Goal: Ask a question: Seek information or help from site administrators or community

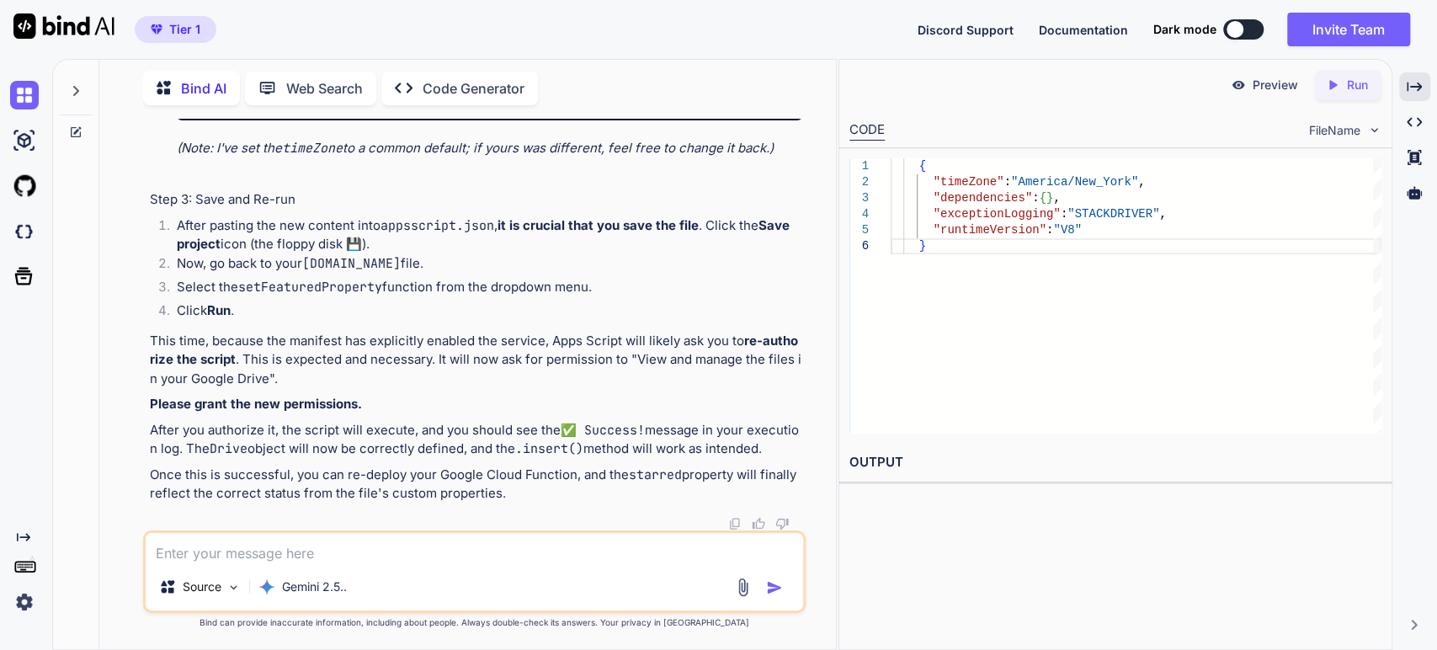
scroll to position [49370, 0]
drag, startPoint x: 356, startPoint y: 248, endPoint x: 372, endPoint y: 227, distance: 26.4
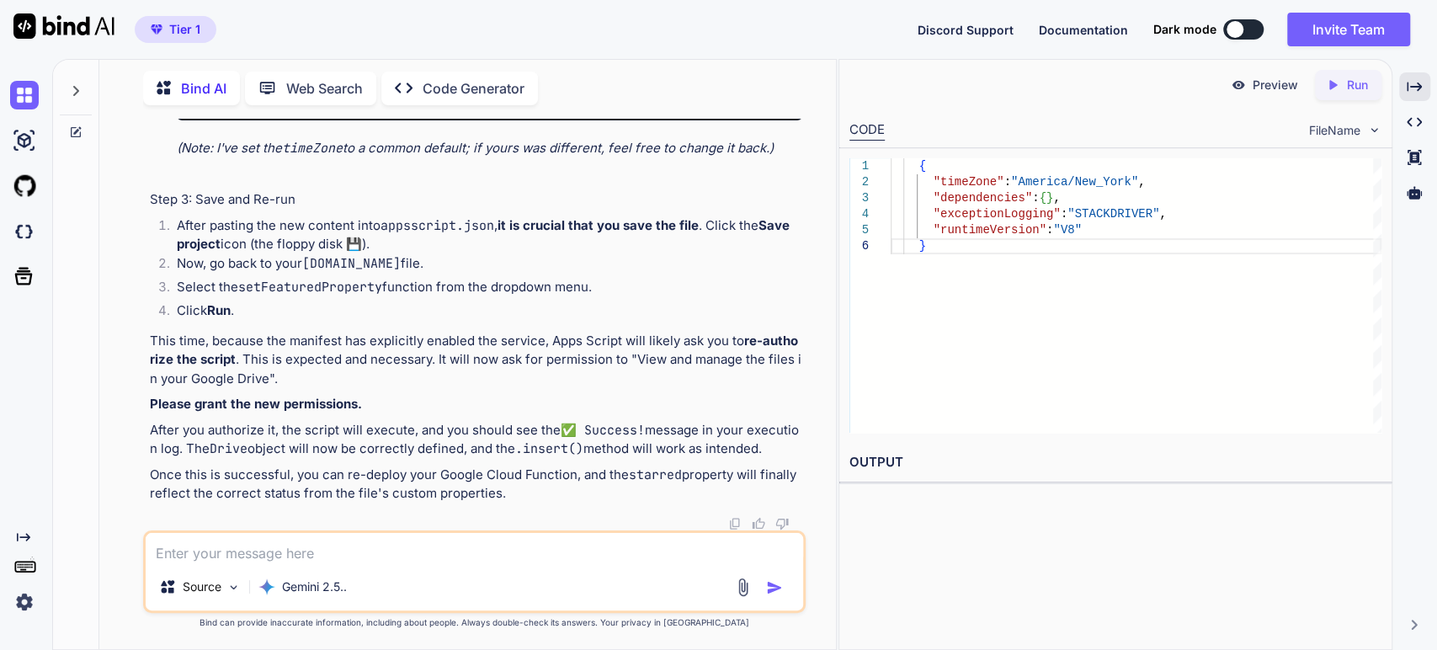
click at [822, 584] on div "You Bind AI Excellent idea! This will make the interface much more visually app…" at bounding box center [474, 384] width 723 height 530
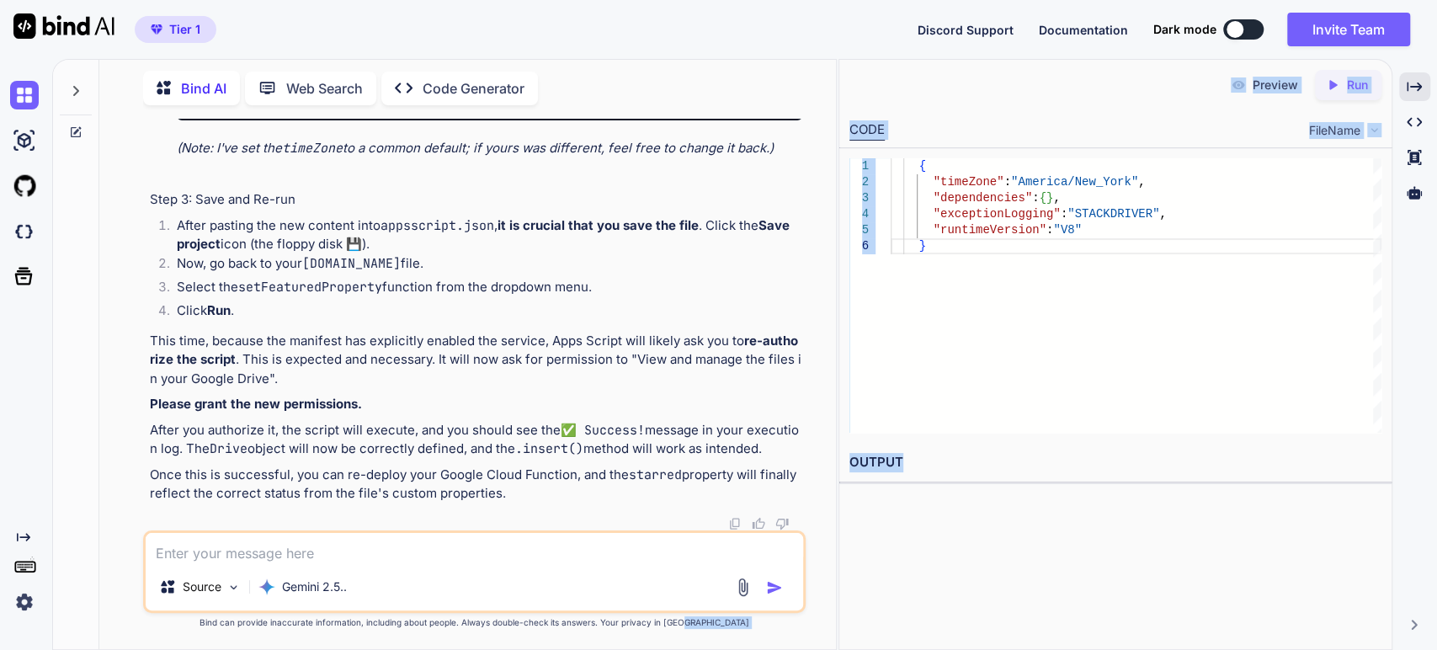
drag, startPoint x: 725, startPoint y: 618, endPoint x: 881, endPoint y: 671, distance: 165.3
click at [881, 649] on html "Tier 1 Discord Support Documentation Dark mode Invite Team Created with Pixso. …" at bounding box center [718, 325] width 1437 height 650
drag, startPoint x: 790, startPoint y: 504, endPoint x: 717, endPoint y: 430, distance: 103.6
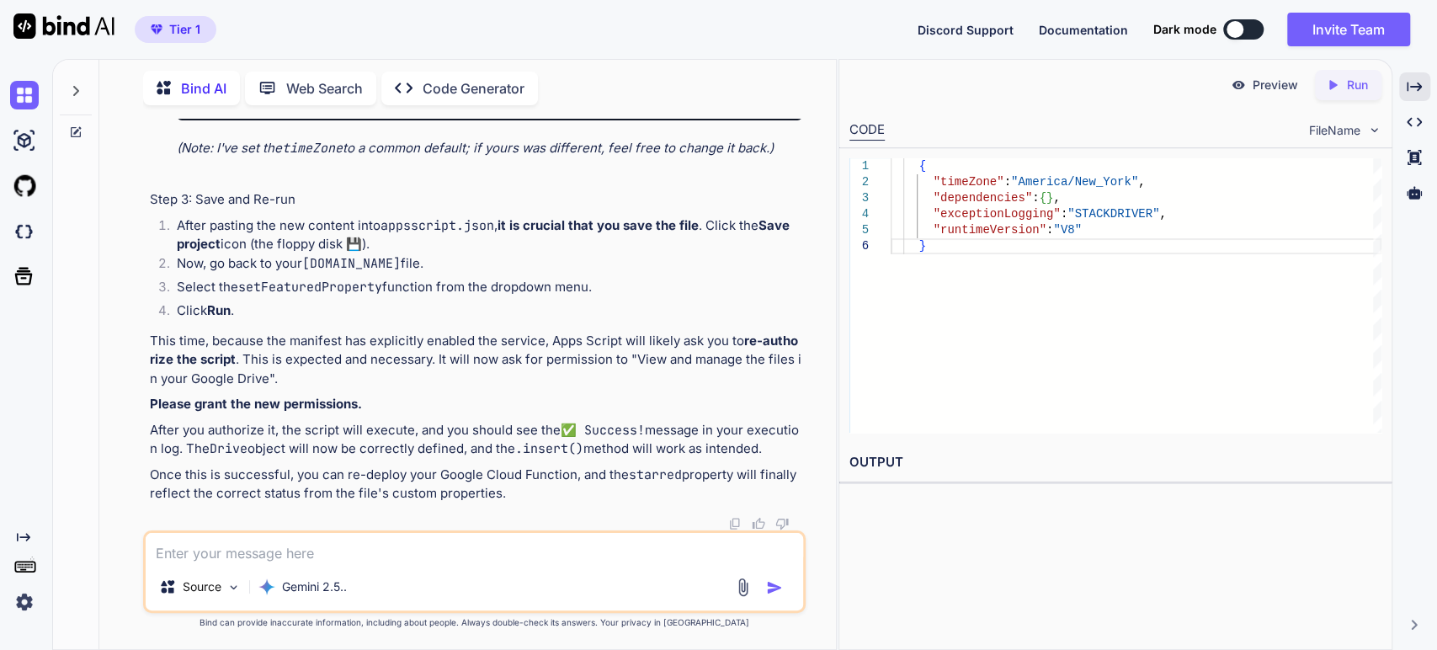
click at [397, 120] on div "{ "timeZone" : "America/New_York" , "dependencies" : { "enabledAdvancedServices…" at bounding box center [490, 3] width 626 height 233
click at [278, 156] on em "(Note: I've set the timeZone to a common default; if yours was different, feel …" at bounding box center [475, 148] width 597 height 16
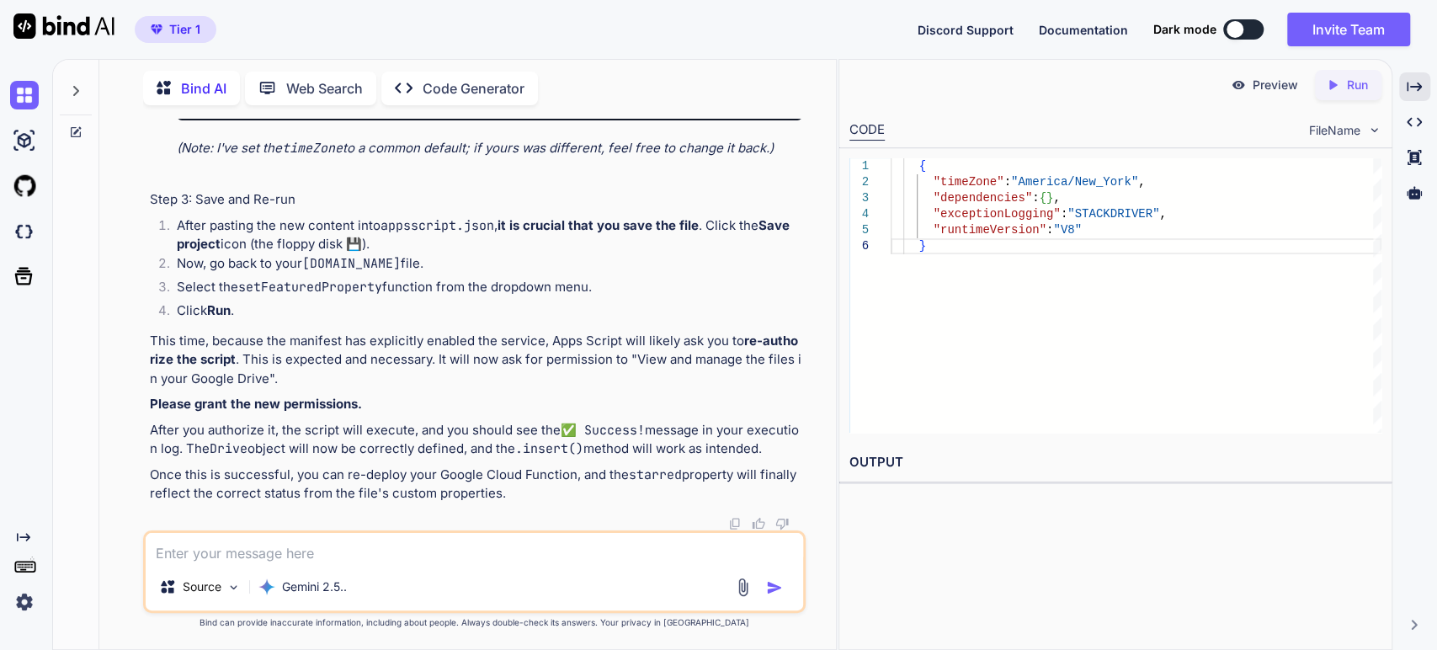
click at [532, 156] on em "(Note: I've set the timeZone to a common default; if yours was different, feel …" at bounding box center [475, 148] width 597 height 16
click at [330, 72] on span ":" at bounding box center [328, 63] width 7 height 15
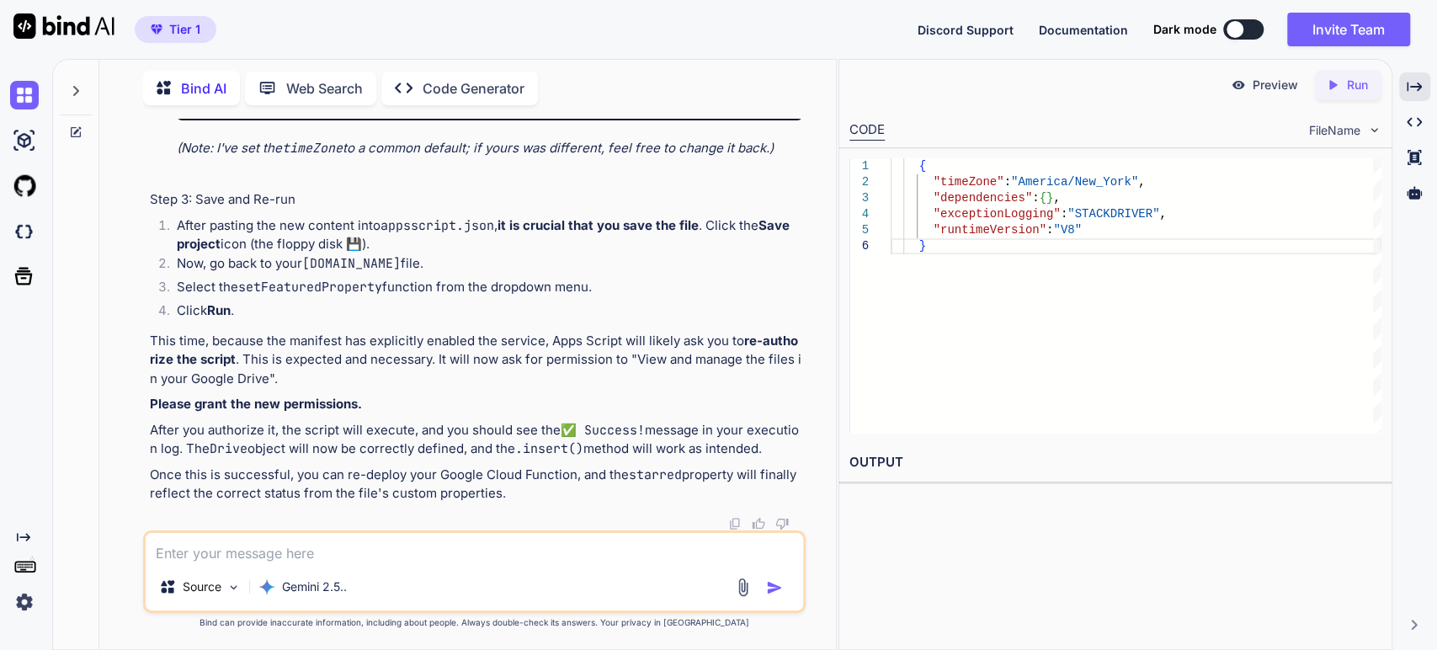
scroll to position [50305, 0]
click at [443, 120] on div "{ "timeZone" : "America/New_York" , "dependencies" : { "enabledAdvancedServices…" at bounding box center [490, 3] width 626 height 233
drag, startPoint x: 443, startPoint y: 210, endPoint x: 439, endPoint y: 200, distance: 10.2
click at [442, 120] on div "{ "timeZone" : "America/New_York" , "dependencies" : { "enabledAdvancedServices…" at bounding box center [490, 3] width 626 height 233
click at [415, 120] on div "{ "timeZone" : "America/New_York" , "dependencies" : { "enabledAdvancedServices…" at bounding box center [490, 3] width 626 height 233
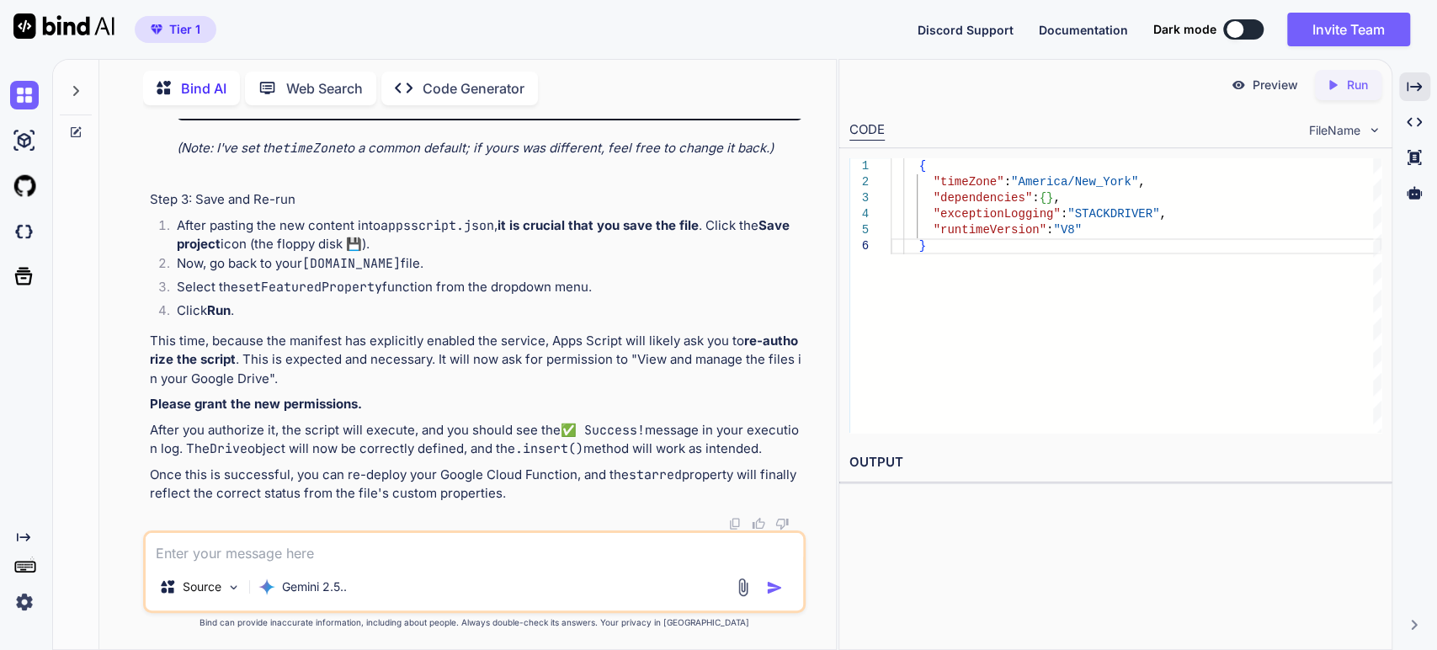
scroll to position [50025, 0]
type textarea ""runtimeVersion": "V8" }"
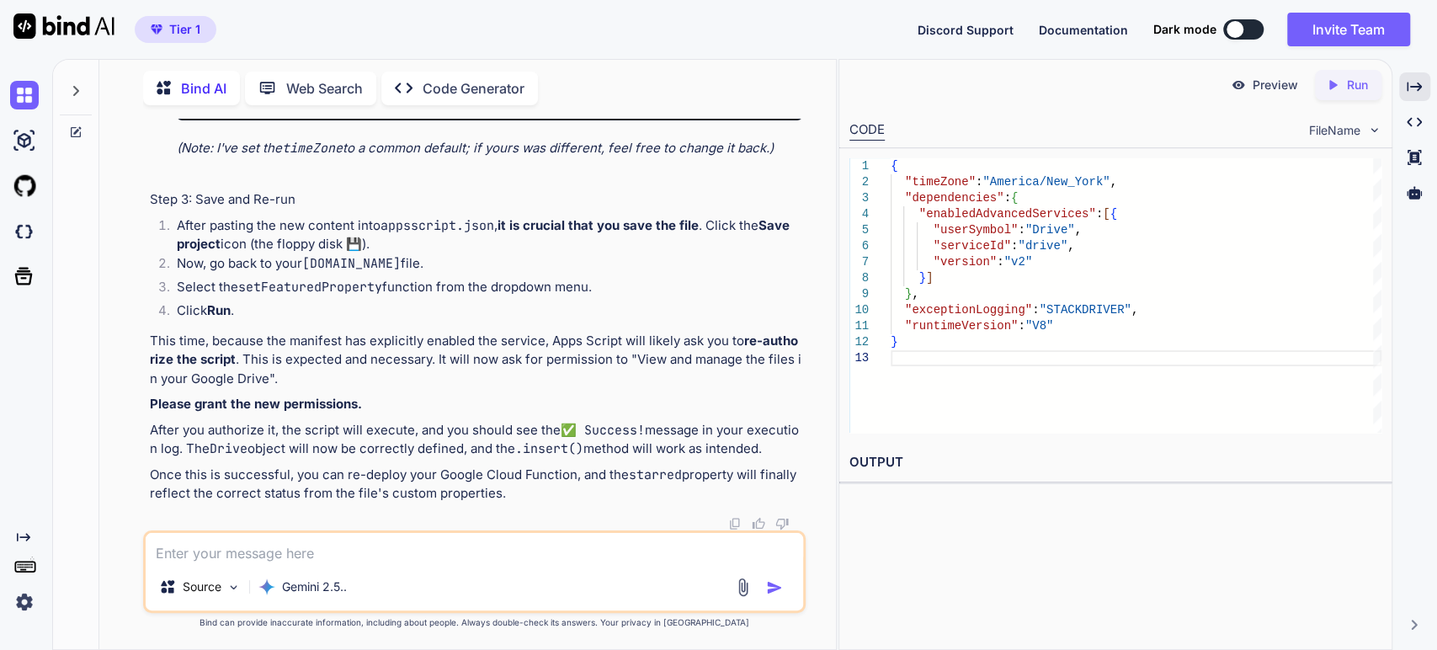
click at [562, 233] on strong "it is crucial that you save the file" at bounding box center [598, 225] width 201 height 16
click at [248, 333] on p "This time, because the manifest has explicitly enabled the service, Apps Script…" at bounding box center [476, 360] width 653 height 57
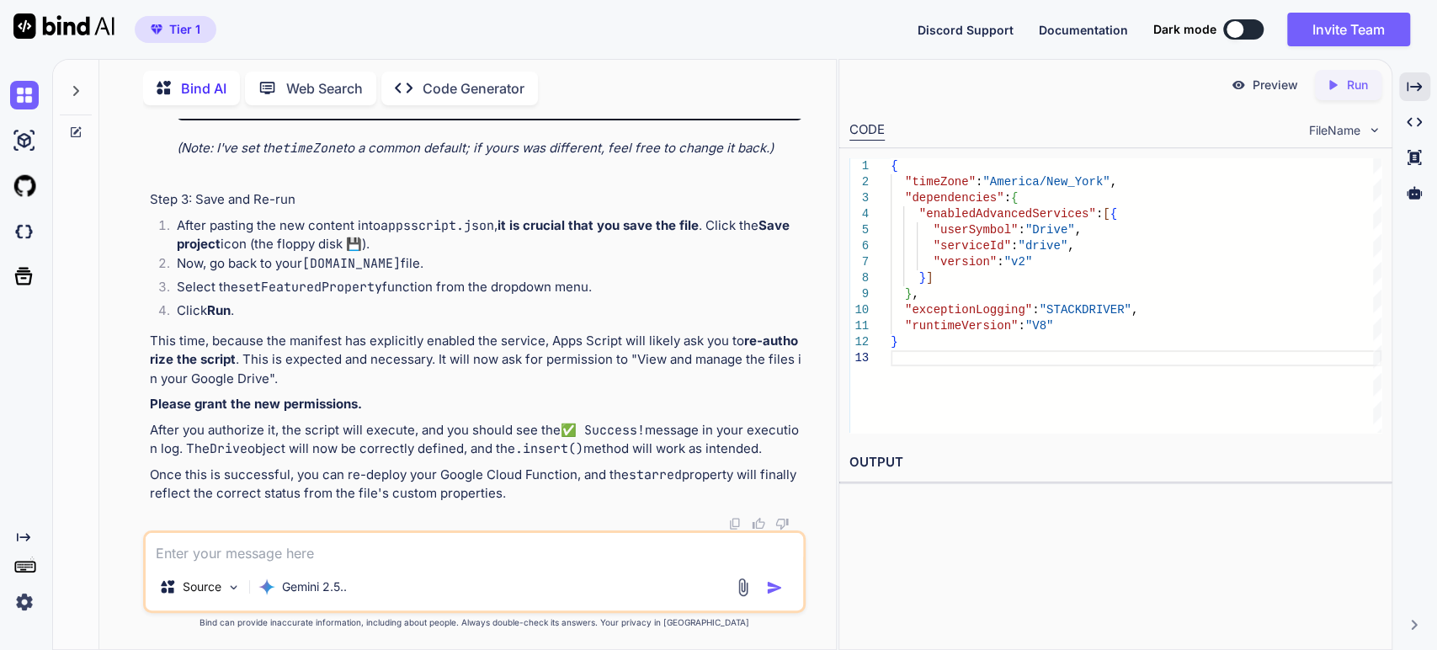
click at [247, 281] on code "setFeaturedProperty" at bounding box center [310, 287] width 144 height 17
drag, startPoint x: 465, startPoint y: 290, endPoint x: 478, endPoint y: 286, distance: 13.9
click at [465, 290] on li "Select the setFeaturedProperty function from the dropdown menu." at bounding box center [483, 290] width 640 height 24
click at [670, 302] on li "Click Run ." at bounding box center [483, 313] width 640 height 24
click at [292, 354] on p "This time, because the manifest has explicitly enabled the service, Apps Script…" at bounding box center [476, 360] width 653 height 57
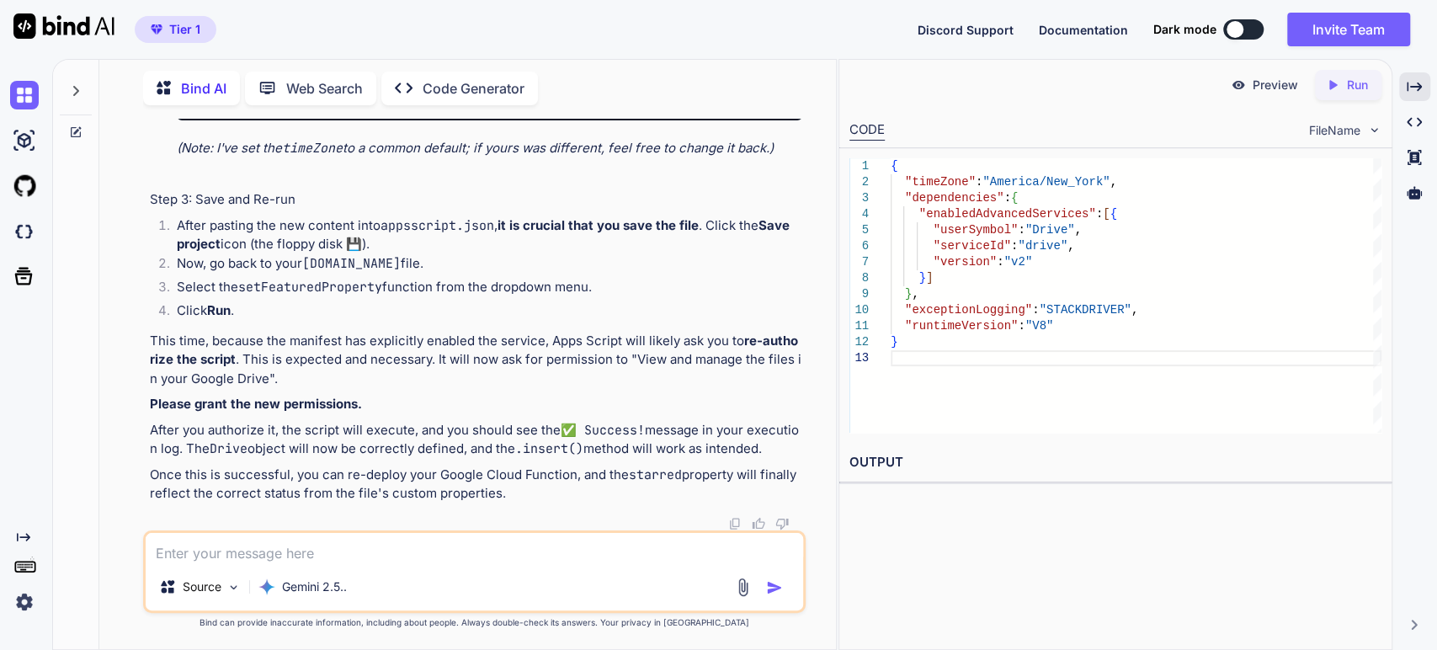
click at [626, 355] on p "This time, because the manifest has explicitly enabled the service, Apps Script…" at bounding box center [476, 360] width 653 height 57
click at [274, 400] on strong "Please grant the new permissions." at bounding box center [256, 404] width 212 height 16
click at [246, 556] on textarea at bounding box center [475, 548] width 658 height 30
type textarea "I"
type textarea "x"
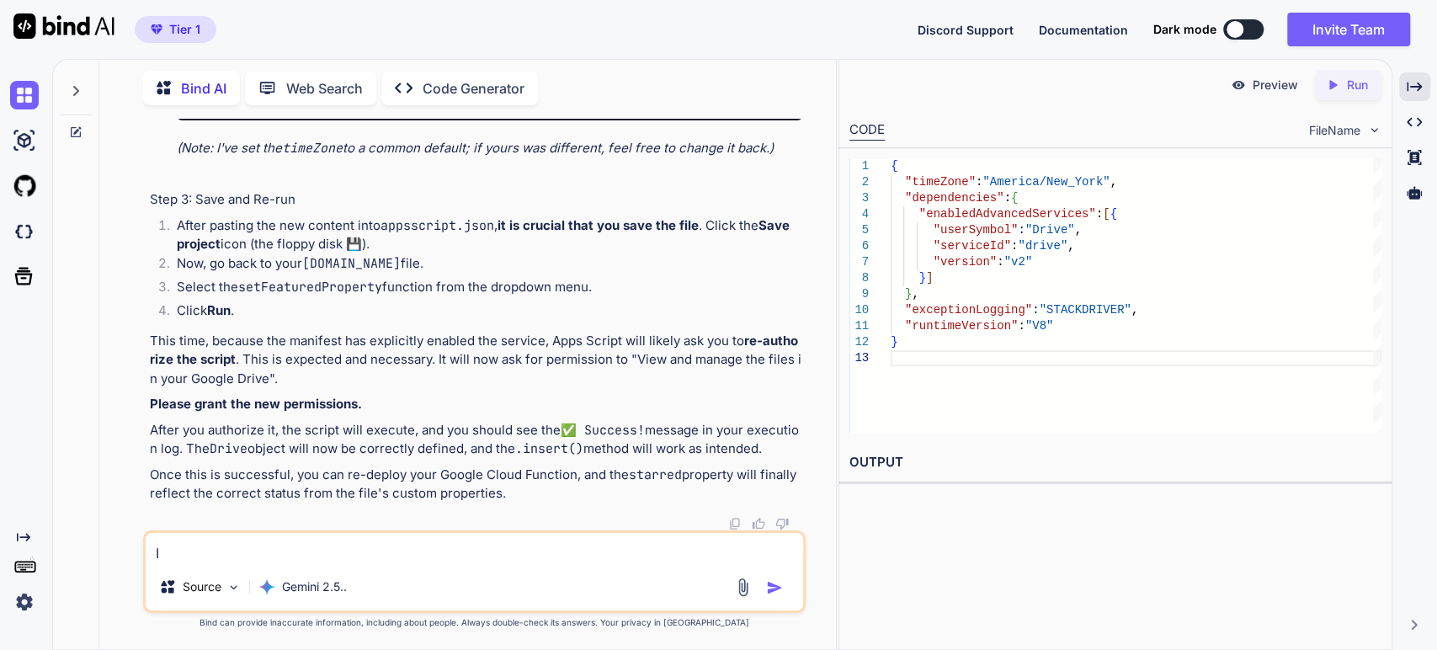
type textarea "I"
type textarea "x"
type textarea "I m"
type textarea "x"
type textarea "I ma"
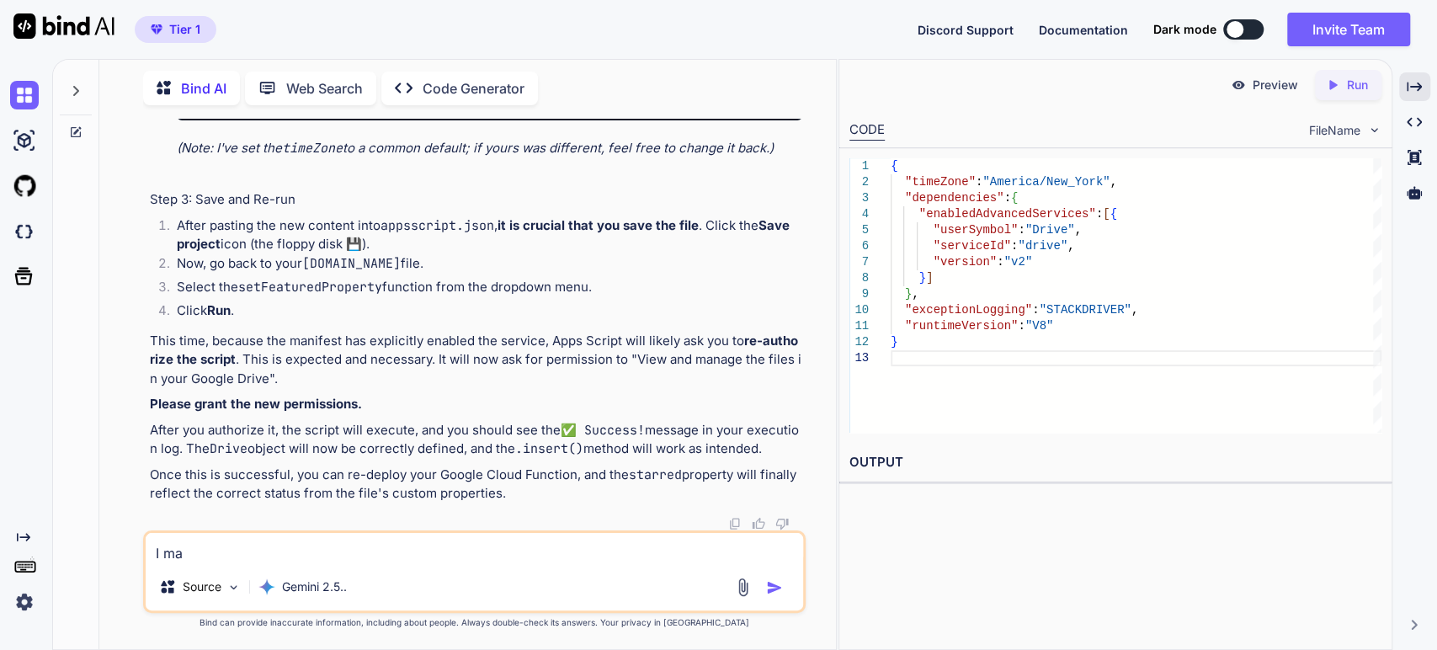
type textarea "x"
type textarea "I mad"
type textarea "x"
type textarea "I mad"
type textarea "x"
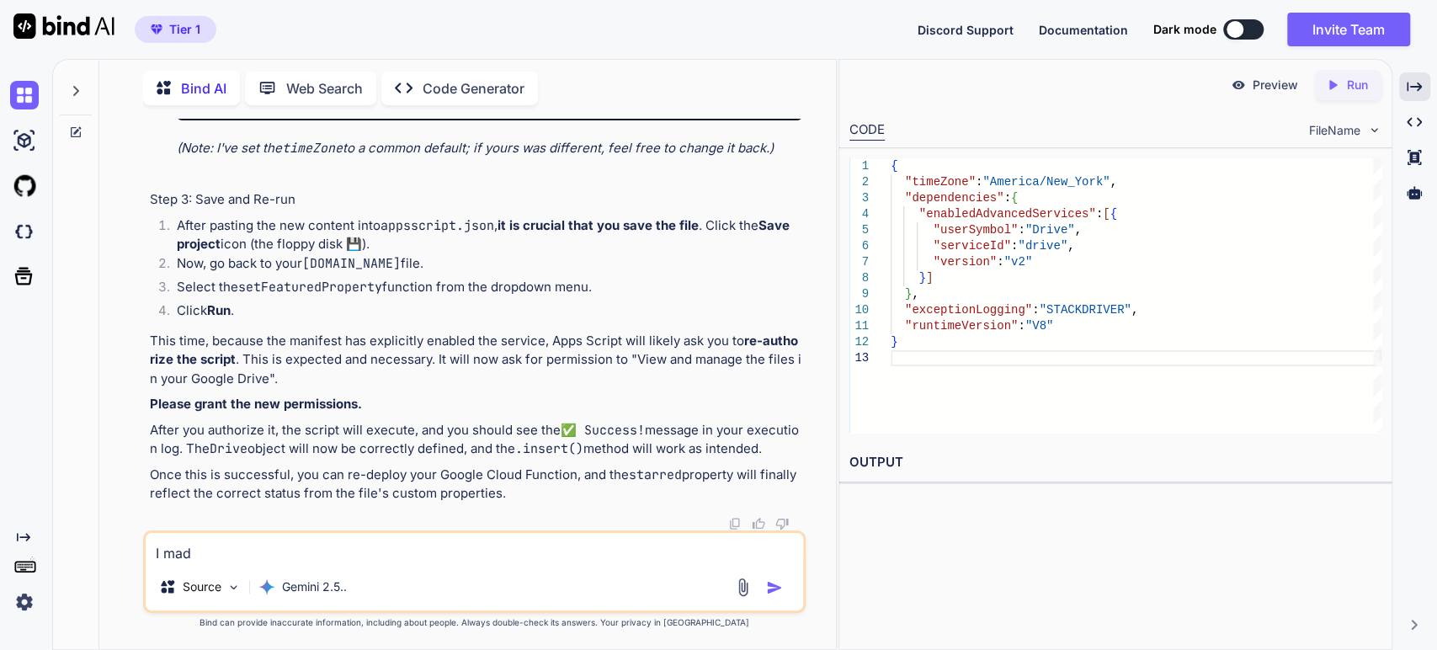
type textarea "I mad t"
type textarea "x"
type textarea "I mad th"
type textarea "x"
type textarea "I mad the"
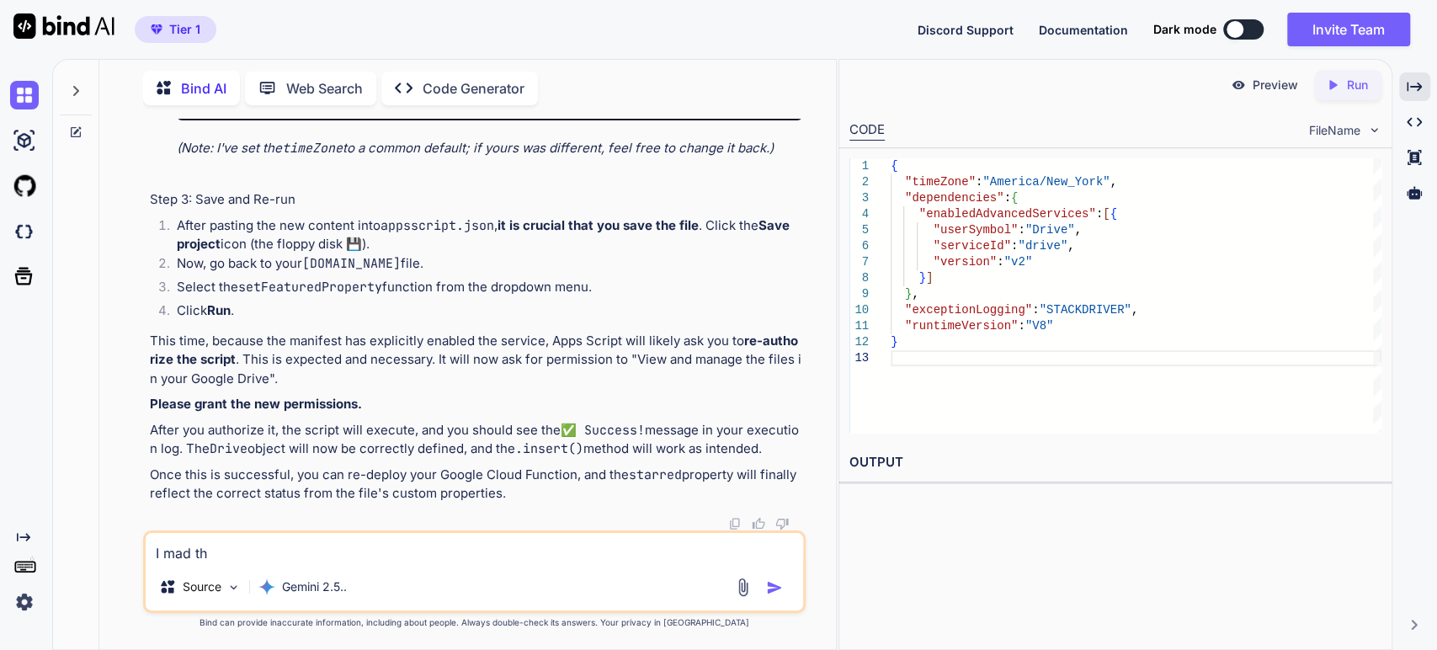
type textarea "x"
type textarea "I mad thes"
type textarea "x"
type textarea "I mad these"
type textarea "x"
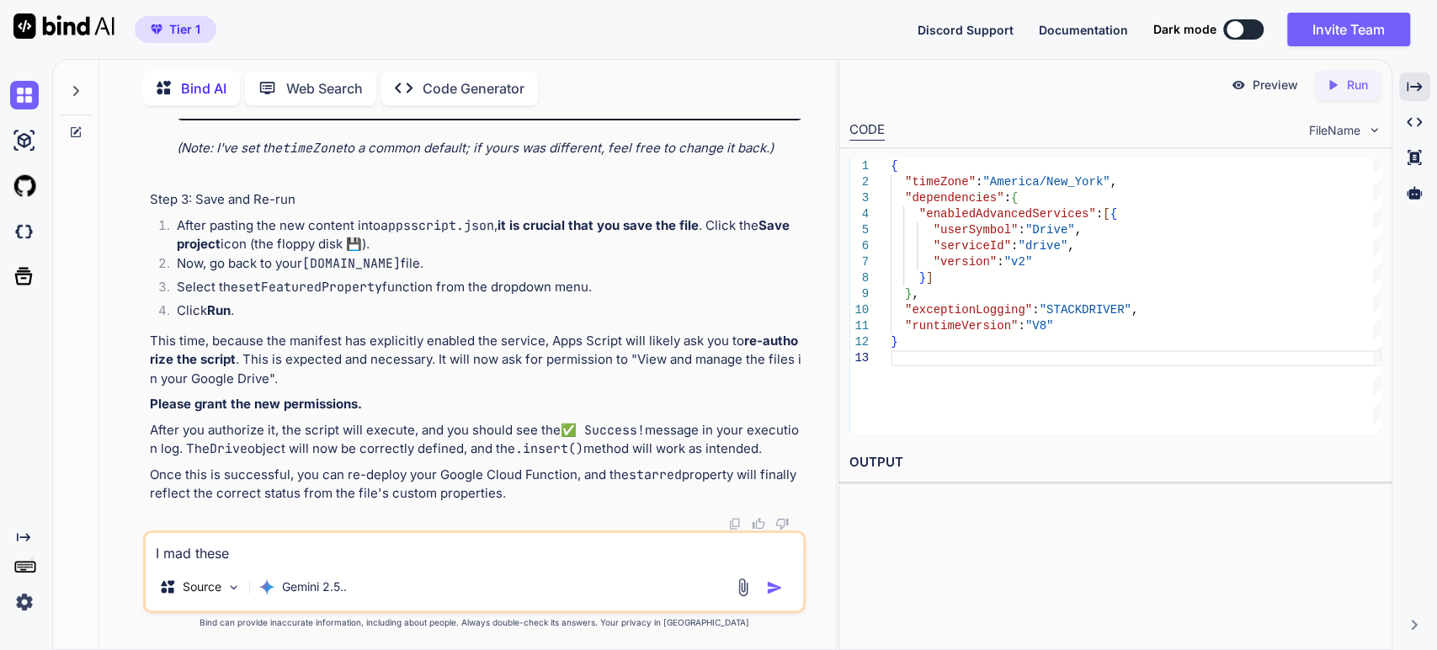
type textarea "I mad these"
type textarea "x"
type textarea "I mad these c"
type textarea "x"
type textarea "I mad these ch"
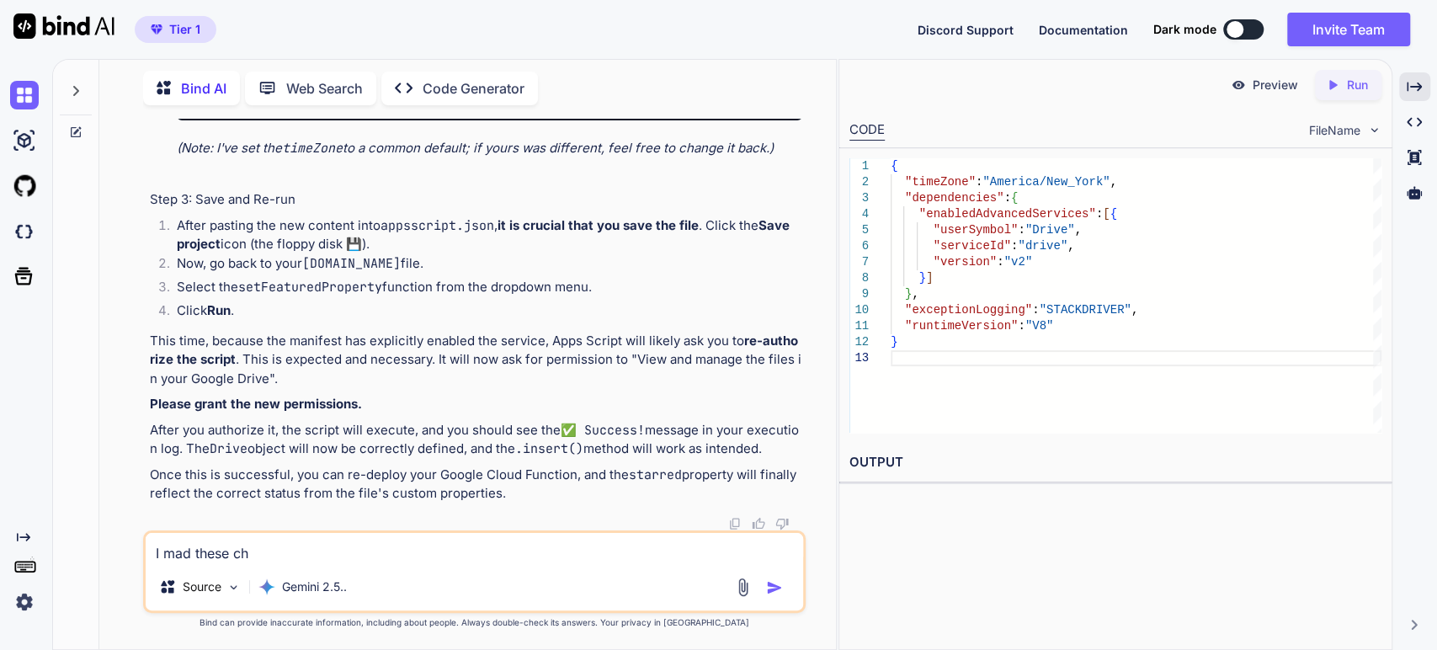
type textarea "x"
type textarea "I mad these cha"
type textarea "x"
type textarea "I mad these chan"
type textarea "x"
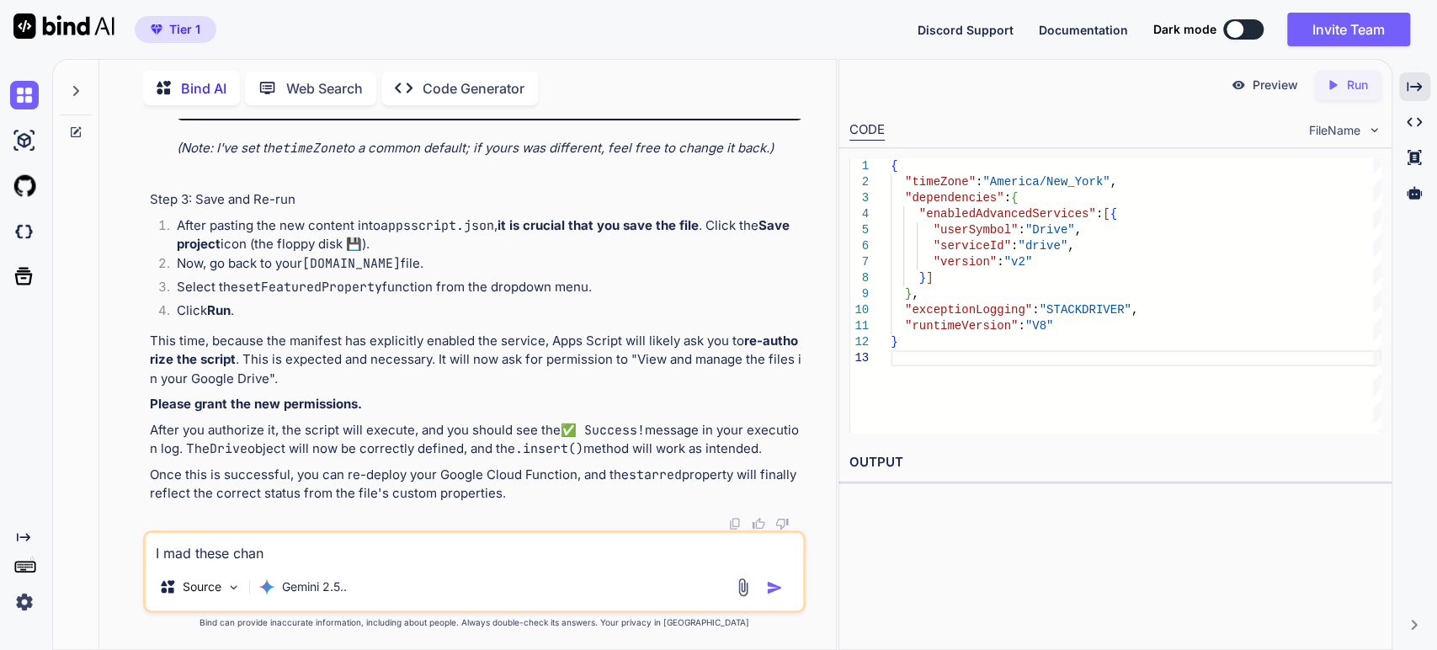
type textarea "I mad these [PERSON_NAME]"
type textarea "x"
type textarea "I mad these change"
type textarea "x"
type textarea "I mad these changes"
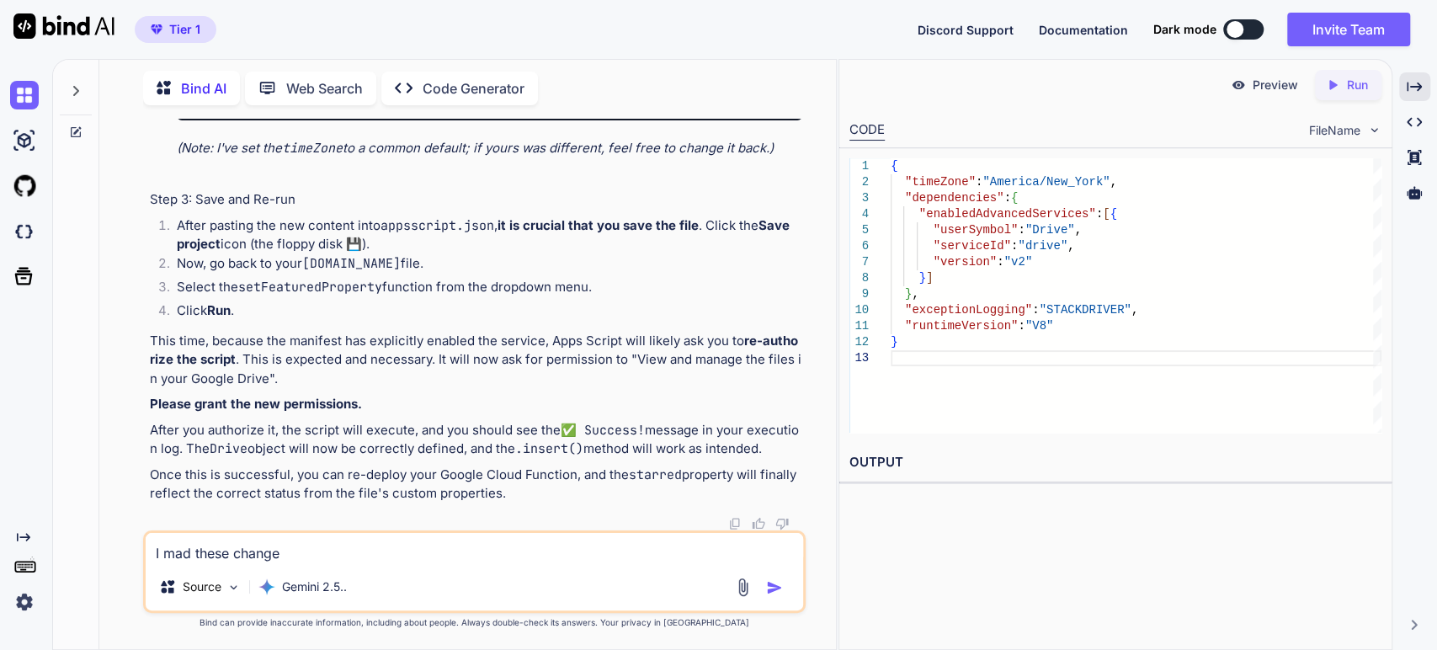
type textarea "x"
type textarea "I mad these changes."
type textarea "x"
type textarea "I mad these changes."
type textarea "x"
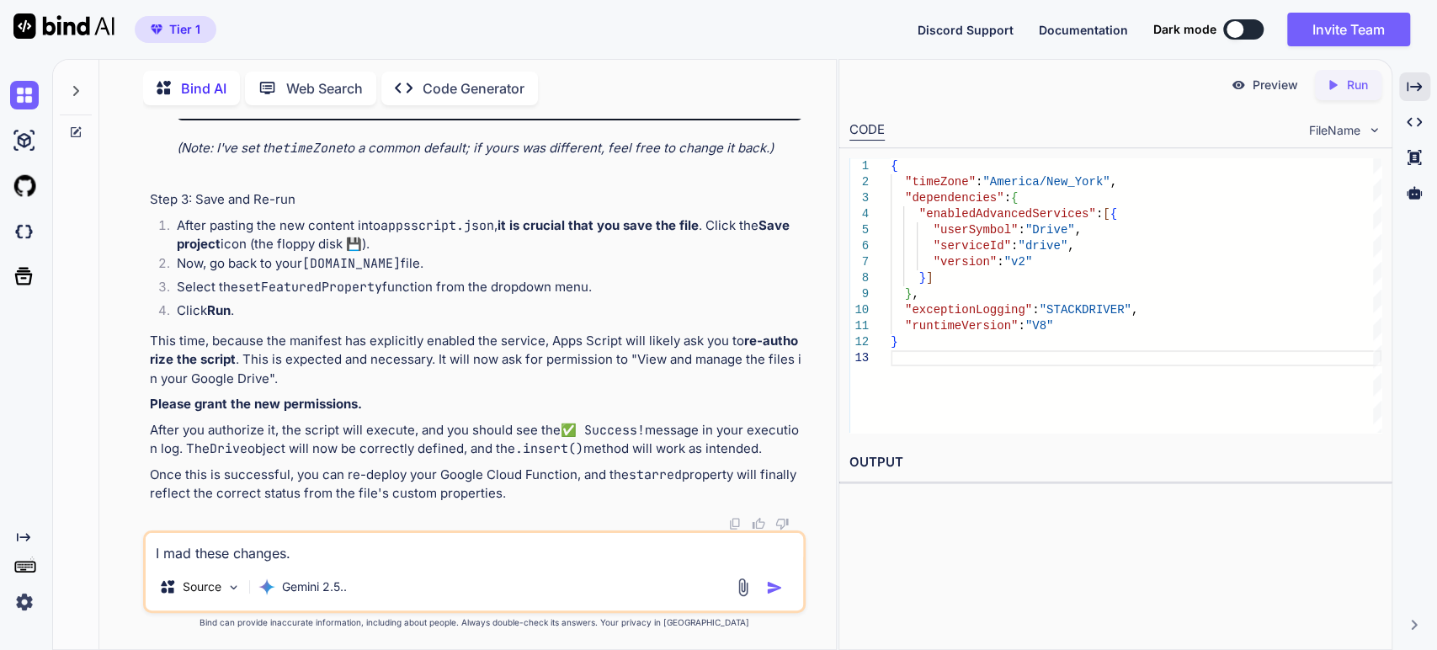
type textarea "I mad these changes. W"
type textarea "x"
type textarea "I mad these changes. Wh"
type textarea "x"
type textarea "I mad these changes. Whe"
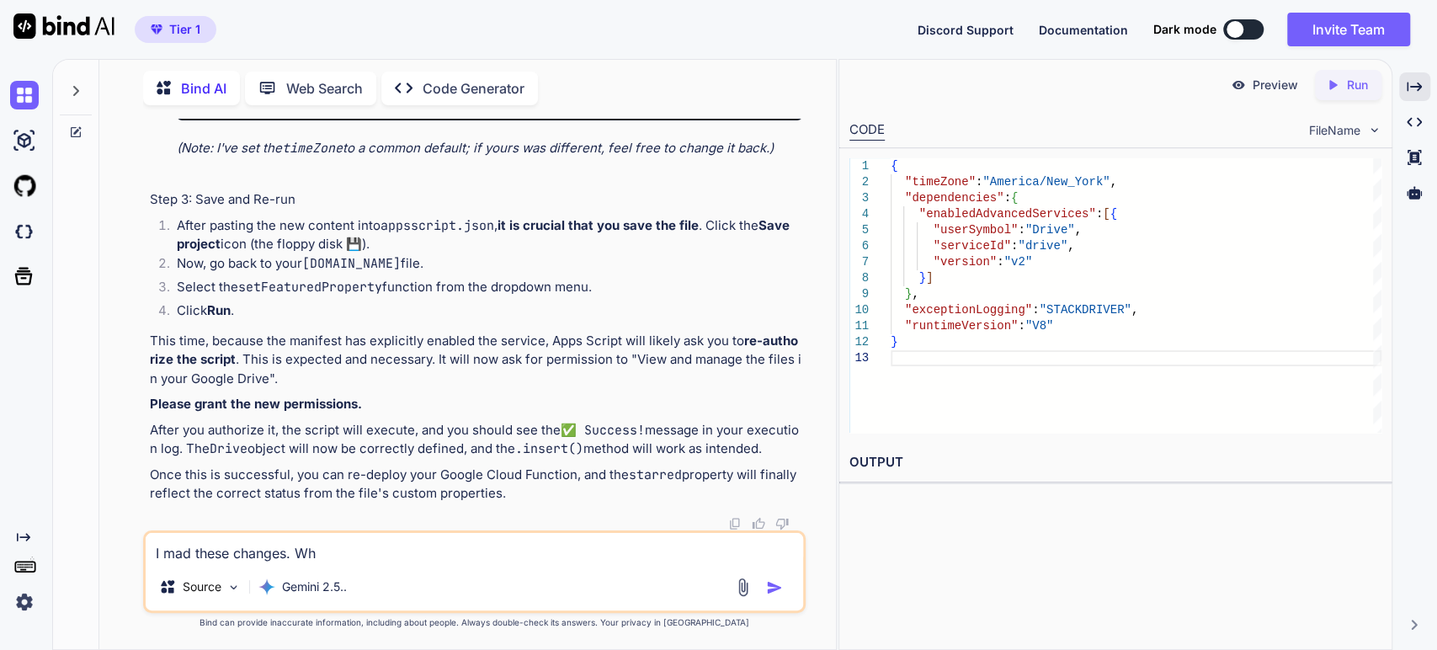
type textarea "x"
type textarea "I mad these changes. When"
type textarea "x"
type textarea "I mad these changes. When"
type textarea "x"
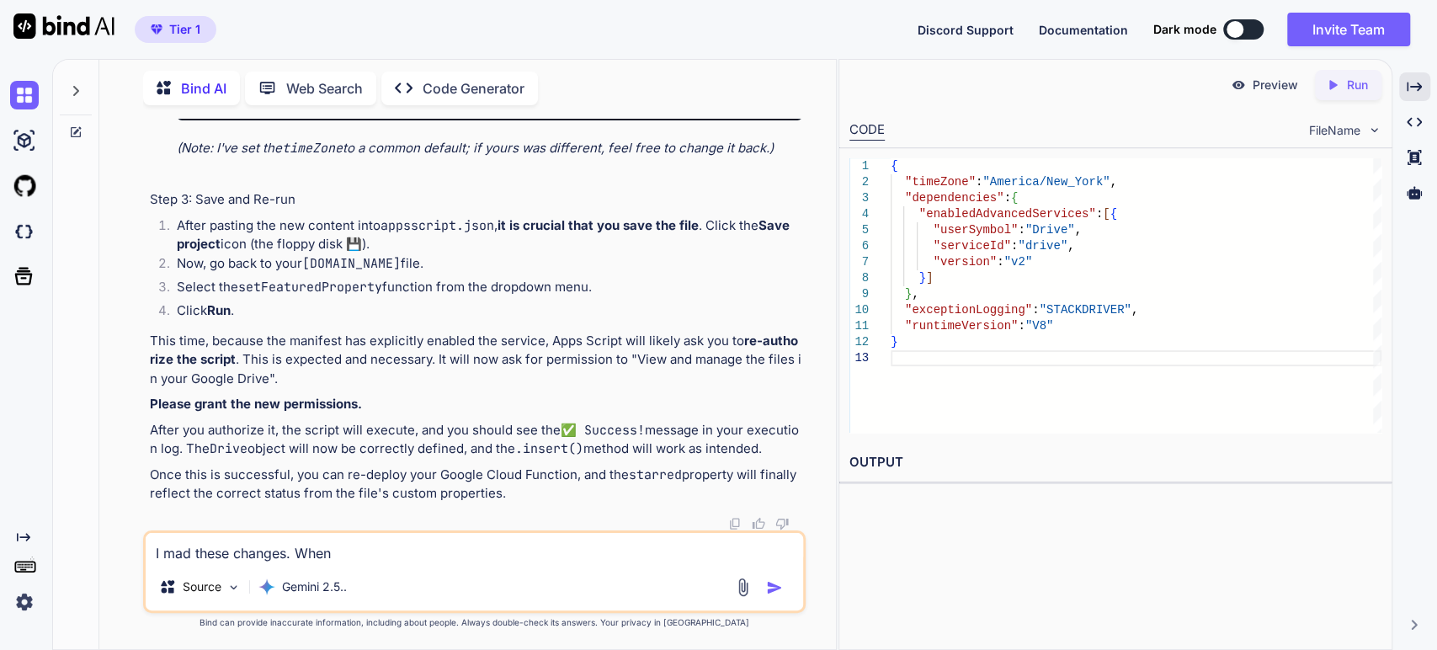
type textarea "I mad these changes. When I"
type textarea "x"
type textarea "I mad these changes. When Ir"
type textarea "x"
type textarea "I mad these changes. When Ire"
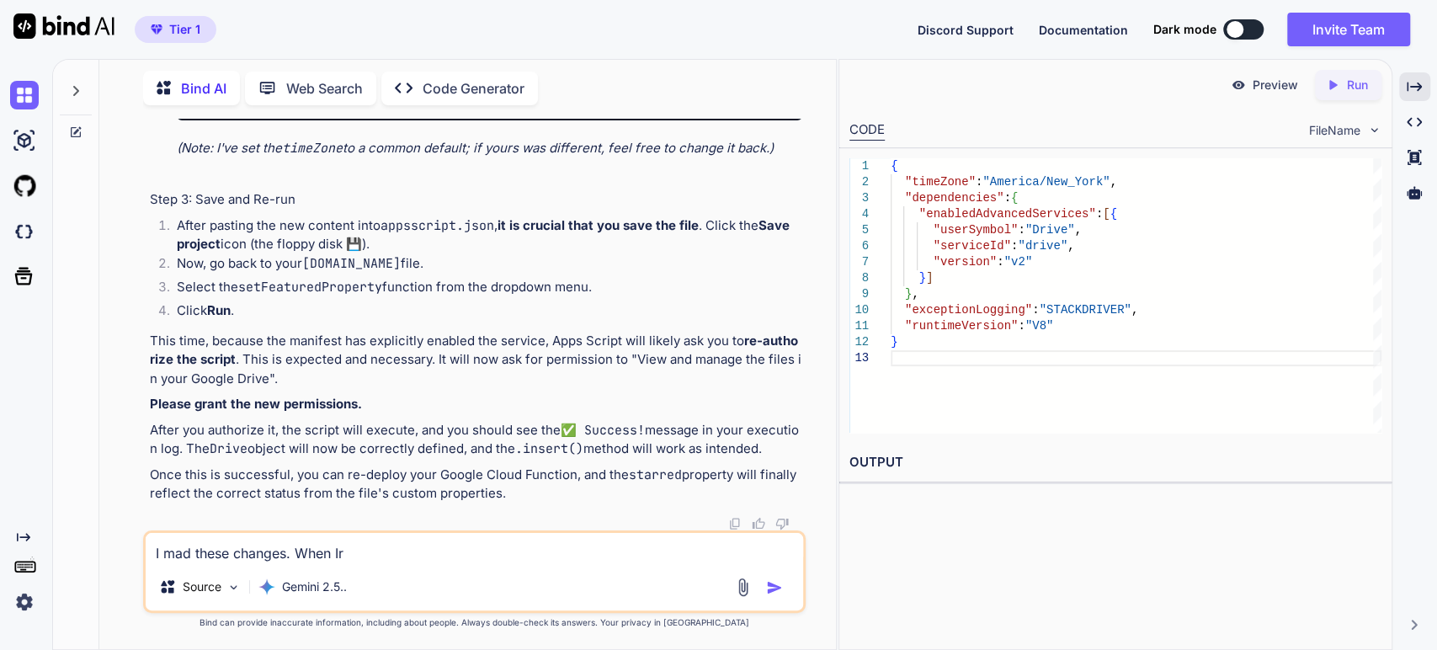
type textarea "x"
type textarea "I mad these changes. When Ir"
type textarea "x"
type textarea "I mad these changes. When I"
type textarea "x"
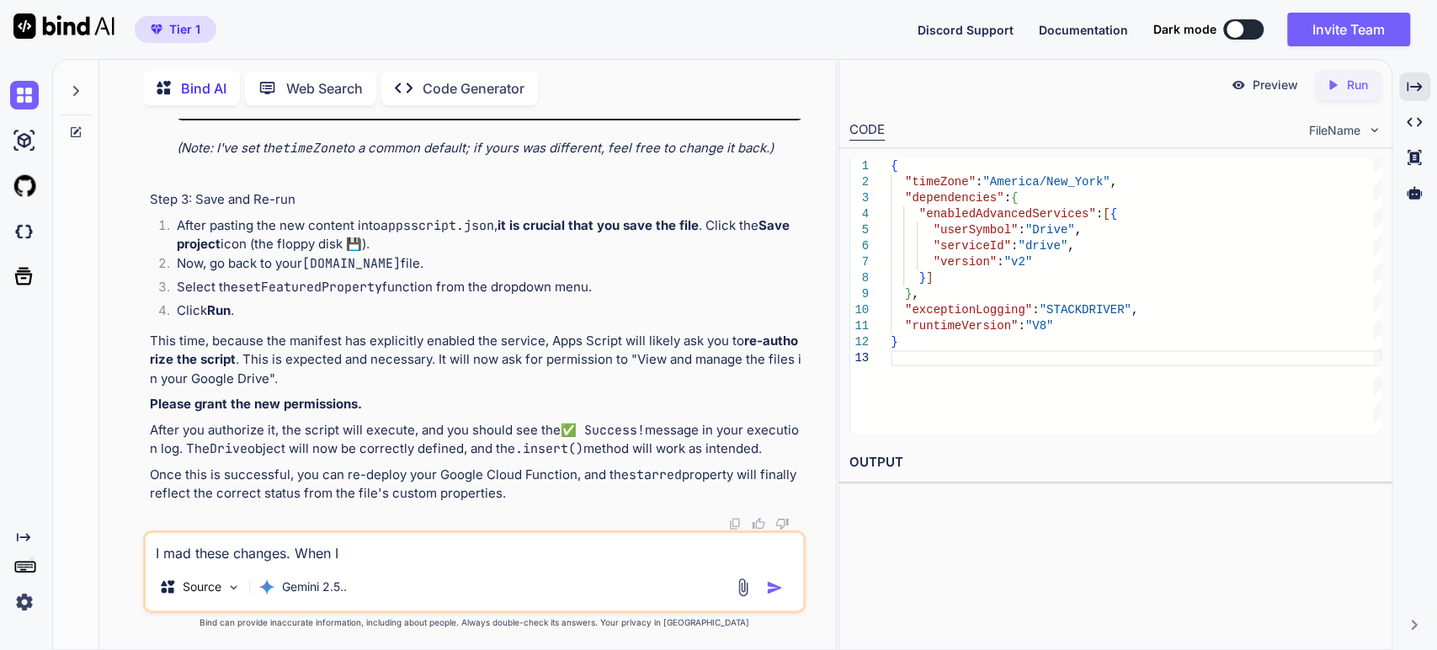
type textarea "I mad these changes. When I"
type textarea "x"
type textarea "I mad these changes. When I r"
type textarea "x"
type textarea "I mad these changes. When I re"
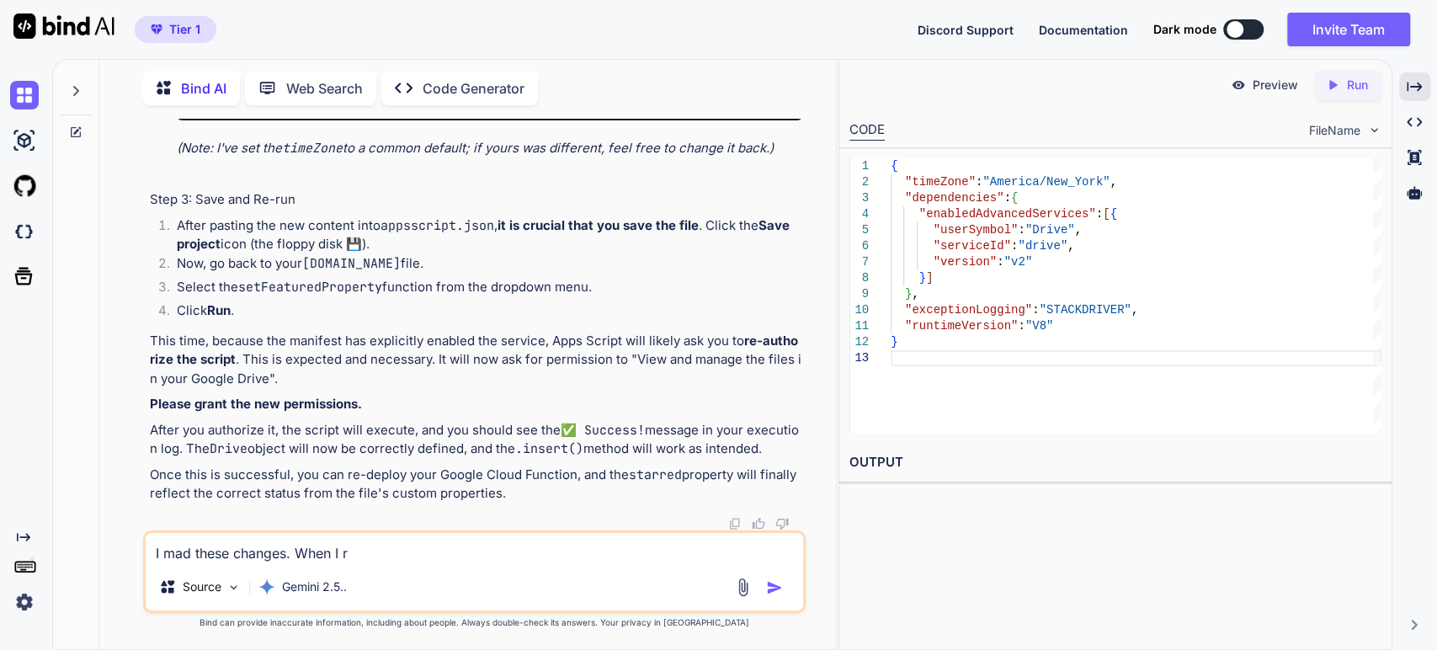
type textarea "x"
type textarea "I mad these changes. When I rer"
type textarea "x"
type textarea "I mad these changes. When I reru"
type textarea "x"
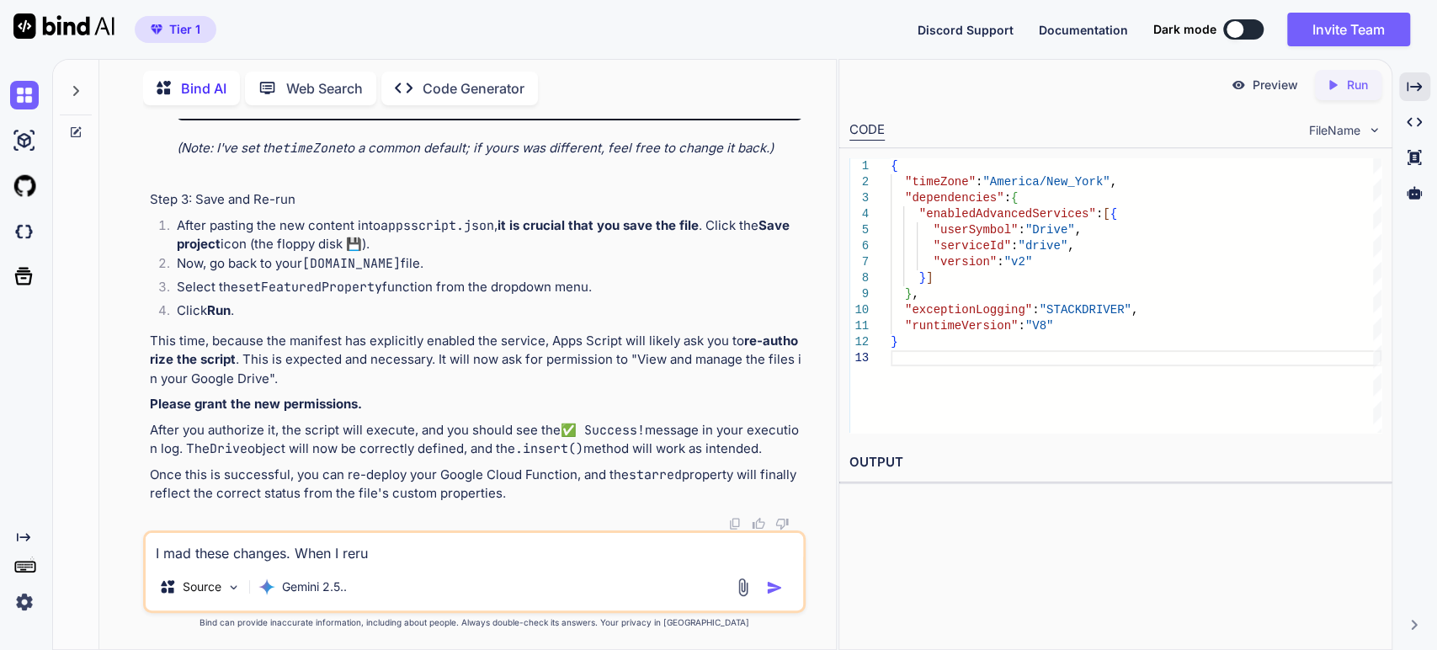
type textarea "I mad these changes. When I rerun"
type textarea "x"
type textarea "I mad these changes. When I rerun"
type textarea "x"
type textarea "I mad these changes. When I rerun g"
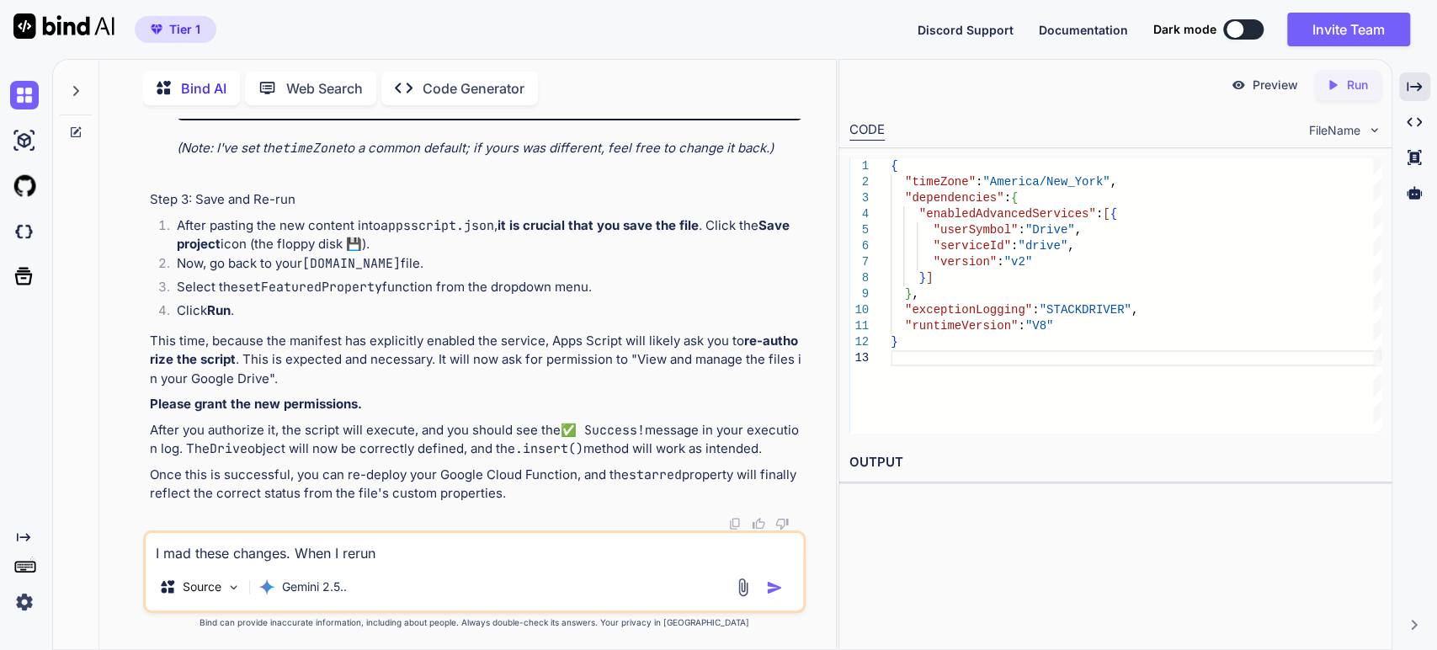
type textarea "x"
type textarea "I mad these changes. When I rerun gh"
type textarea "x"
type textarea "I mad these changes. When I rerun g"
type textarea "x"
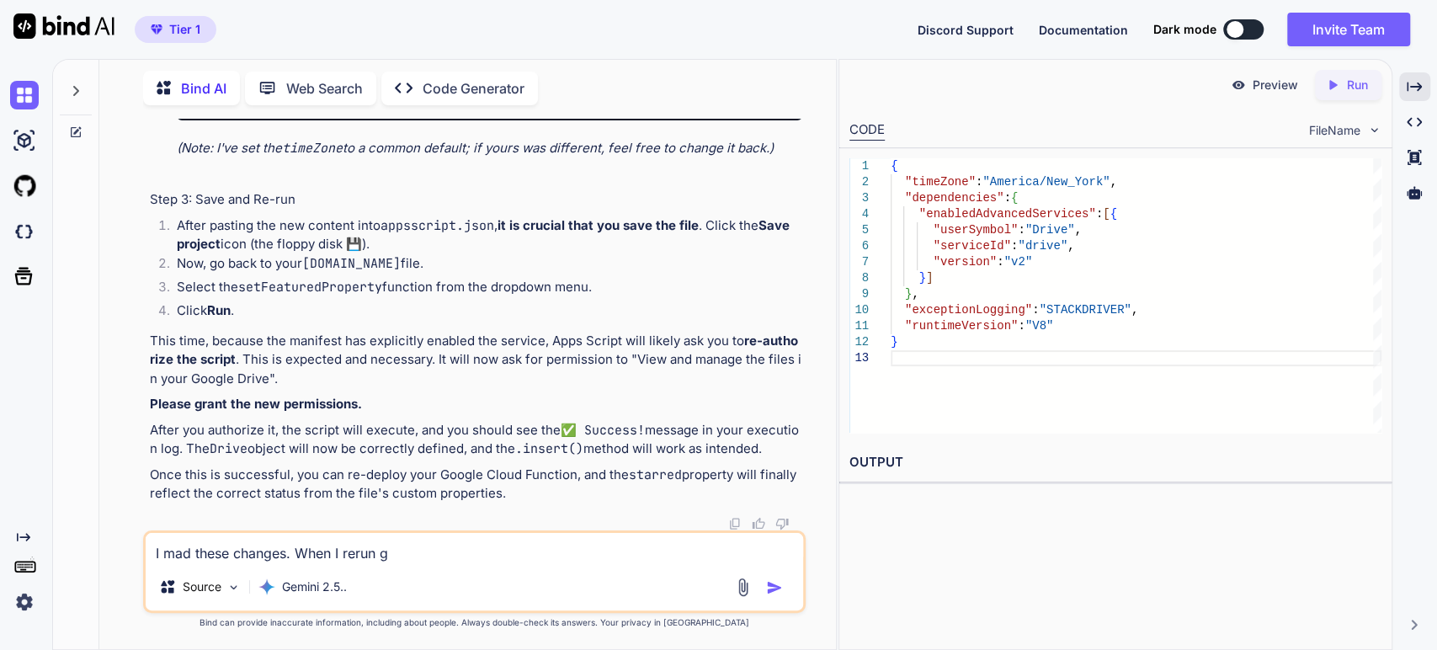
type textarea "I mad these changes. When I rerun"
type textarea "x"
type textarea "I mad these changes. When I rerun t"
type textarea "x"
type textarea "I mad these changes. When I rerun th"
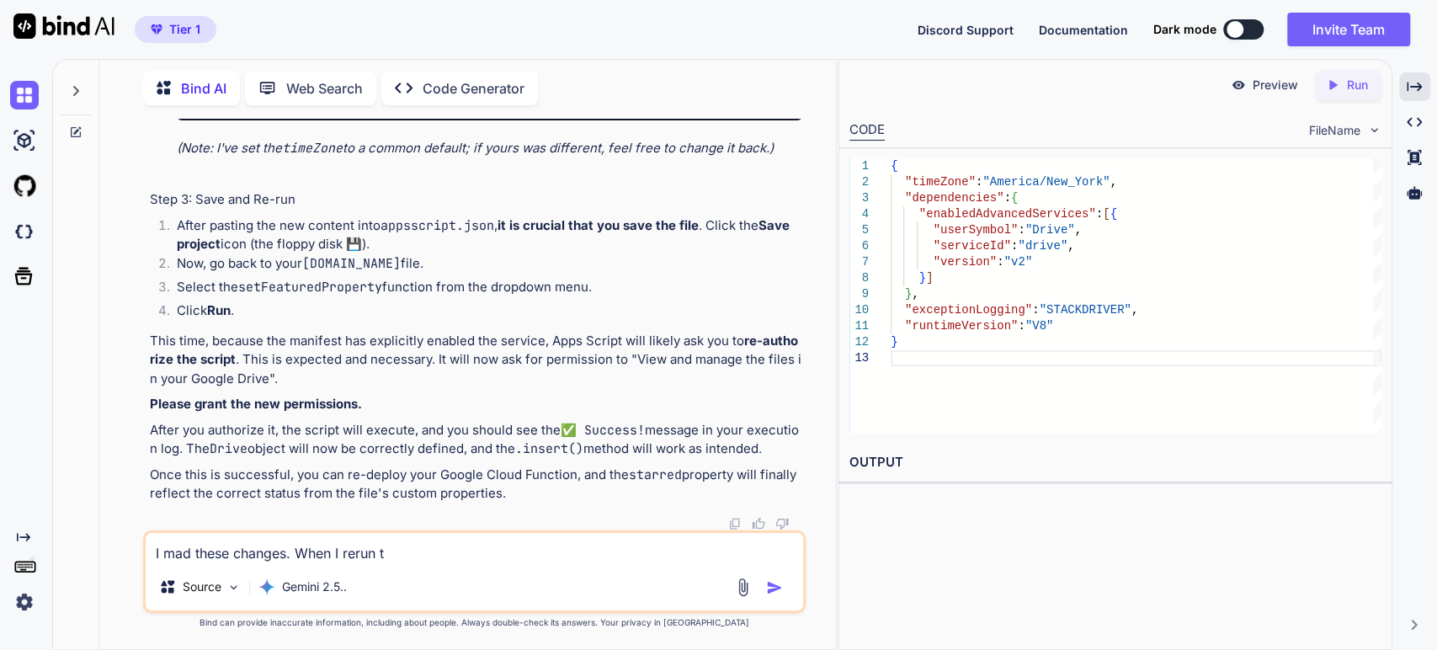
type textarea "x"
type textarea "I mad these changes. When I rerun the"
type textarea "x"
type textarea "I mad these changes. When I rerun the"
type textarea "x"
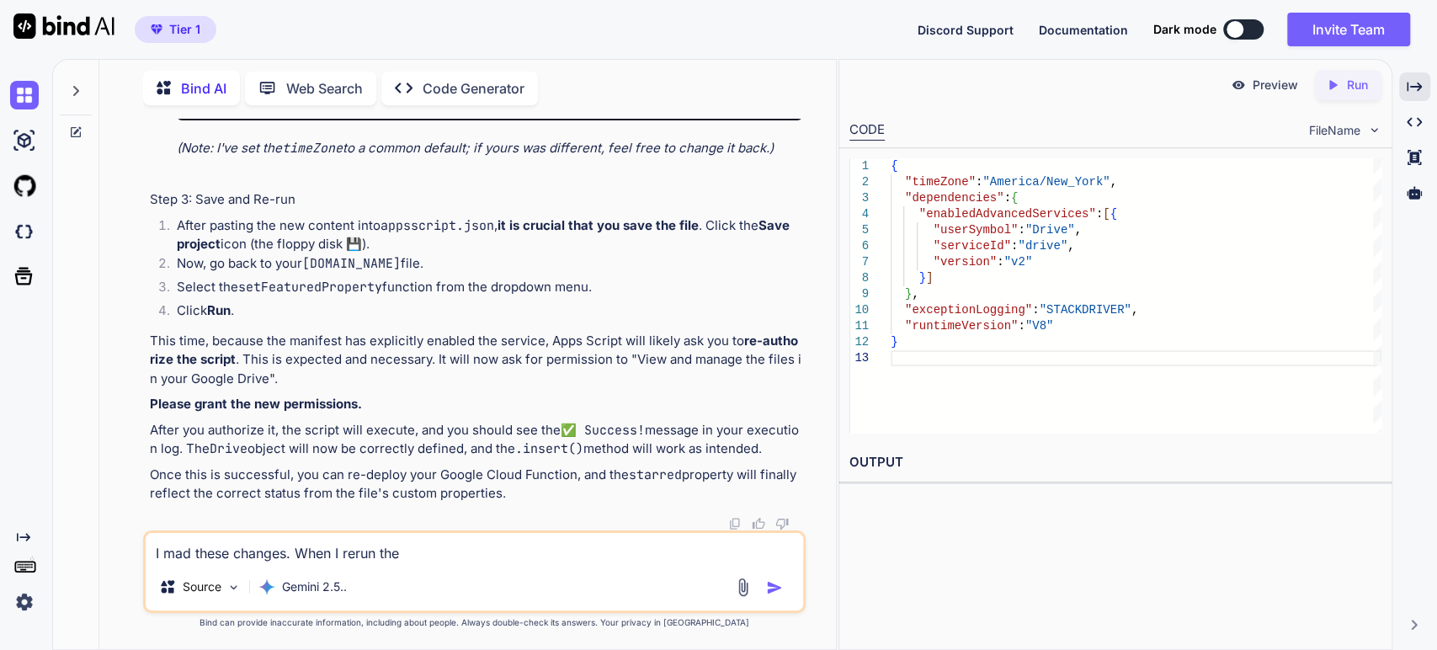
paste textarea "setFeaturedProperty"
type textarea "I mad these changes. When I rerun the setFeaturedProperty"
type textarea "x"
type textarea "I mad these changes. When I rerun the setFeaturedProperty"
type textarea "x"
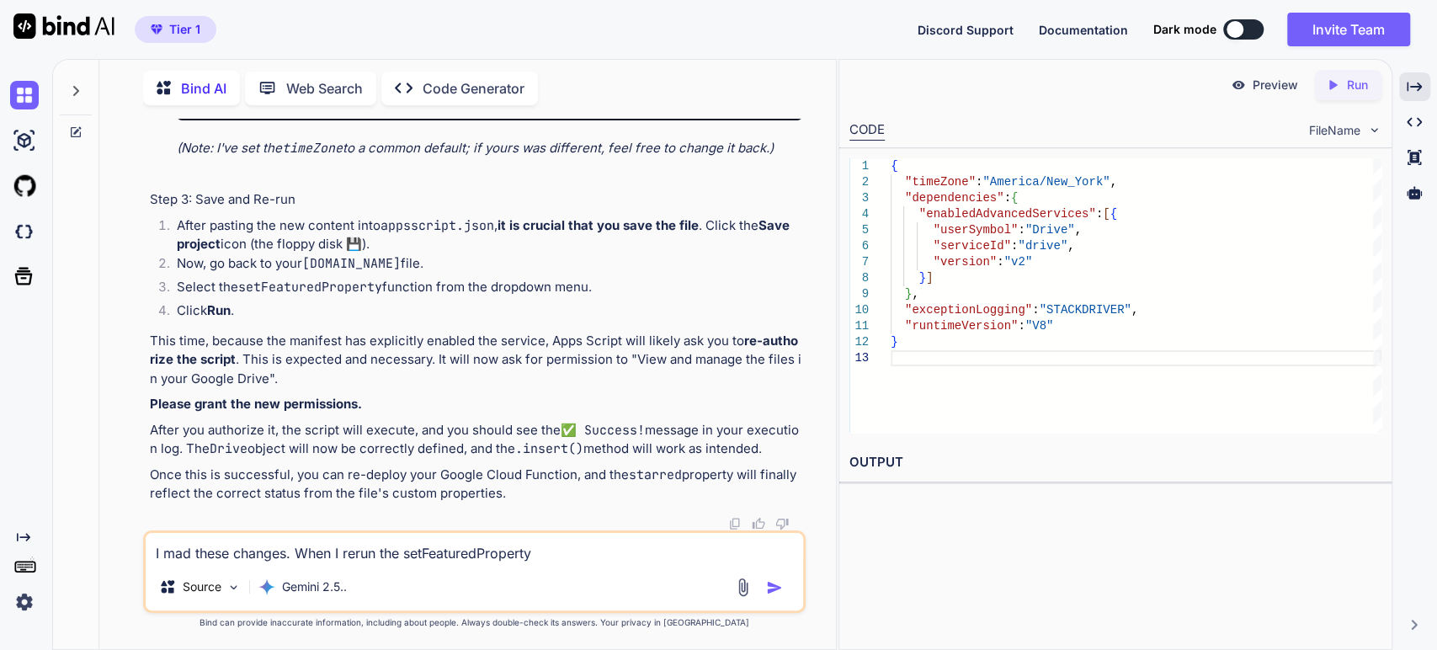
type textarea "I mad these changes. When I rerun the setFeaturedProperty f"
type textarea "x"
type textarea "I mad these changes. When I rerun the setFeaturedProperty fu"
type textarea "x"
type textarea "I mad these changes. When I rerun the setFeaturedProperty fun"
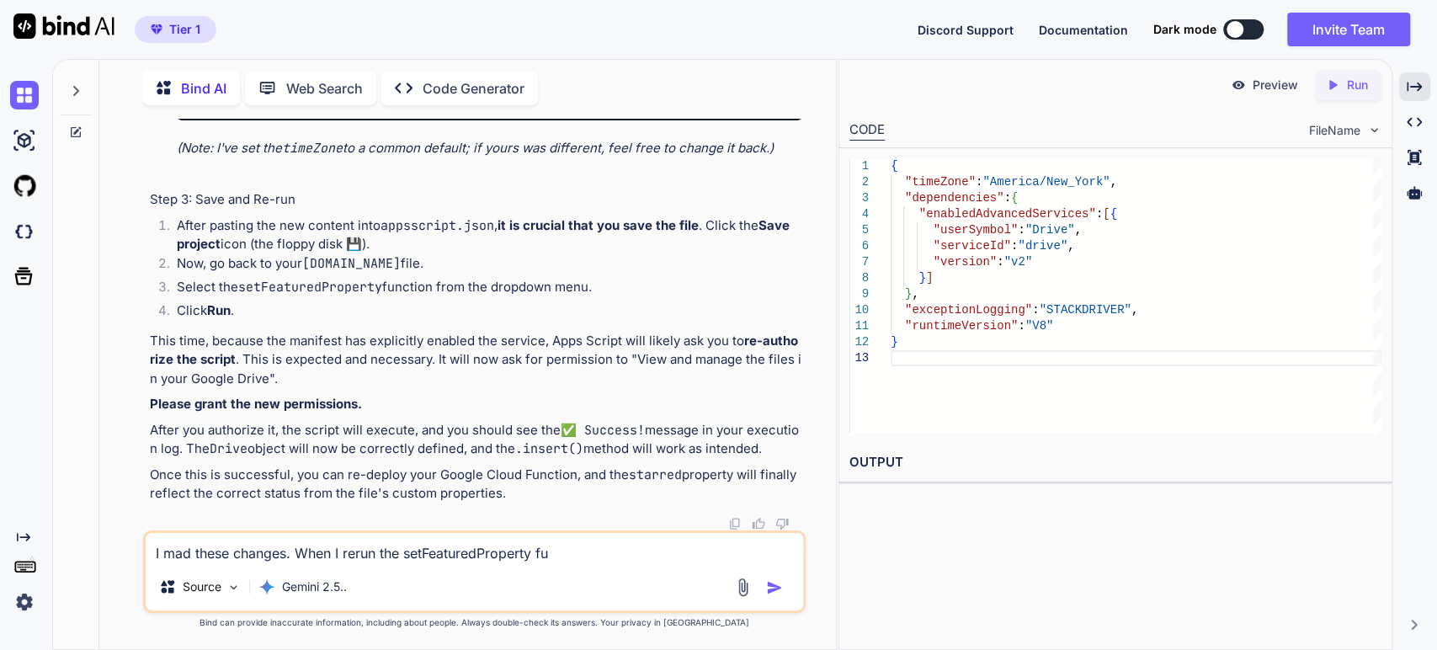
type textarea "x"
type textarea "I mad these changes. When I rerun the setFeaturedProperty func"
type textarea "x"
type textarea "I mad these changes. When I rerun the setFeaturedProperty funct"
type textarea "x"
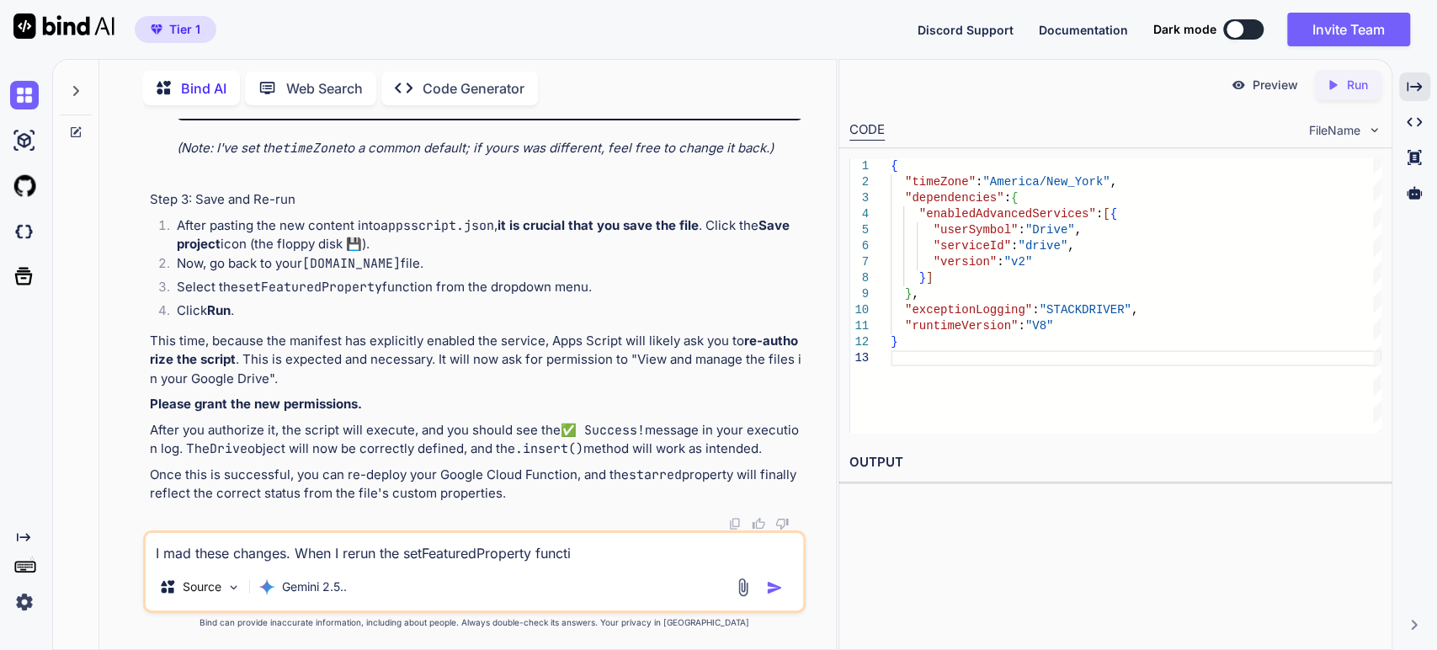
type textarea "I mad these changes. When I rerun the setFeaturedProperty functio"
type textarea "x"
type textarea "I mad these changes. When I rerun the setFeaturedProperty function"
type textarea "x"
type textarea "I mad these changes. When I rerun the setFeaturedProperty function."
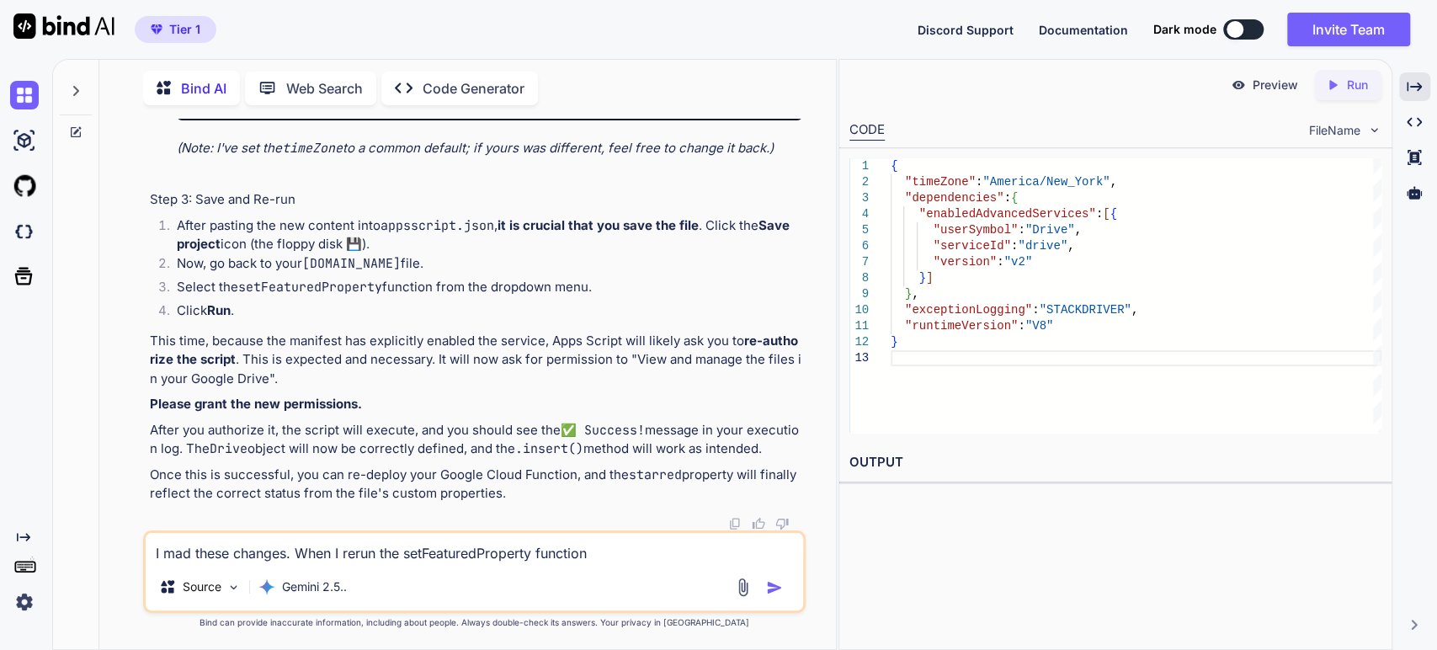
type textarea "x"
type textarea "I mad these changes. When I rerun the setFeaturedProperty function."
type textarea "x"
type textarea "I mad these changes. When I rerun the setFeaturedProperty function."
type textarea "x"
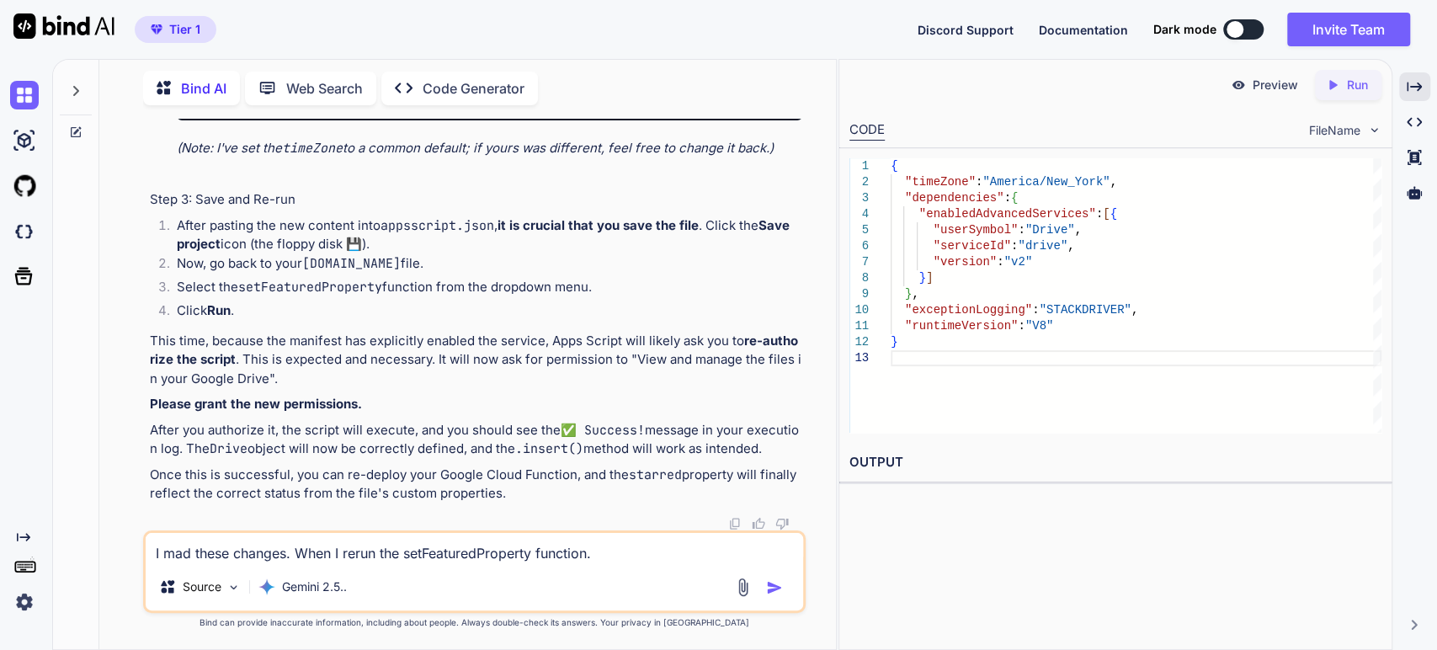
type textarea "I mad these changes. When I rerun the setFeaturedProperty function"
type textarea "x"
type textarea "I mad these changes. When I rerun the setFeaturedProperty function"
type textarea "x"
type textarea "I mad these changes. When I rerun the setFeaturedProperty function I"
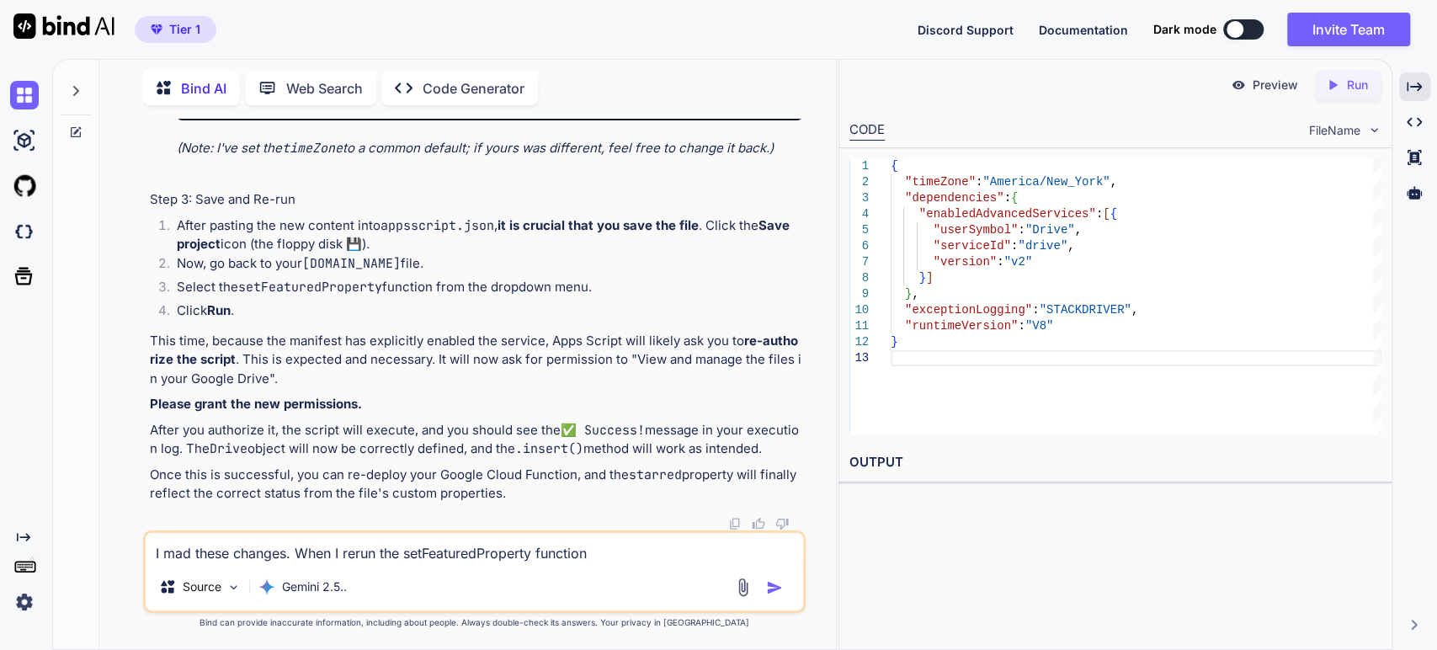
type textarea "x"
type textarea "I mad these changes. When I rerun the setFeaturedProperty function I"
type textarea "x"
type textarea "I mad these changes. When I rerun the setFeaturedProperty function I g"
type textarea "x"
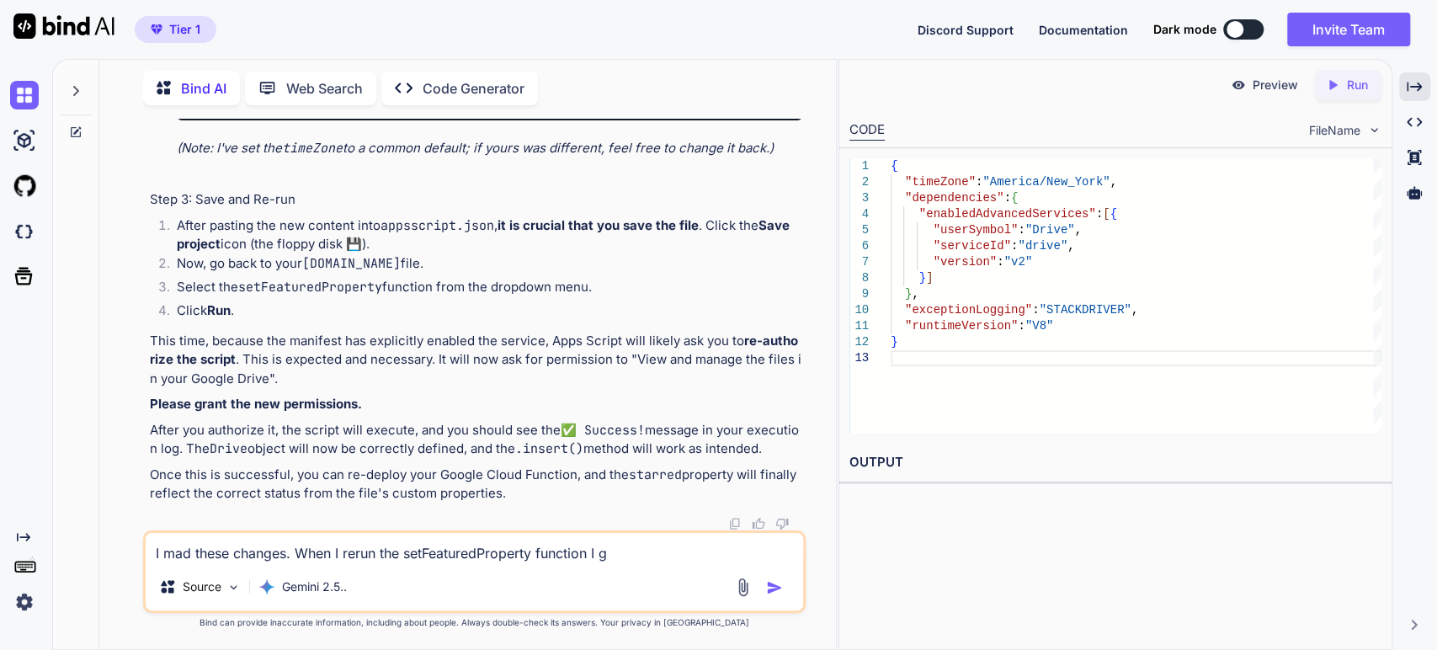
type textarea "I mad these changes. When I rerun the setFeaturedProperty function I ge"
type textarea "x"
type textarea "I mad these changes. When I rerun the setFeaturedProperty function I get"
type textarea "x"
type textarea "I mad these changes. When I rerun the setFeaturedProperty function I get"
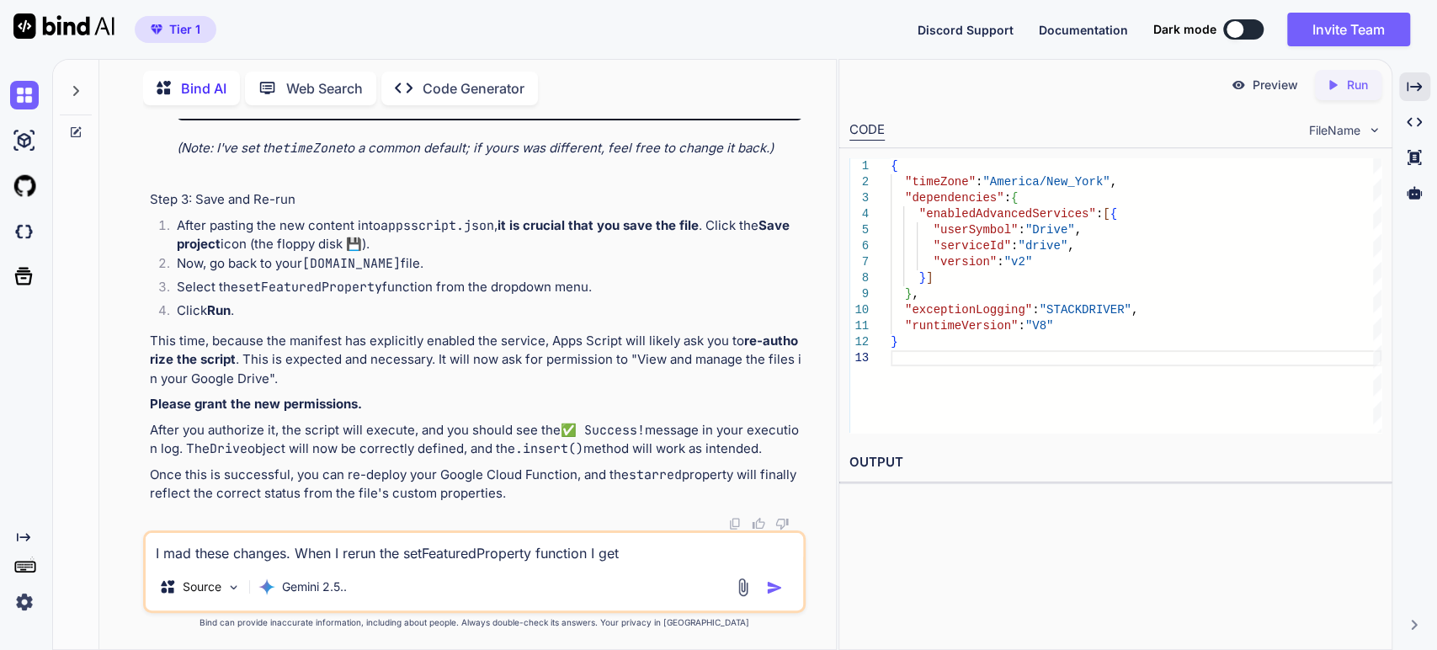
type textarea "x"
type textarea "I mad these changes. When I rerun the setFeaturedProperty function I get t"
type textarea "x"
type textarea "I mad these changes. When I rerun the setFeaturedProperty function I get th"
type textarea "x"
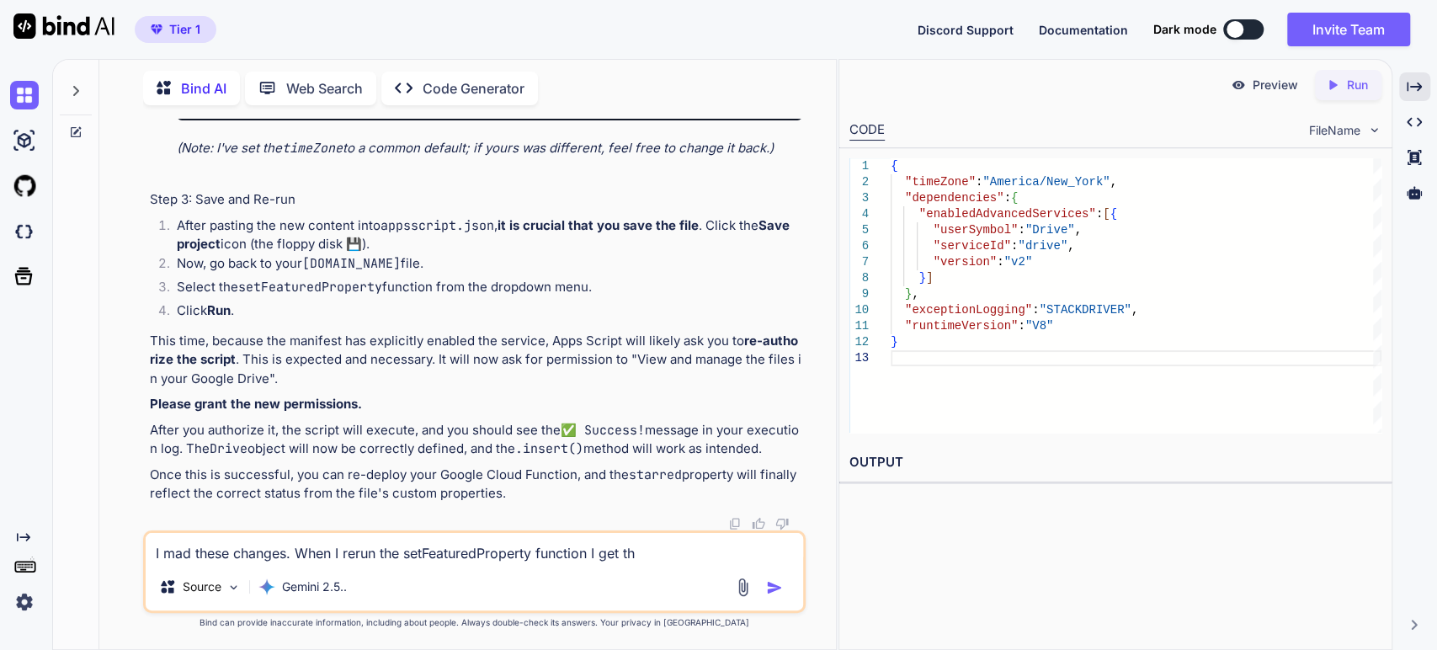
type textarea "I mad these changes. When I rerun the setFeaturedProperty function I get the"
type textarea "x"
type textarea "I mad these changes. When I rerun the setFeaturedProperty function I get the"
type textarea "x"
type textarea "I mad these changes. When I rerun the setFeaturedProperty function I get the e"
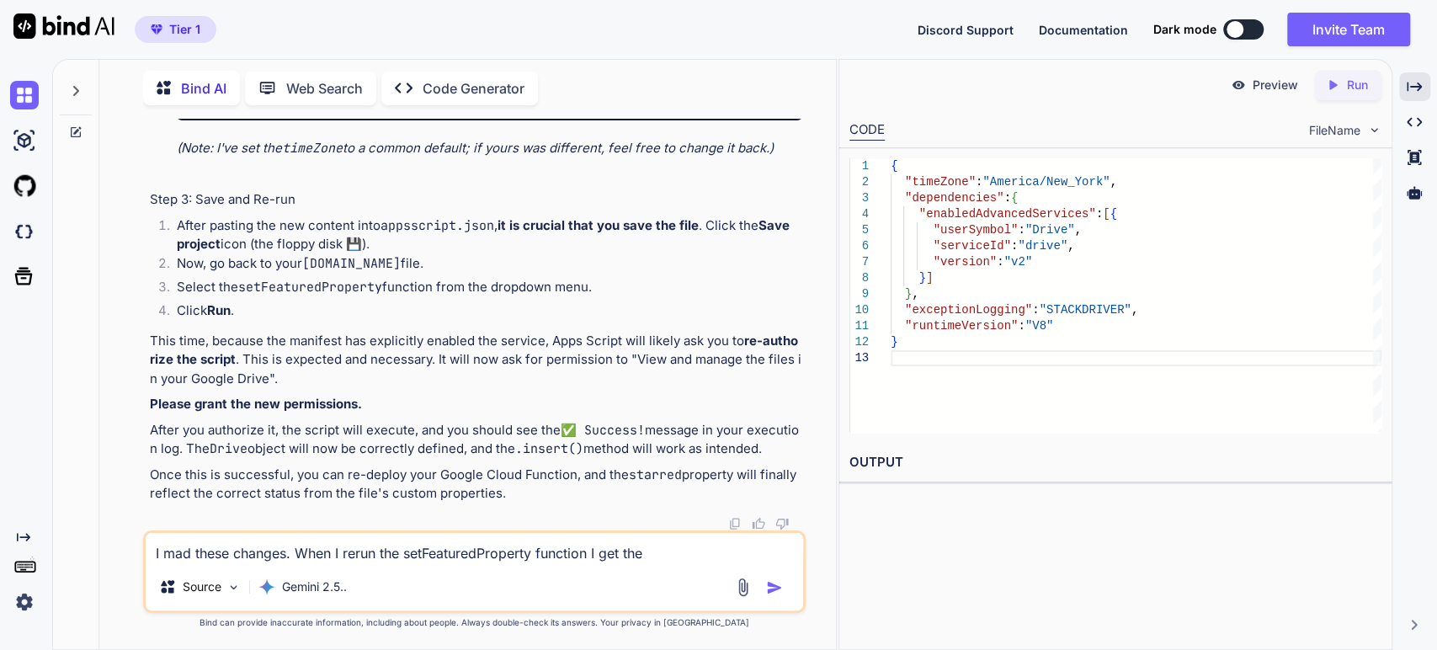
type textarea "x"
type textarea "I mad these changes. When I rerun the setFeaturedProperty function I get the er"
type textarea "x"
type textarea "I mad these changes. When I rerun the setFeaturedProperty function I get the err"
type textarea "x"
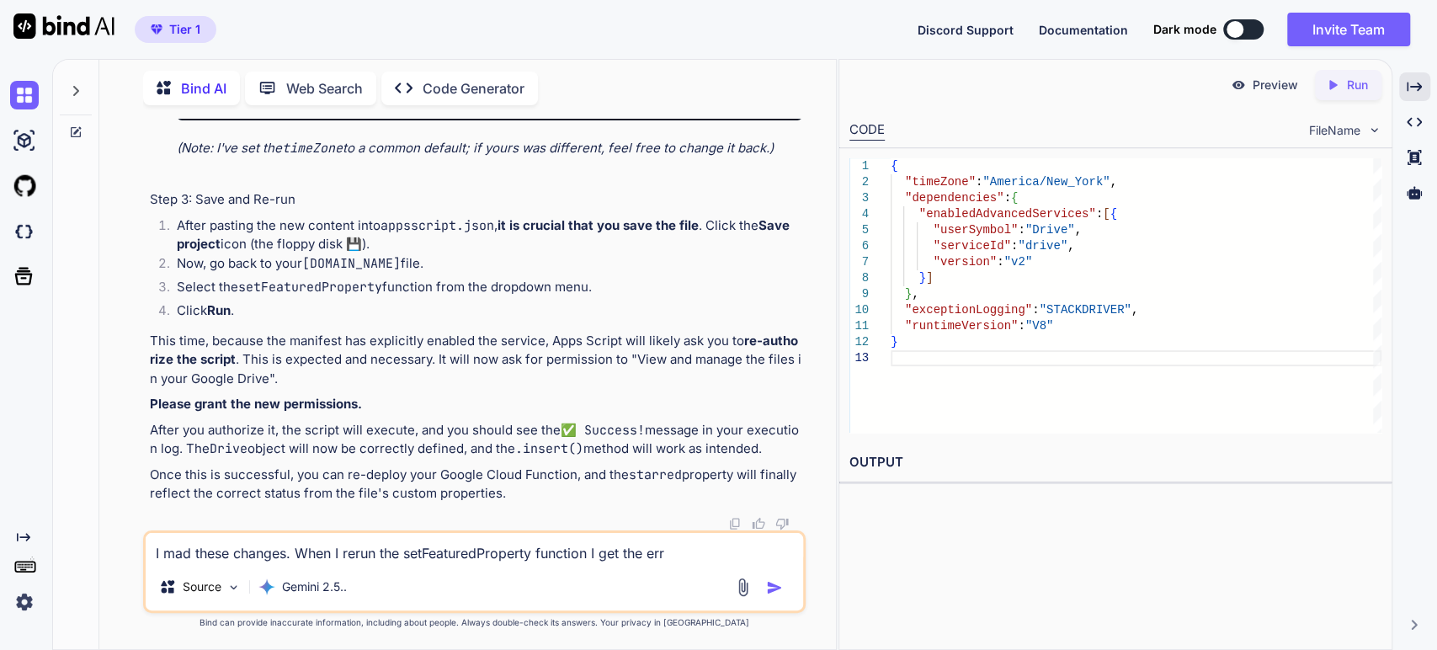
type textarea "I mad these changes. When I rerun the setFeaturedProperty function I get the er…"
type textarea "x"
type textarea "I mad these changes. When I rerun the setFeaturedProperty function I get the er…"
type textarea "x"
type textarea "I mad these changes. When I rerun the setFeaturedProperty function I get the er…"
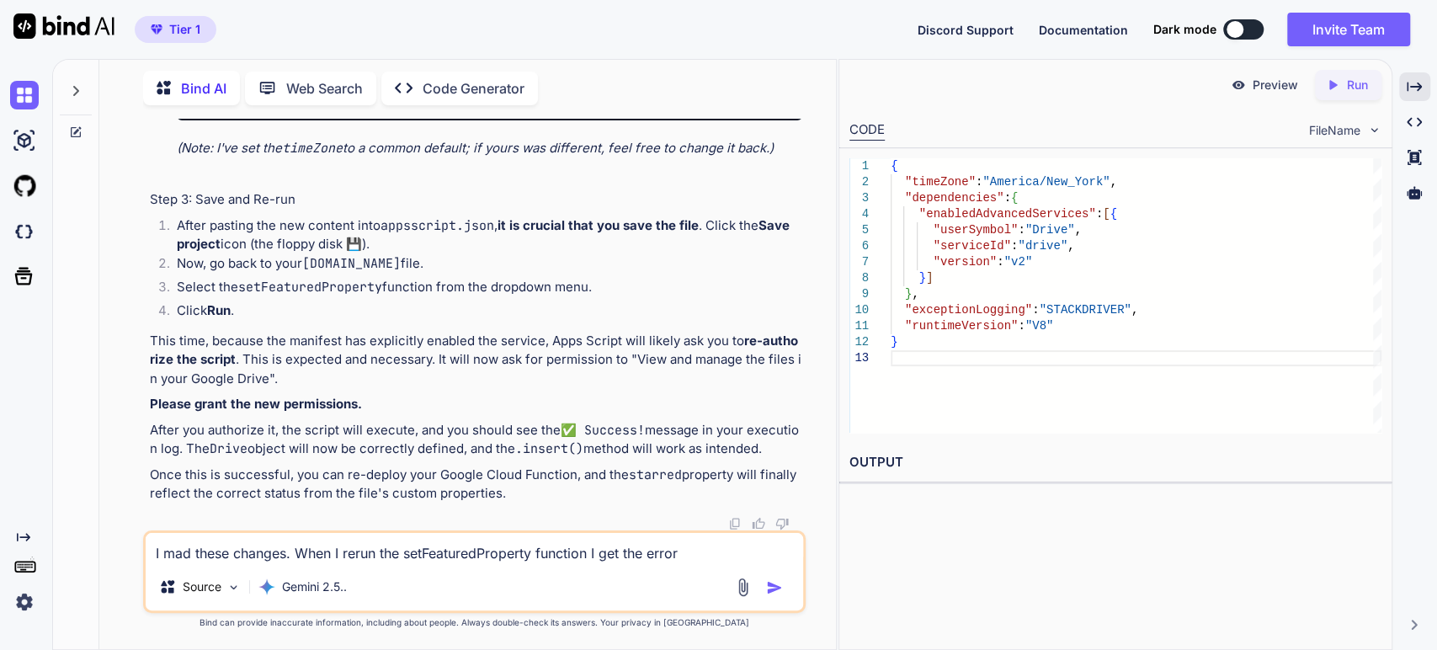
type textarea "x"
type textarea "I mad these changes. When I rerun the setFeaturedProperty function I get the er…"
type textarea "x"
type textarea "I mad these changes. When I rerun the setFeaturedProperty function I get the er…"
type textarea "x"
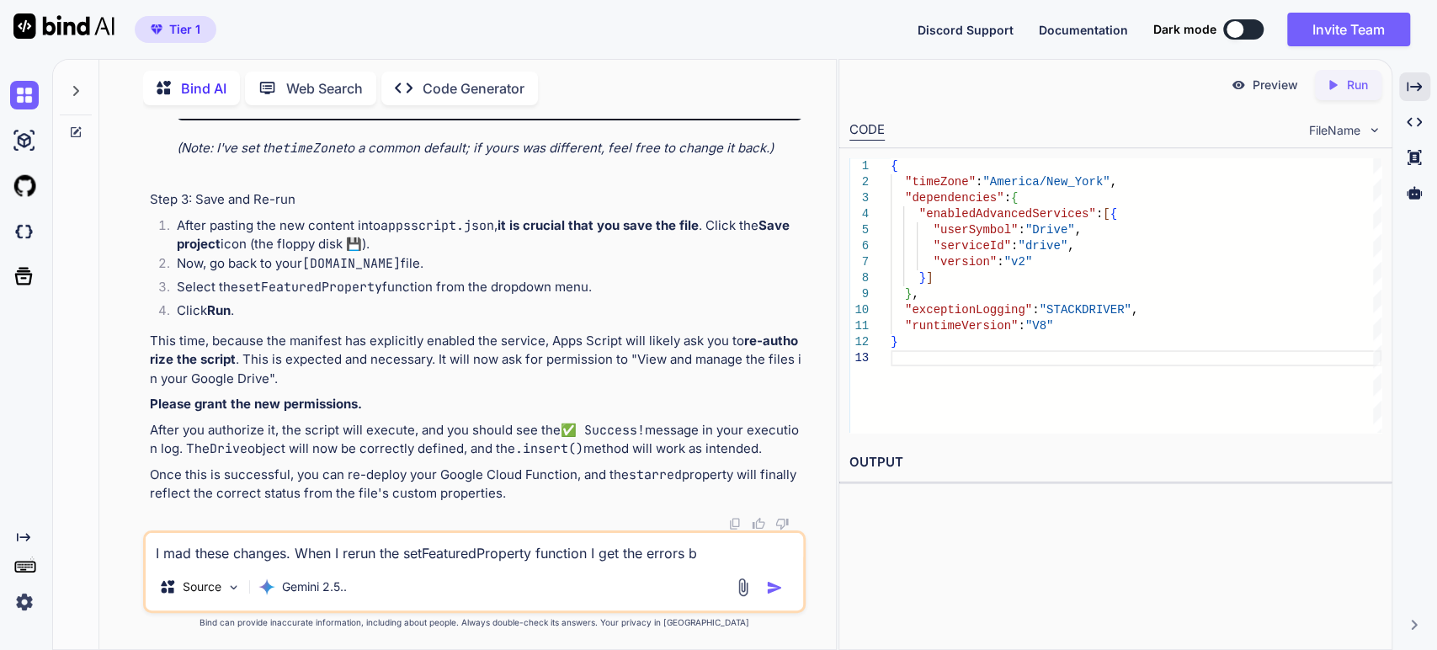
type textarea "I mad these changes. When I rerun the setFeaturedProperty function I get the er…"
type textarea "x"
type textarea "I mad these changes. When I rerun the setFeaturedProperty function I get the er…"
type textarea "x"
type textarea "I mad these changes. When I rerun the setFeaturedProperty function I get the er…"
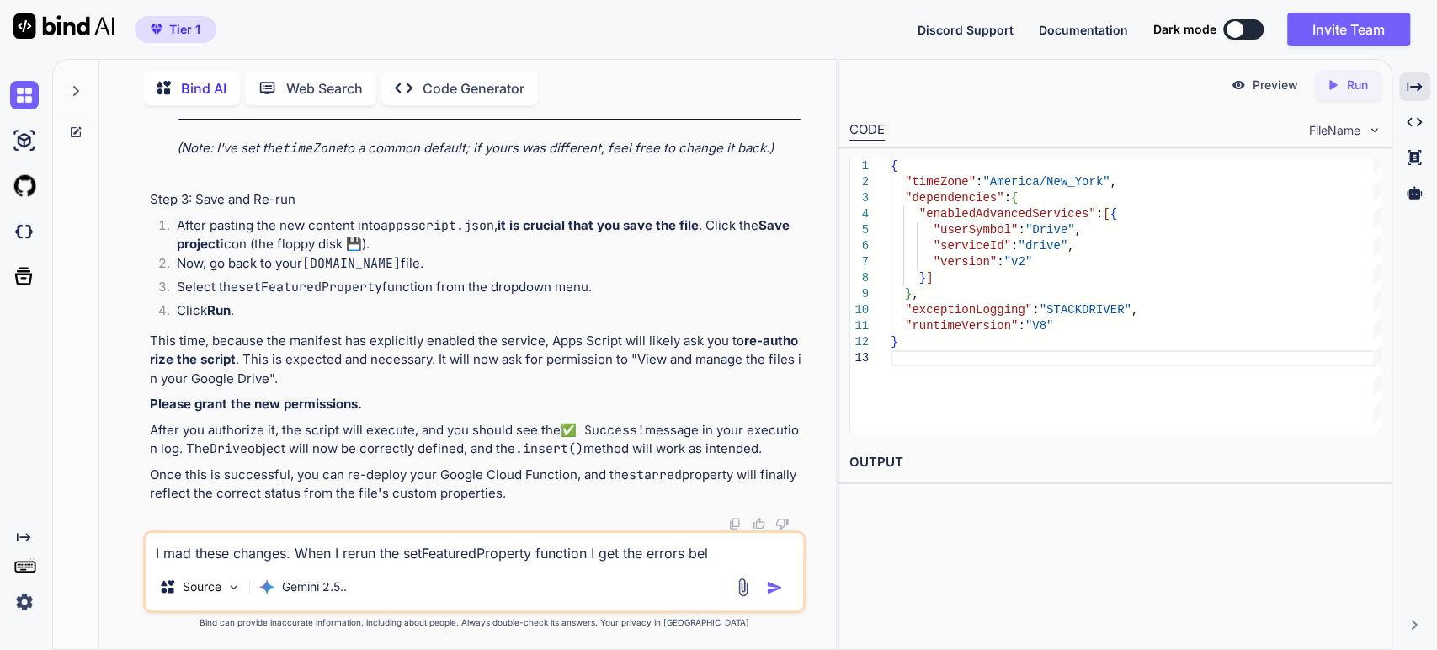
type textarea "x"
type textarea "I mad these changes. When I rerun the setFeaturedProperty function I get the er…"
type textarea "x"
type textarea "I mad these changes. When I rerun the setFeaturedProperty function I get the er…"
type textarea "x"
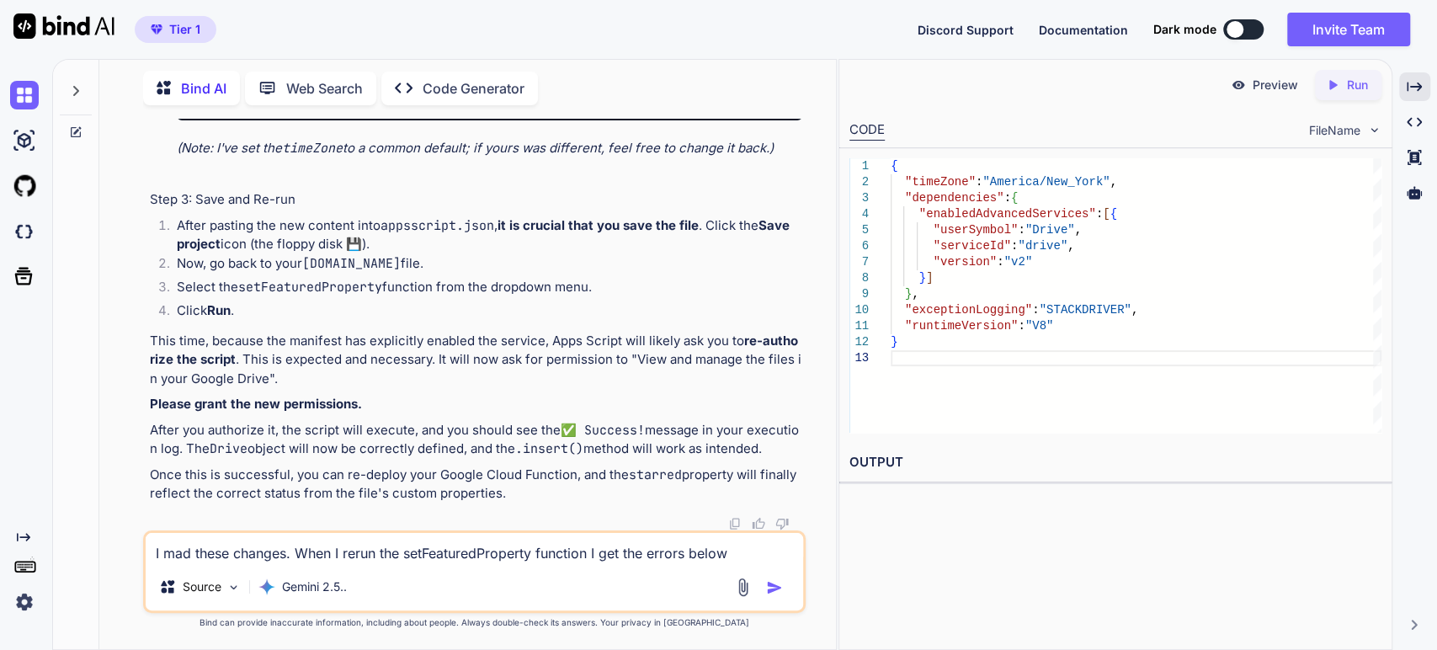
type textarea "I mad these changes. When I rerun the setFeaturedProperty function I get the er…"
type textarea "x"
type textarea "I mad these changes. When I rerun the setFeaturedProperty function I get the er…"
type textarea "x"
type textarea "I mad these changes. When I rerun the setFeaturedProperty function I get the er…"
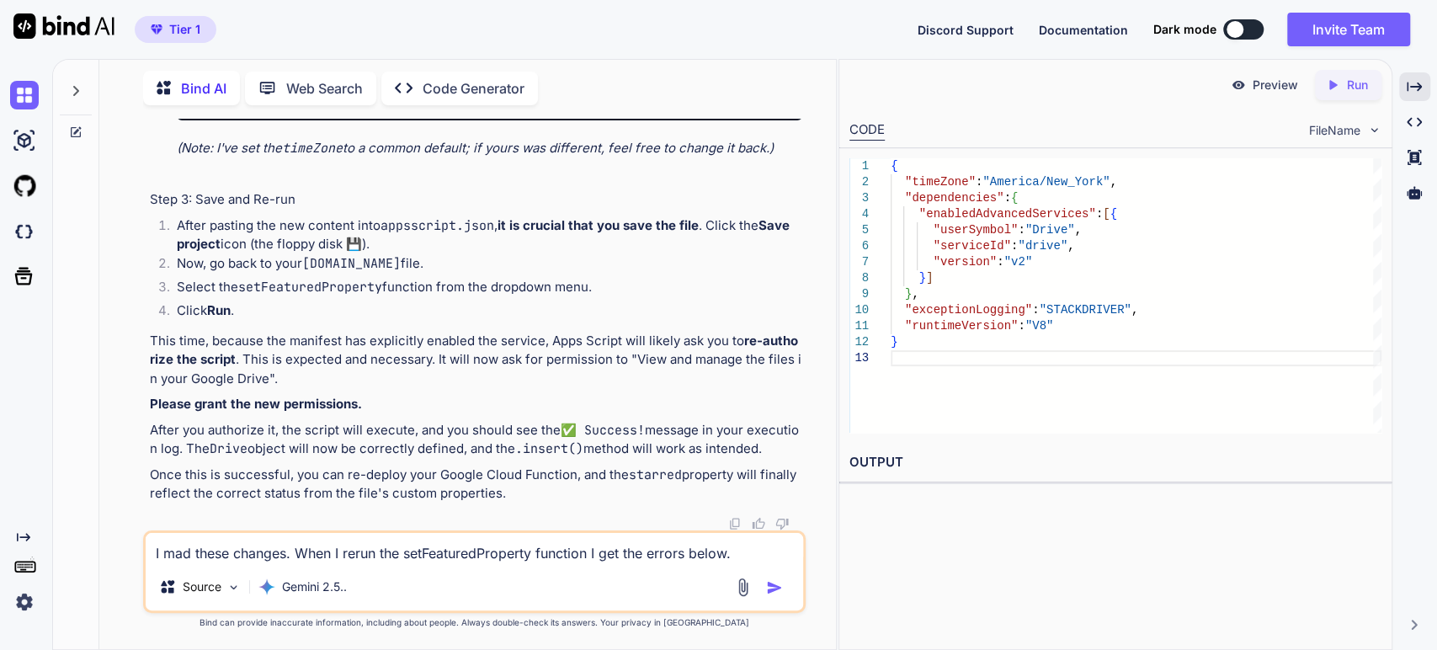
type textarea "x"
type textarea "I mad these changes. When I rerun the setFeaturedProperty function I get the er…"
type textarea "x"
type textarea "I mad these changes. When I rerun the setFeaturedProperty function I get the er…"
type textarea "x"
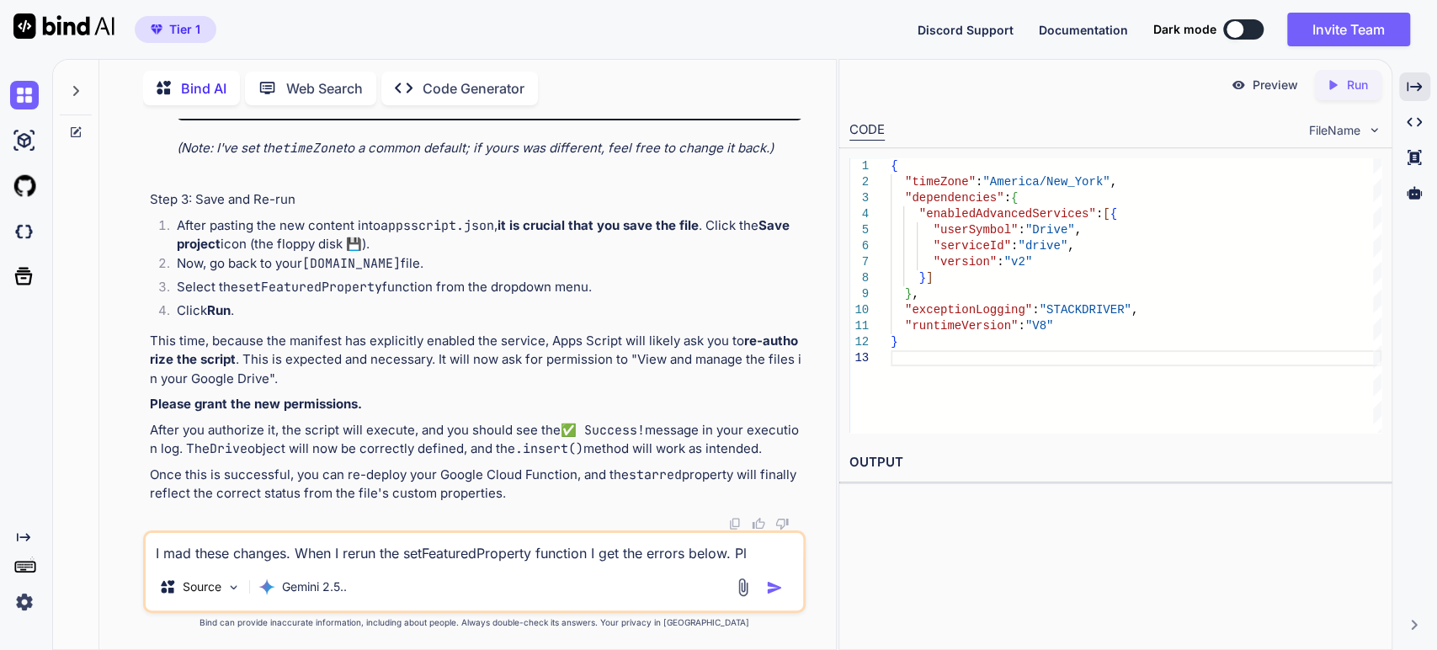
type textarea "I mad these changes. When I rerun the setFeaturedProperty function I get the er…"
type textarea "x"
type textarea "I mad these changes. When I rerun the setFeaturedProperty function I get the er…"
type textarea "x"
type textarea "I mad these changes. When I rerun the setFeaturedProperty function I get the er…"
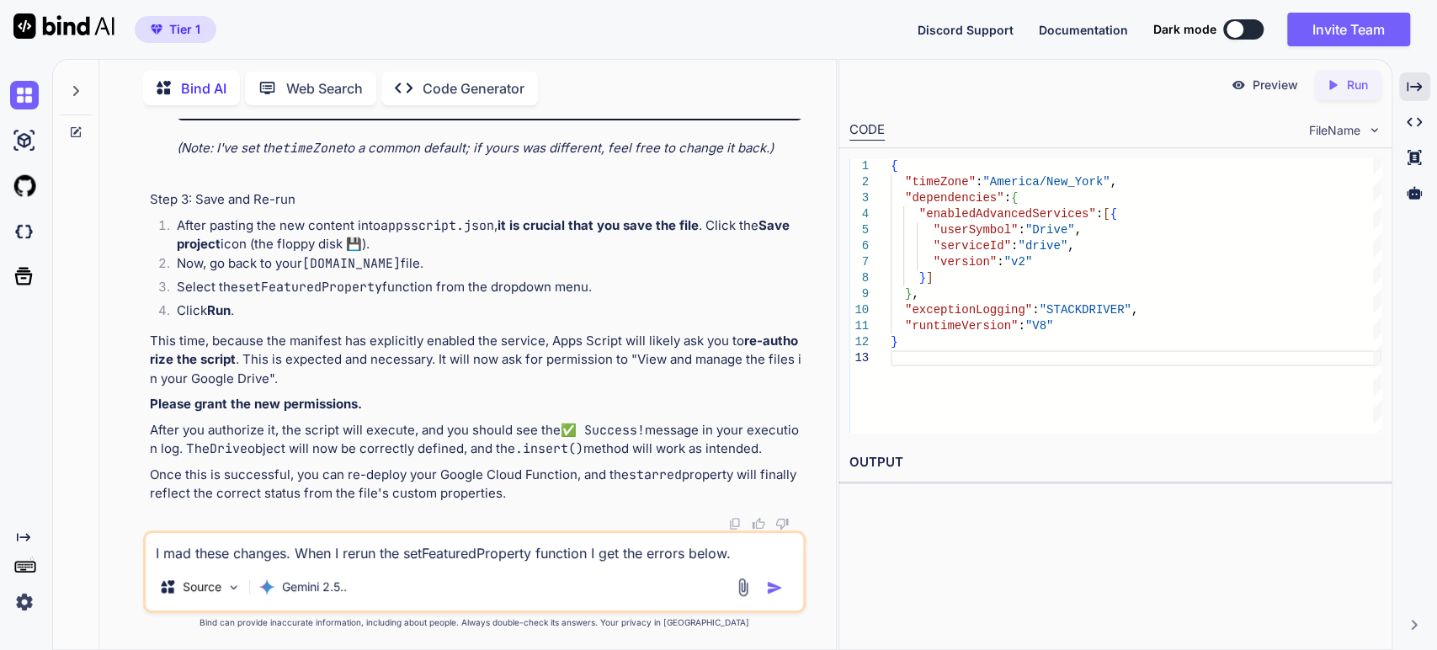
type textarea "x"
type textarea "I mad these changes. When I rerun the setFeaturedProperty function I get the er…"
type textarea "x"
type textarea "I mad these changes. When I rerun the setFeaturedProperty function I get the er…"
type textarea "x"
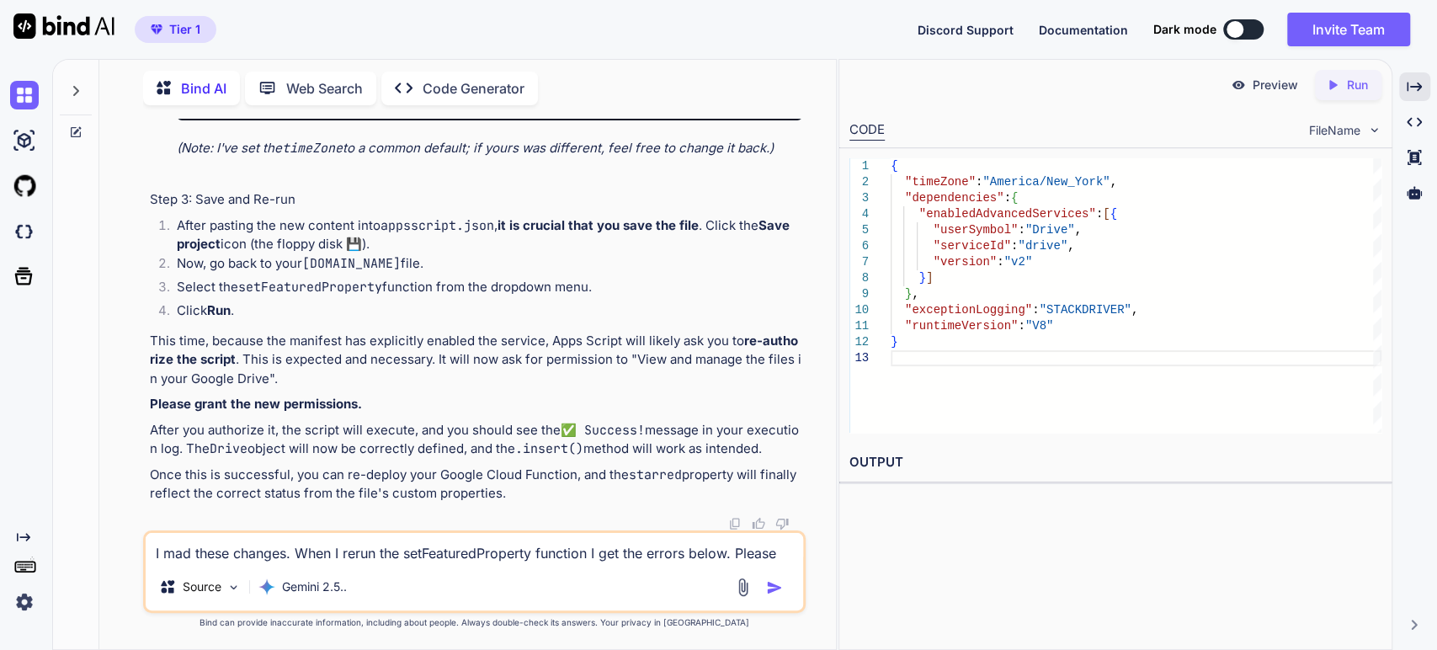
type textarea "I mad these changes. When I rerun the setFeaturedProperty function I get the er…"
type textarea "x"
type textarea "I mad these changes. When I rerun the setFeaturedProperty function I get the er…"
type textarea "x"
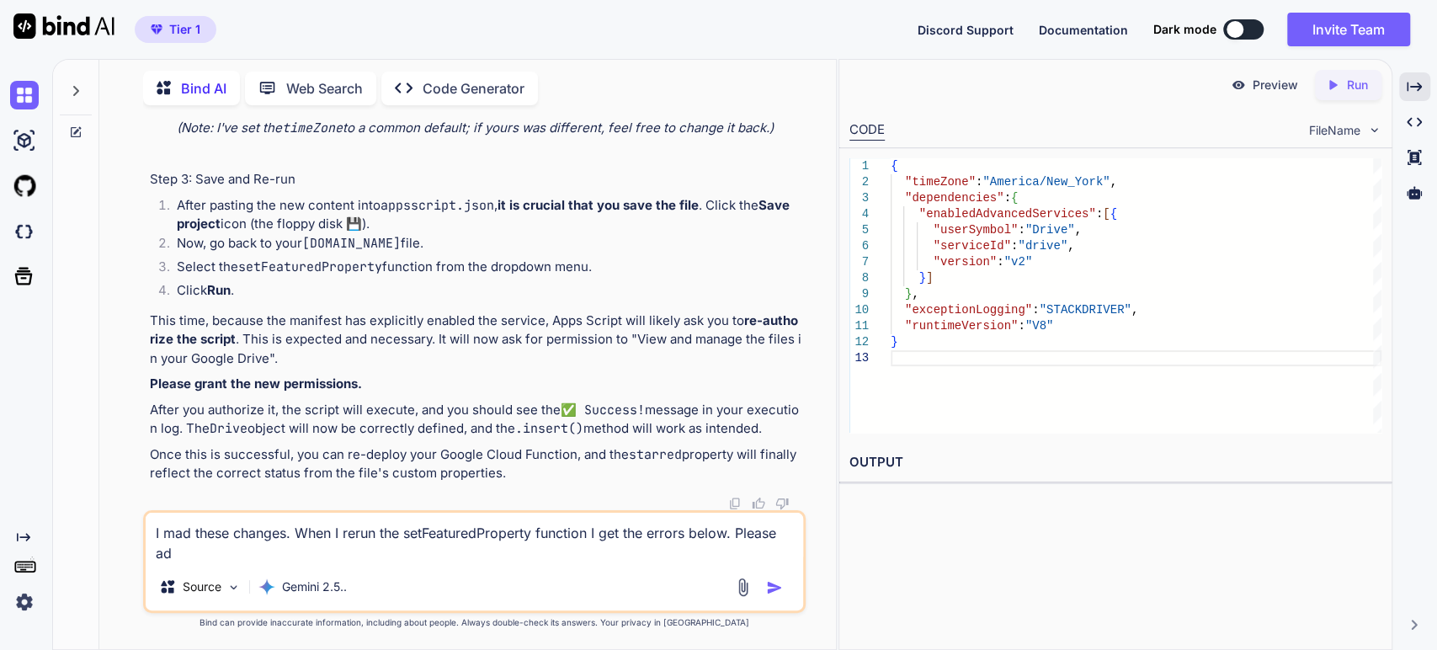
type textarea "I mad these changes. When I rerun the setFeaturedProperty function I get the er…"
type textarea "x"
type textarea "I mad these changes. When I rerun the setFeaturedProperty function I get the er…"
type textarea "x"
type textarea "I mad these changes. When I rerun the setFeaturedProperty function I get the er…"
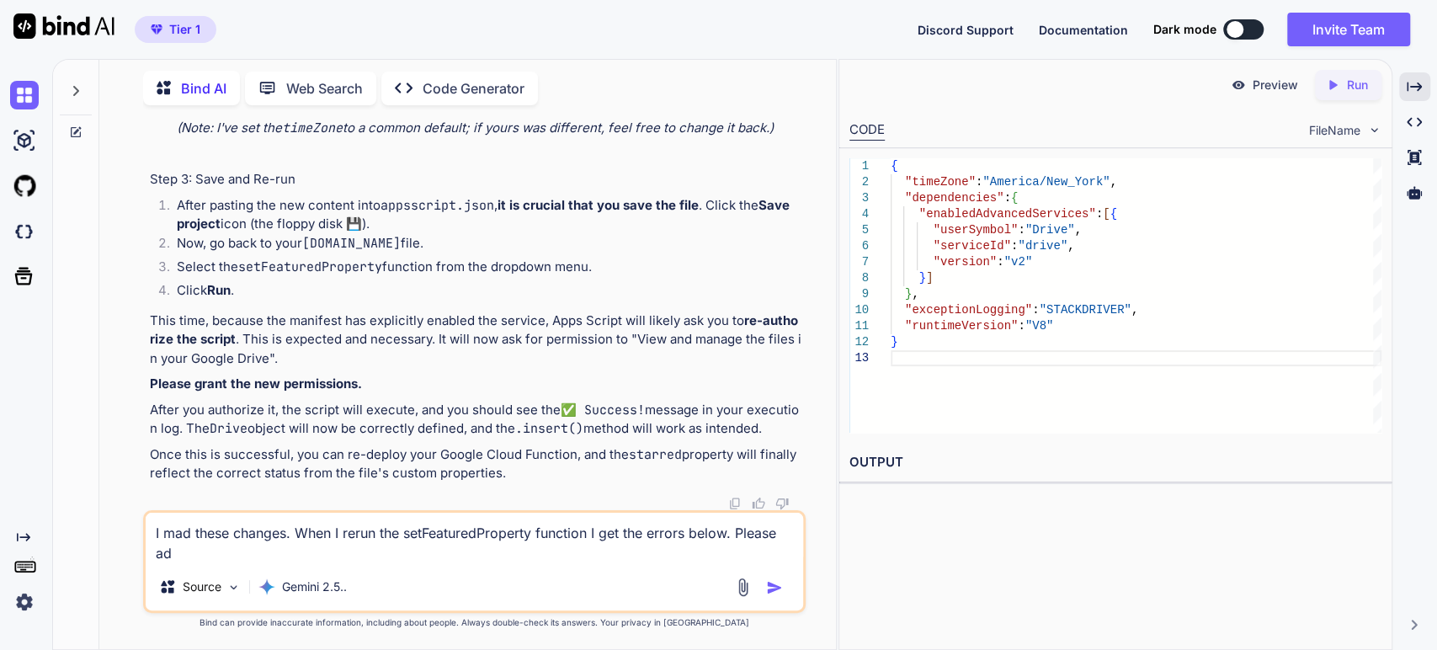
type textarea "x"
type textarea "I mad these changes. When I rerun the setFeaturedProperty function I get the er…"
type textarea "x"
type textarea "I mad these changes. When I rerun the setFeaturedProperty function I get the er…"
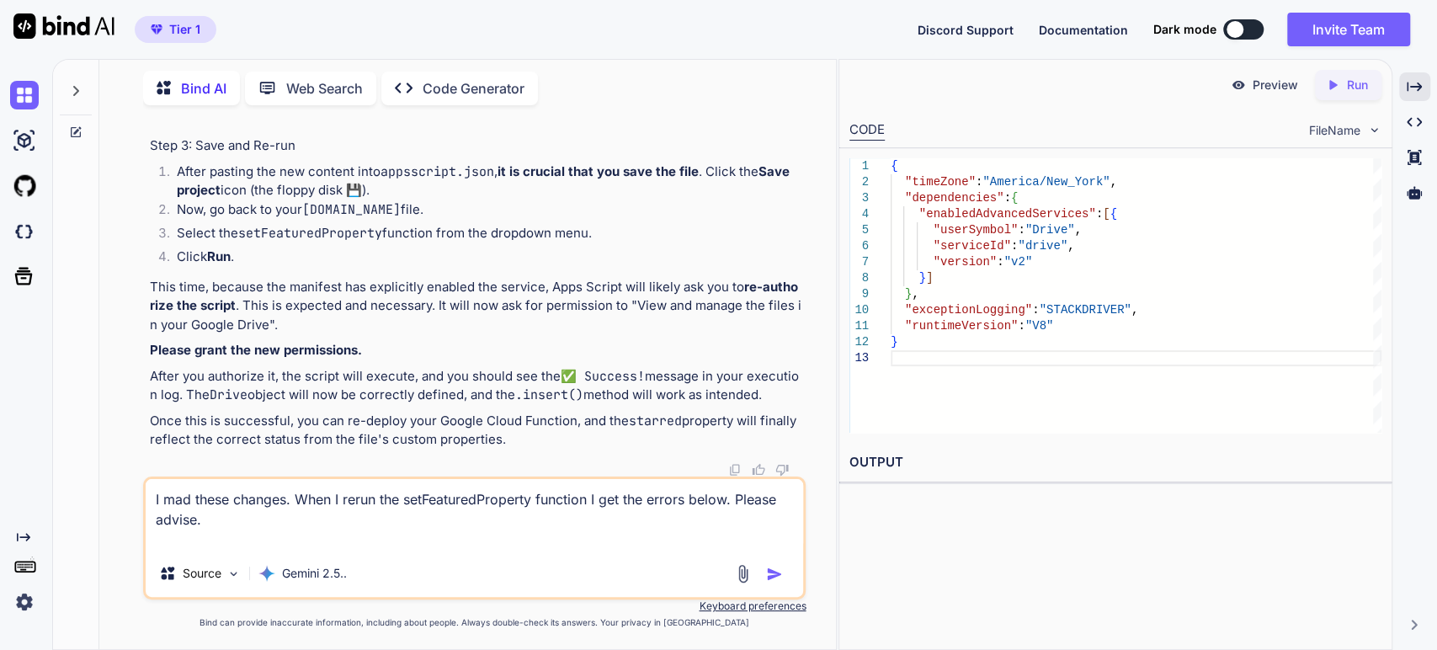
paste textarea "setFeaturedProperty"
paste textarea "8:09:27 PM Info ❌ Failed to set property. Error: GoogleJsonResponseException: A…"
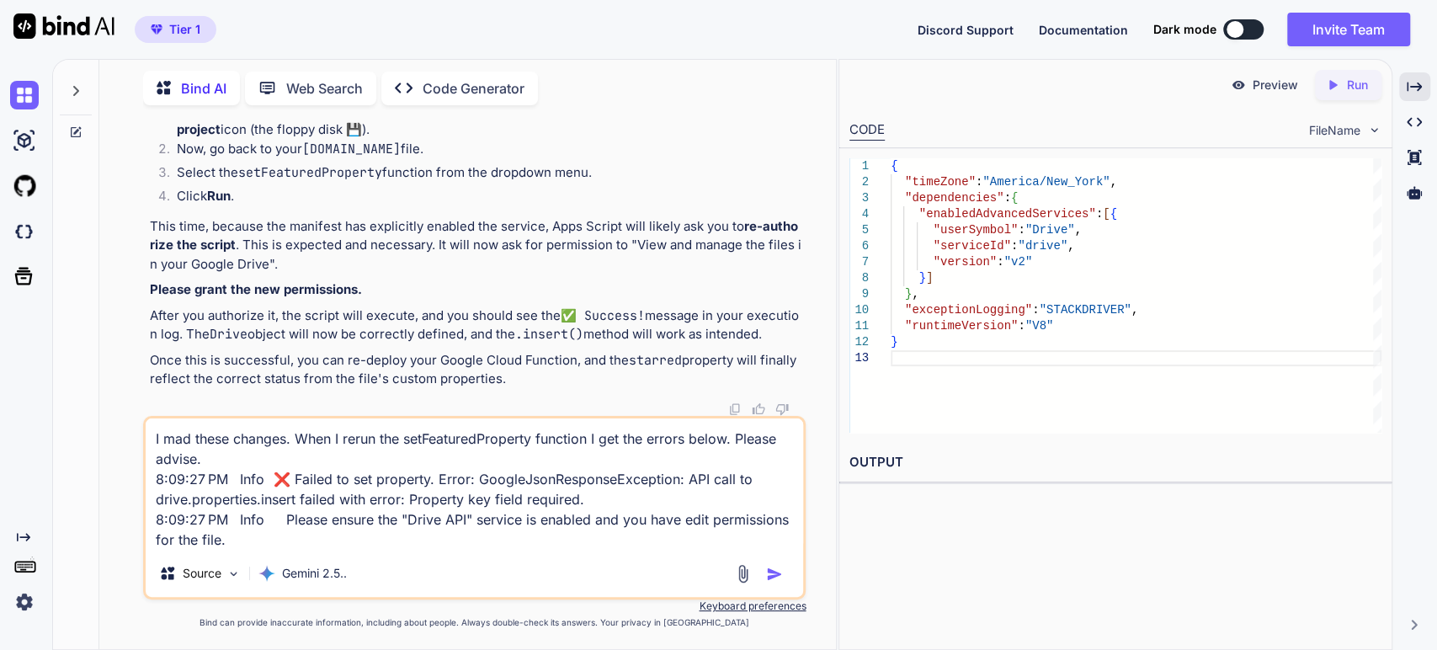
drag, startPoint x: 230, startPoint y: 473, endPoint x: 147, endPoint y: 483, distance: 83.1
click at [147, 483] on textarea "I mad these changes. When I rerun the setFeaturedProperty function I get the er…" at bounding box center [475, 483] width 658 height 131
click at [317, 528] on textarea "I mad these changes. When I rerun the setFeaturedProperty function I get the er…" at bounding box center [475, 483] width 658 height 131
click at [775, 572] on img "button" at bounding box center [774, 574] width 17 height 17
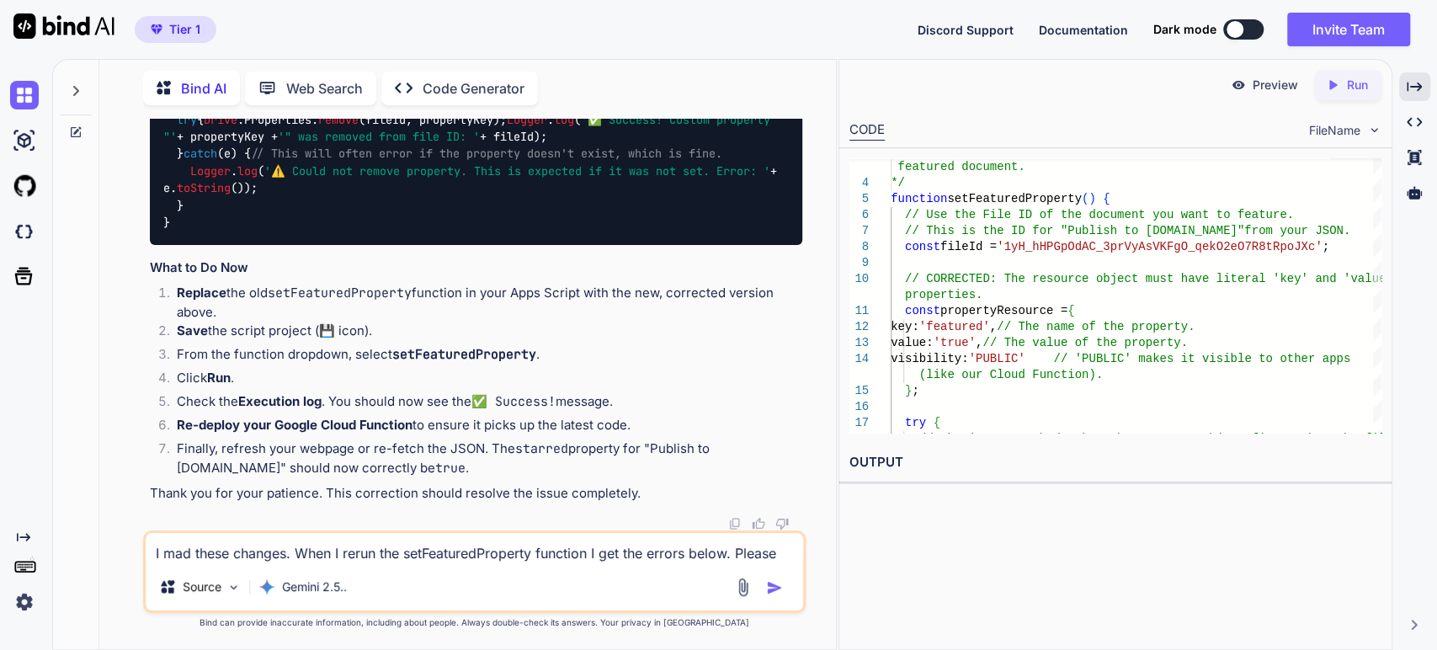
scroll to position [50915, 0]
drag, startPoint x: 503, startPoint y: 391, endPoint x: 443, endPoint y: 389, distance: 60.7
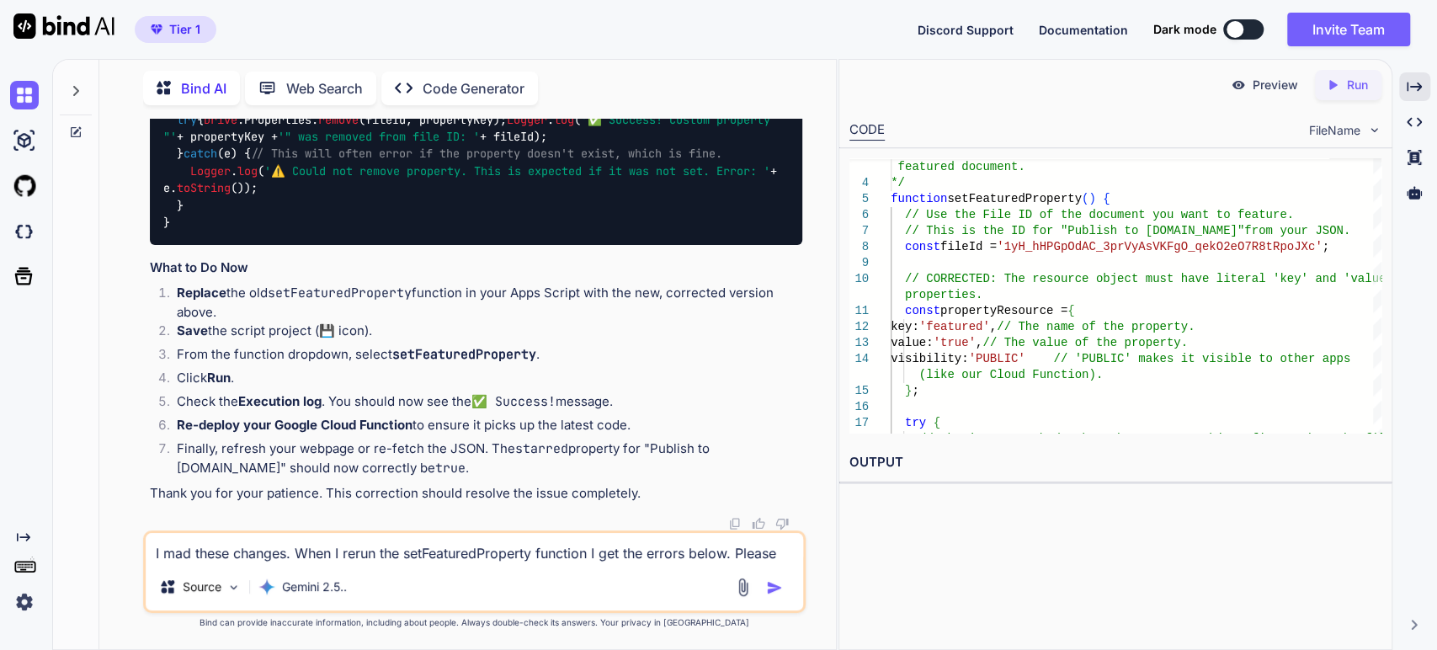
click at [294, 405] on strong "Execution log" at bounding box center [279, 401] width 83 height 16
click at [382, 407] on li "Check the Execution log . You should now see the ✅ Success! message." at bounding box center [483, 404] width 640 height 24
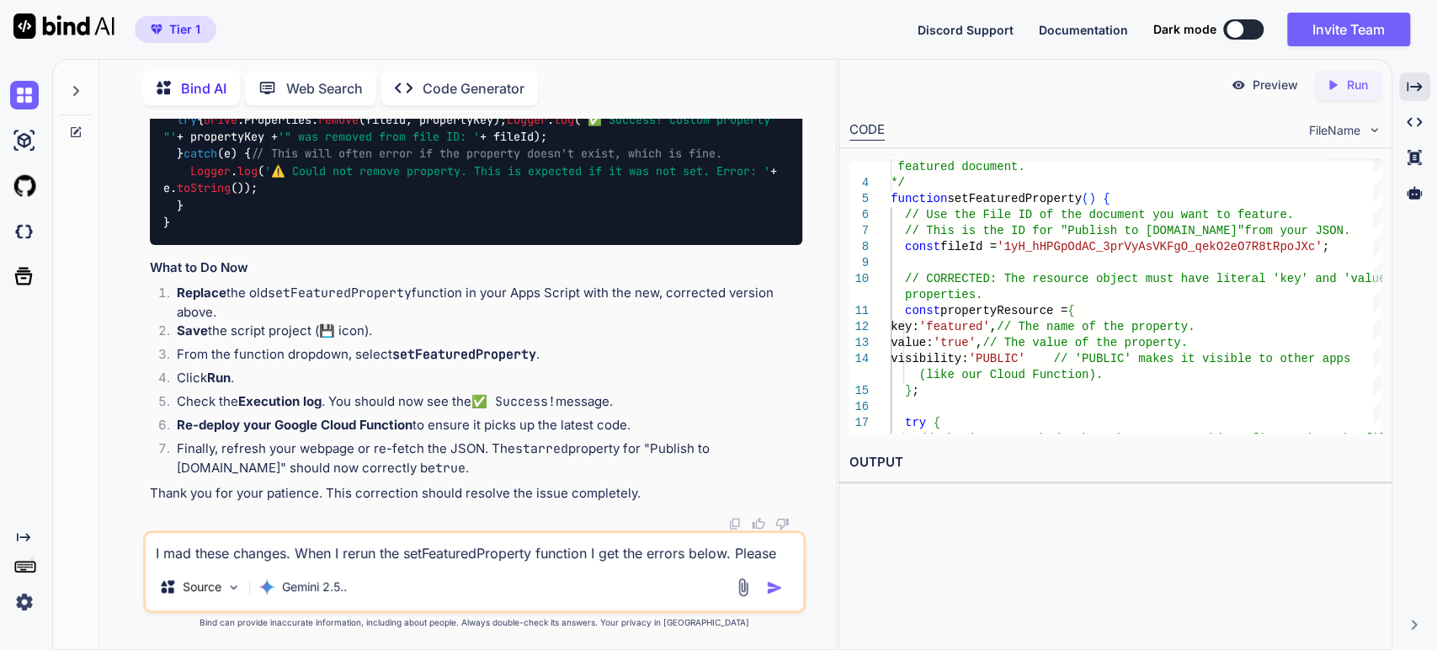
click at [253, 429] on strong "Re-deploy your Google Cloud Function" at bounding box center [295, 425] width 236 height 16
click at [417, 426] on li "Re-deploy your Google Cloud Function to ensure it picks up the latest code." at bounding box center [483, 428] width 640 height 24
click at [278, 354] on li "From the function dropdown, select setFeaturedProperty ." at bounding box center [483, 357] width 640 height 24
click at [429, 362] on code "setFeaturedProperty" at bounding box center [464, 354] width 144 height 17
click at [342, 406] on li "Check the Execution log . You should now see the ✅ Success! message." at bounding box center [483, 404] width 640 height 24
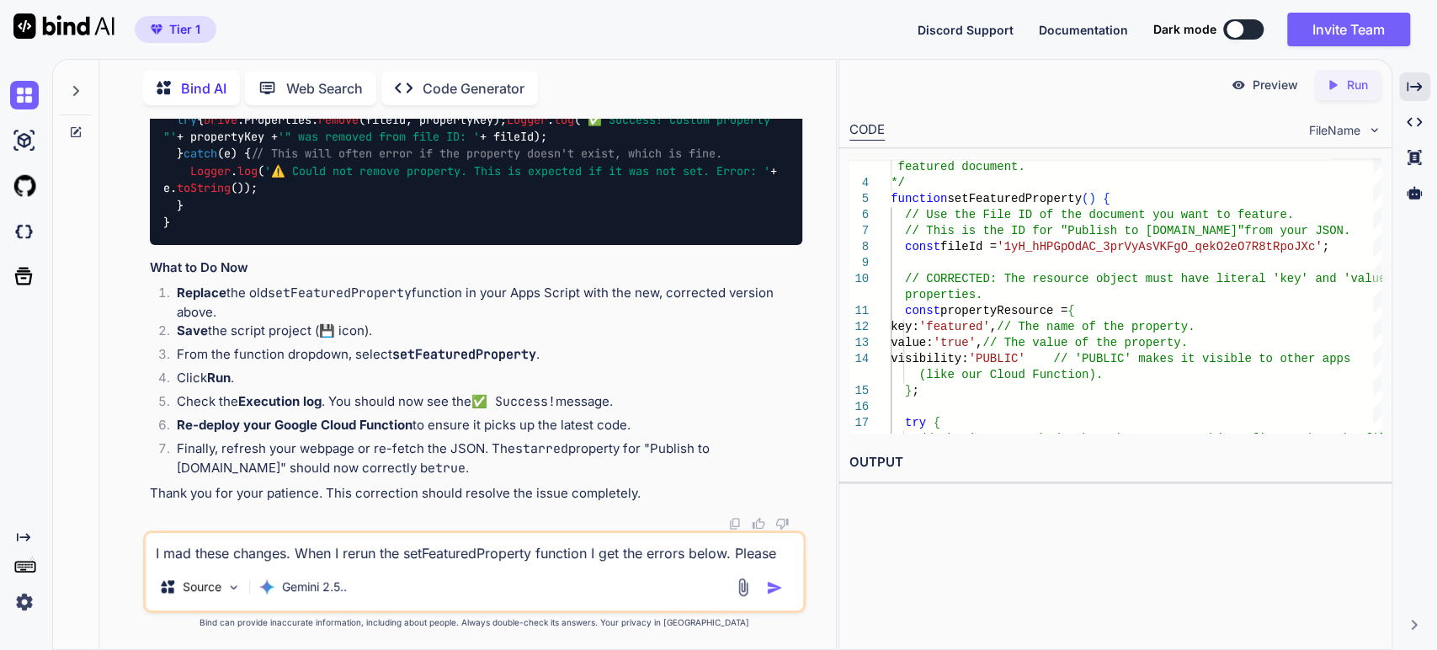
click at [337, 425] on strong "Re-deploy your Google Cloud Function" at bounding box center [295, 425] width 236 height 16
click at [311, 41] on span "/** * Removes the 'featured' custom file property from a specific file. */" at bounding box center [392, 17] width 458 height 50
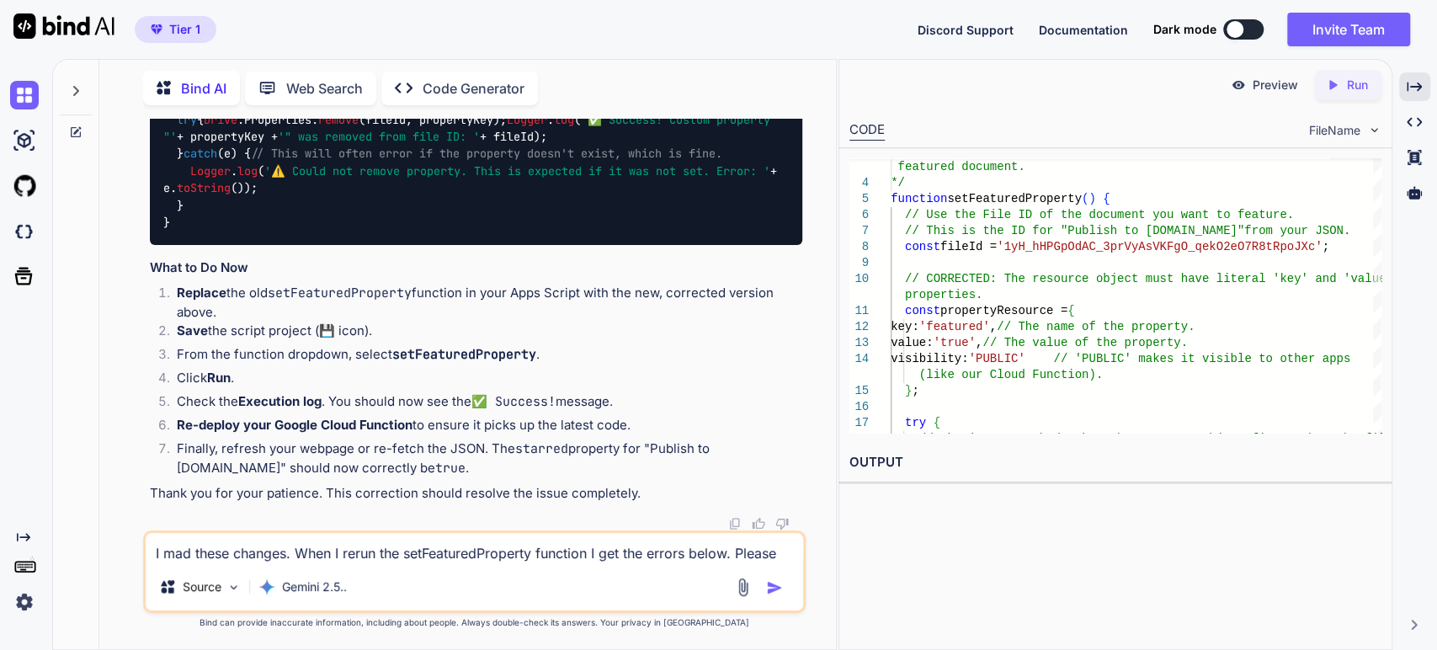
scroll to position [51190, 0]
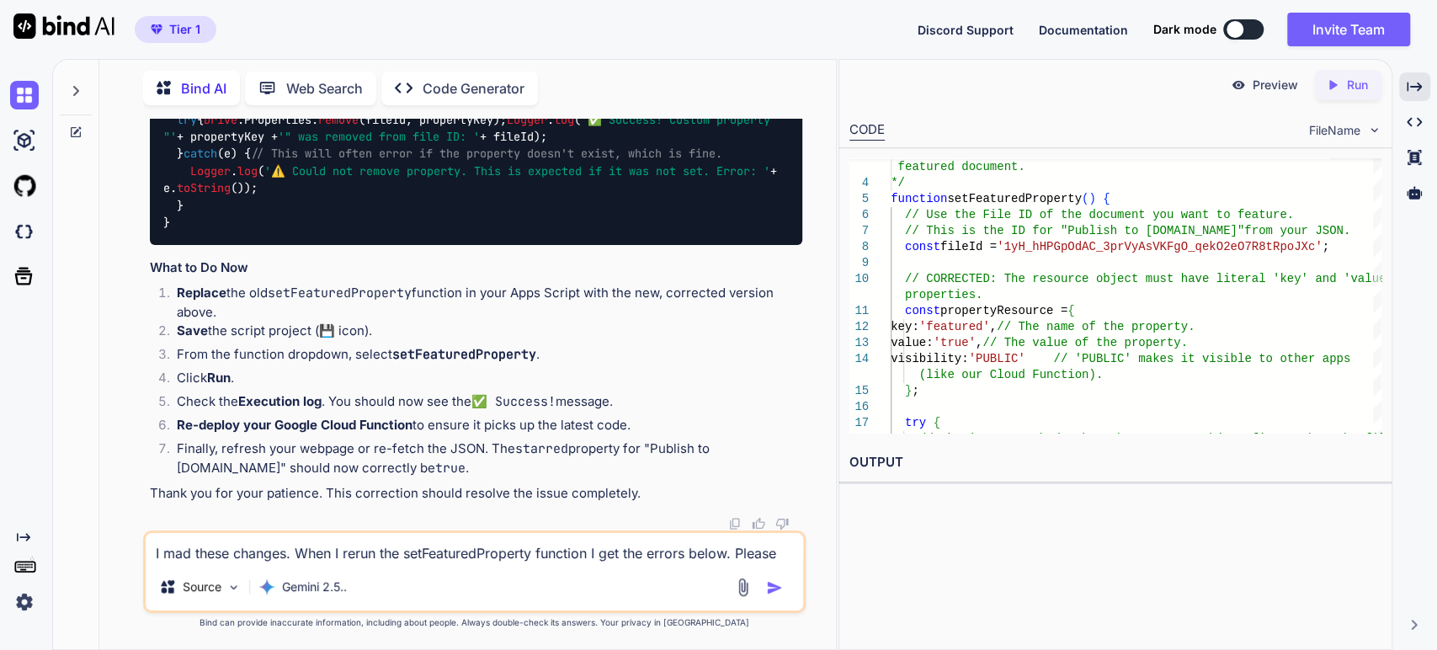
scroll to position [51190, 0]
click at [264, 388] on li "Click Run ." at bounding box center [483, 381] width 640 height 24
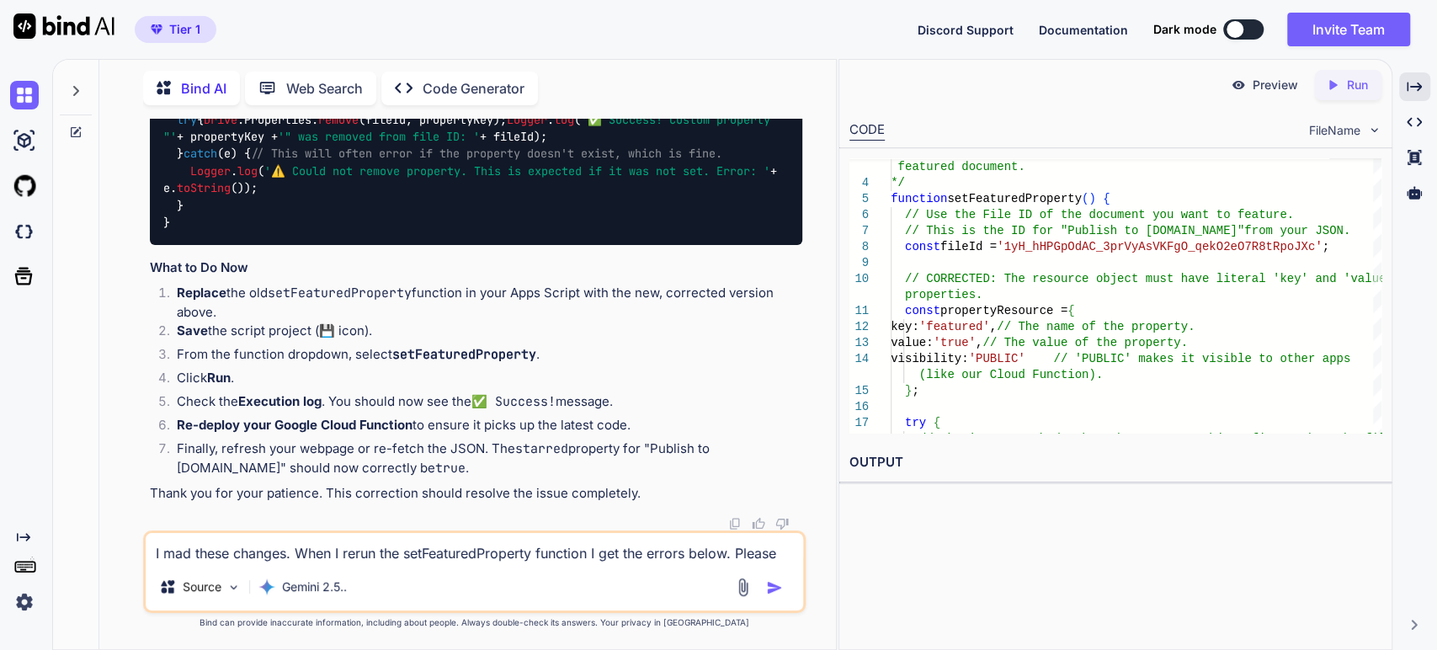
scroll to position [51564, 0]
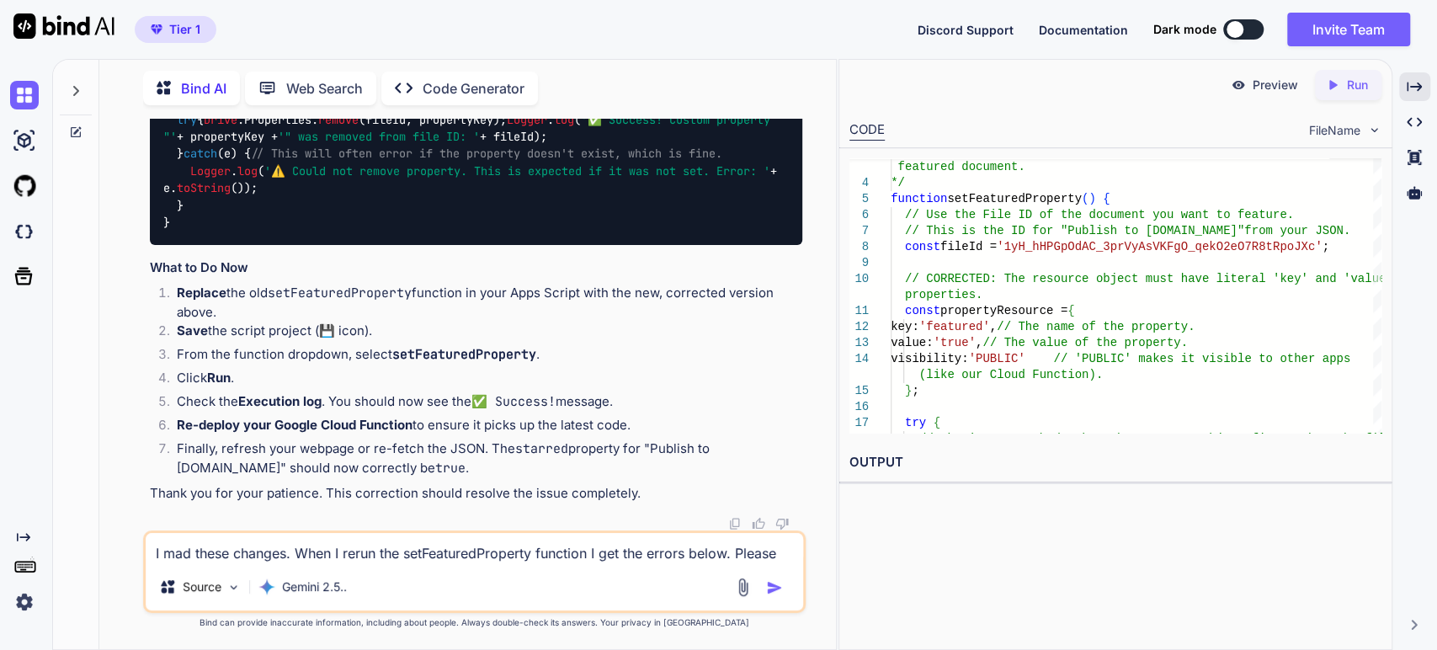
click at [242, 41] on span "/** * Removes the 'featured' custom file property from a specific file. */" at bounding box center [392, 17] width 458 height 50
click at [389, 244] on div "/** * Removes the 'featured' custom file property from a specific file. */ func…" at bounding box center [476, 110] width 653 height 267
drag, startPoint x: 210, startPoint y: 416, endPoint x: 201, endPoint y: 408, distance: 11.3
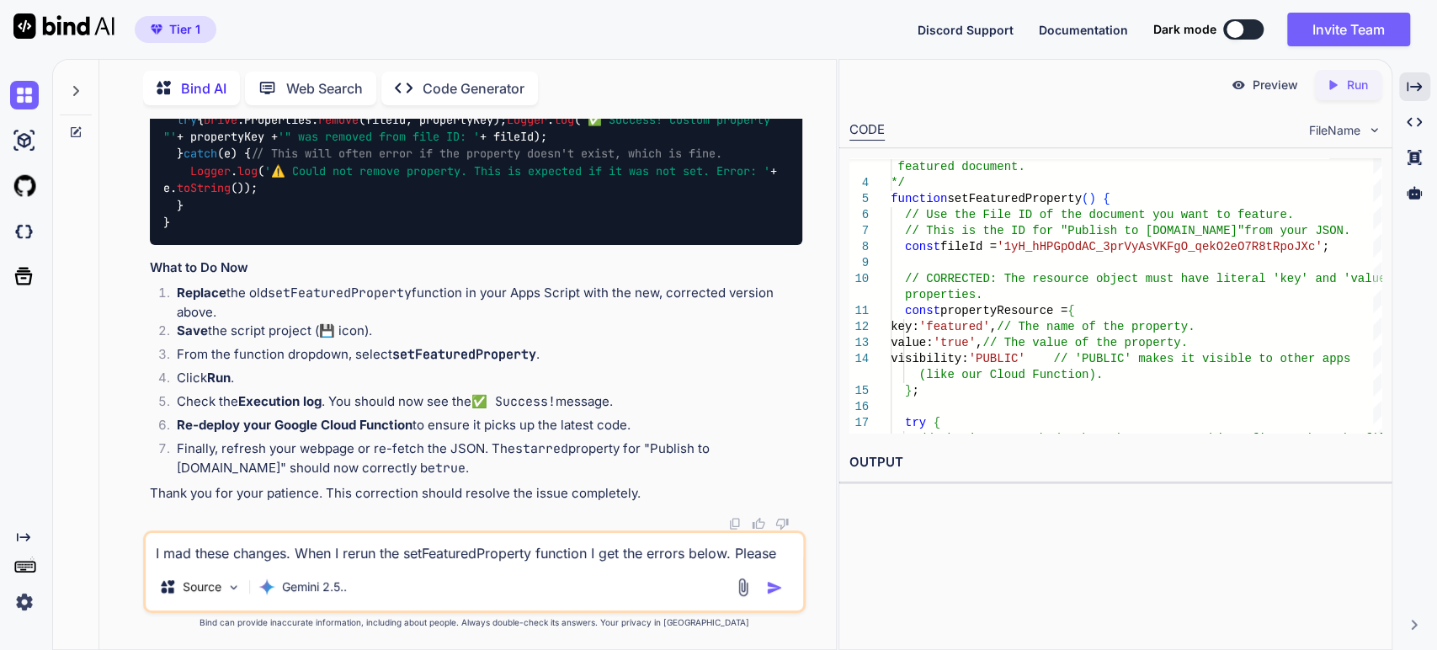
click at [204, 41] on span "/** * Removes the 'featured' custom file property from a specific file. */" at bounding box center [392, 17] width 458 height 50
click at [451, 244] on div "/** * Removes the 'featured' custom file property from a specific file. */ func…" at bounding box center [476, 110] width 653 height 267
click at [487, 76] on span "// The ID for "Publish to [DOMAIN_NAME]"" at bounding box center [621, 68] width 269 height 15
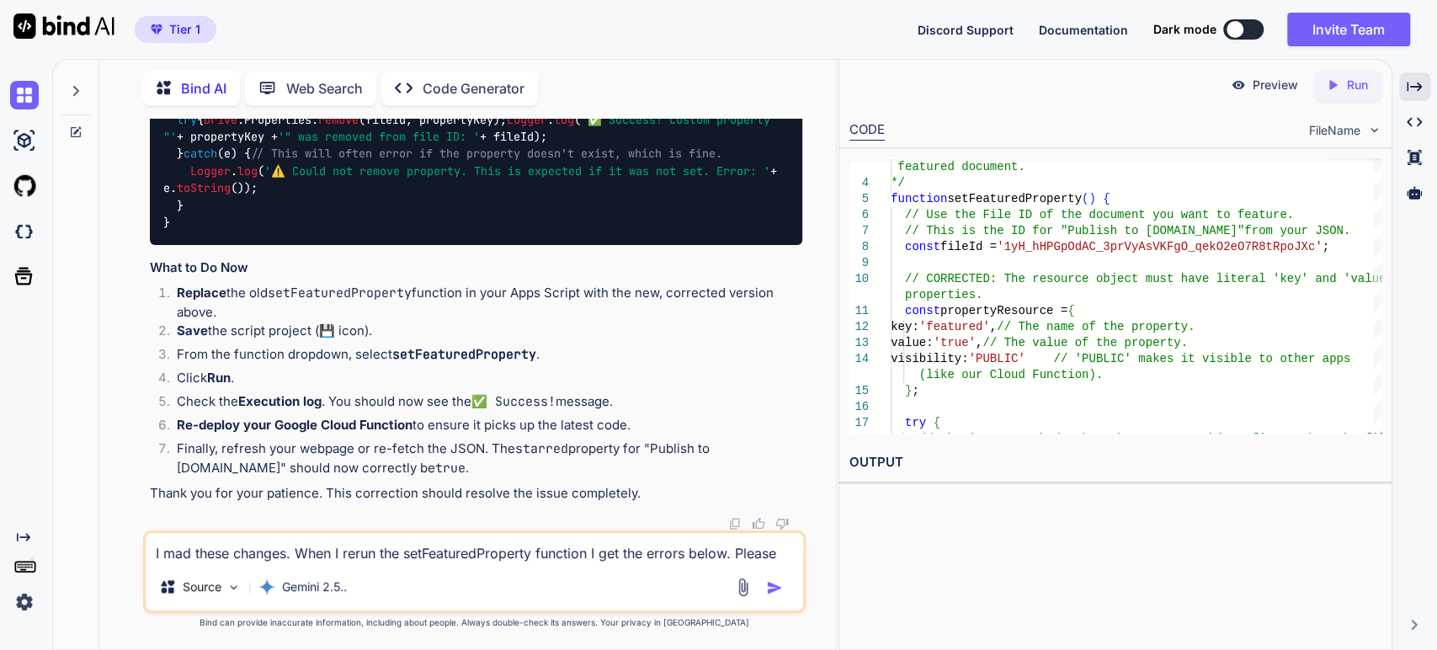
click at [202, 232] on code "/** * Removes the 'featured' custom file property from a specific file. */ func…" at bounding box center [473, 111] width 620 height 241
click at [287, 244] on div "/** * Removes the 'featured' custom file property from a specific file. */ func…" at bounding box center [476, 110] width 653 height 267
click at [362, 244] on div "/** * Removes the 'featured' custom file property from a specific file. */ func…" at bounding box center [476, 110] width 653 height 267
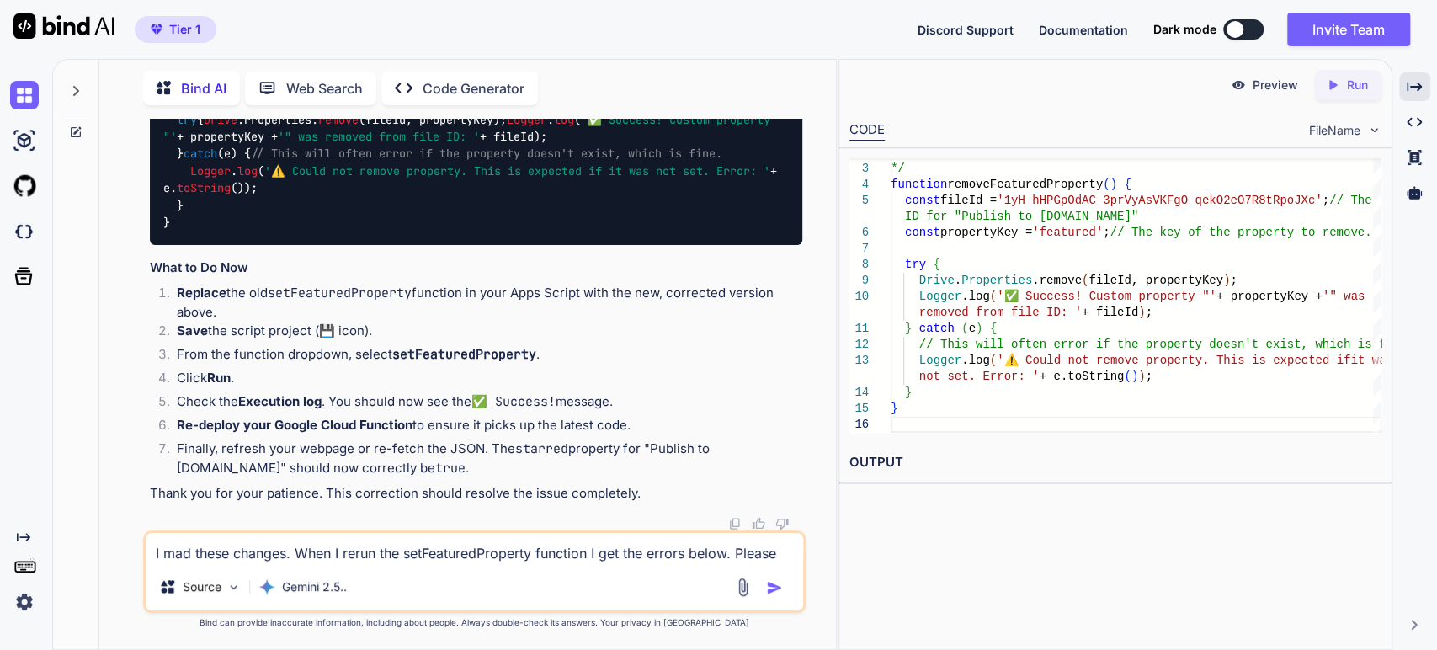
click at [184, 562] on textarea "I mad these changes. When I rerun the setFeaturedProperty function I get the er…" at bounding box center [475, 548] width 658 height 30
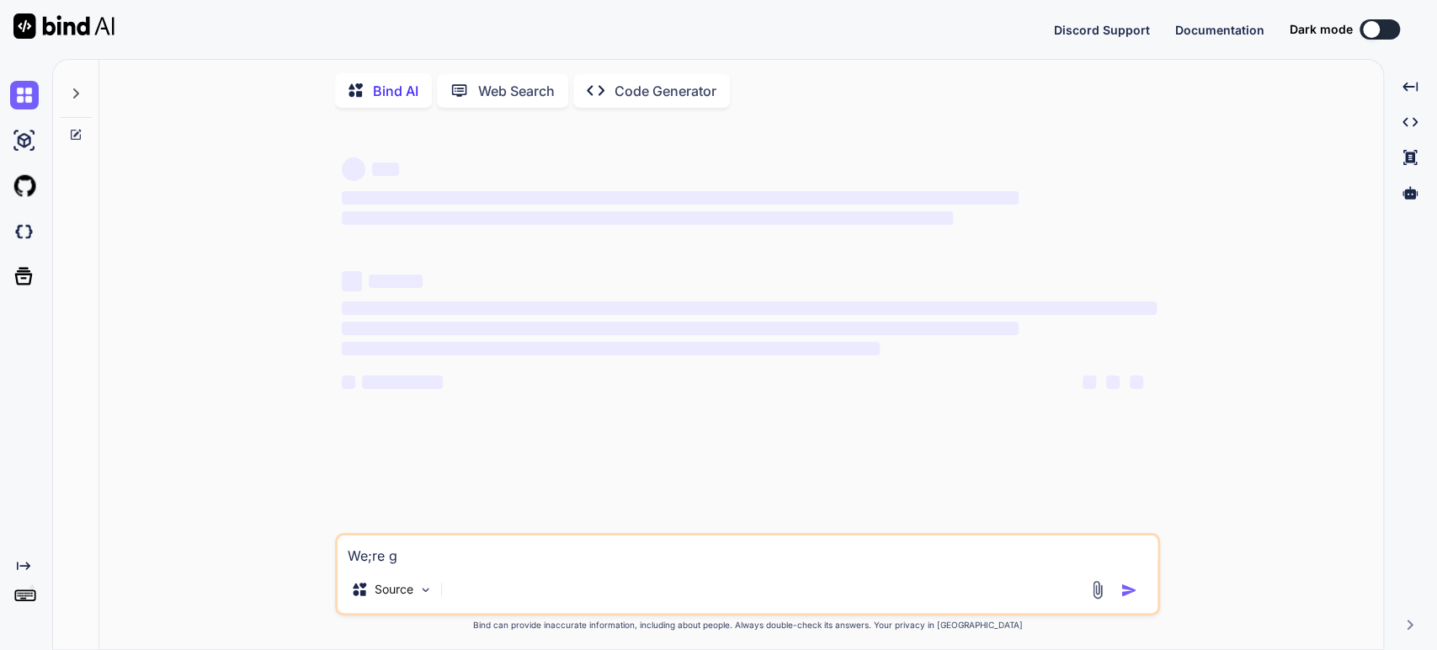
type textarea "x"
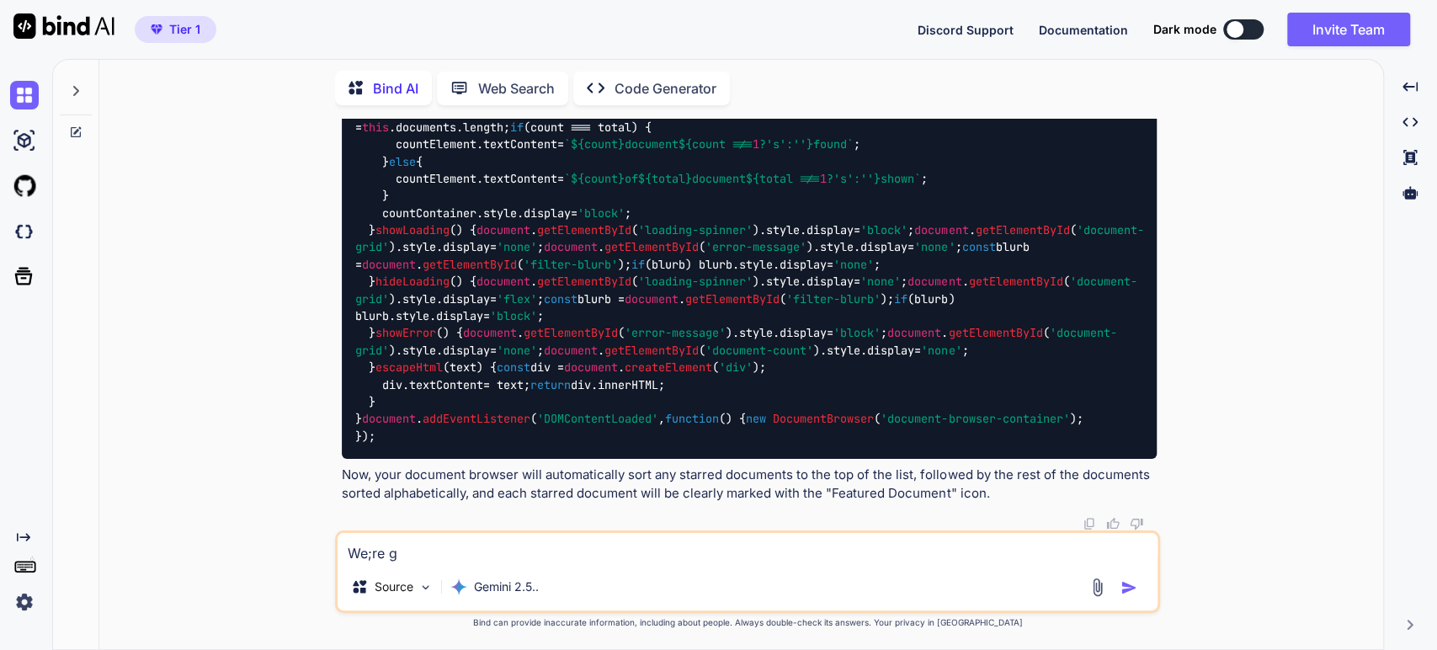
scroll to position [29242, 0]
click at [412, 564] on div "We;re g Source Gemini 2.5.." at bounding box center [747, 571] width 825 height 83
click at [408, 561] on textarea "We;re g" at bounding box center [748, 548] width 820 height 30
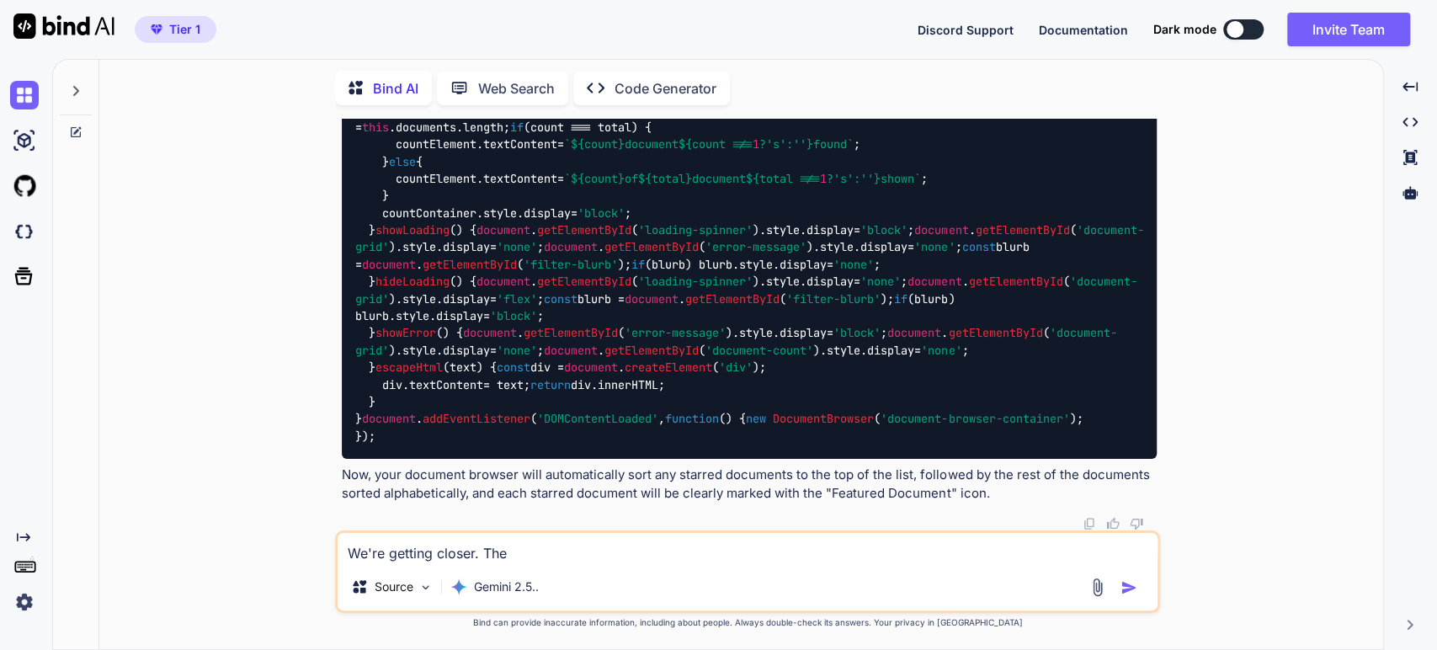
type textarea "We're getting closer. The"
click at [424, 490] on p "Now, your document browser will automatically sort any starred documents to the…" at bounding box center [749, 485] width 815 height 38
drag, startPoint x: 519, startPoint y: 551, endPoint x: 253, endPoint y: 545, distance: 265.3
click at [253, 545] on div "You Bind AI Excellent idea! This will make the interface much more visually app…" at bounding box center [748, 384] width 1270 height 530
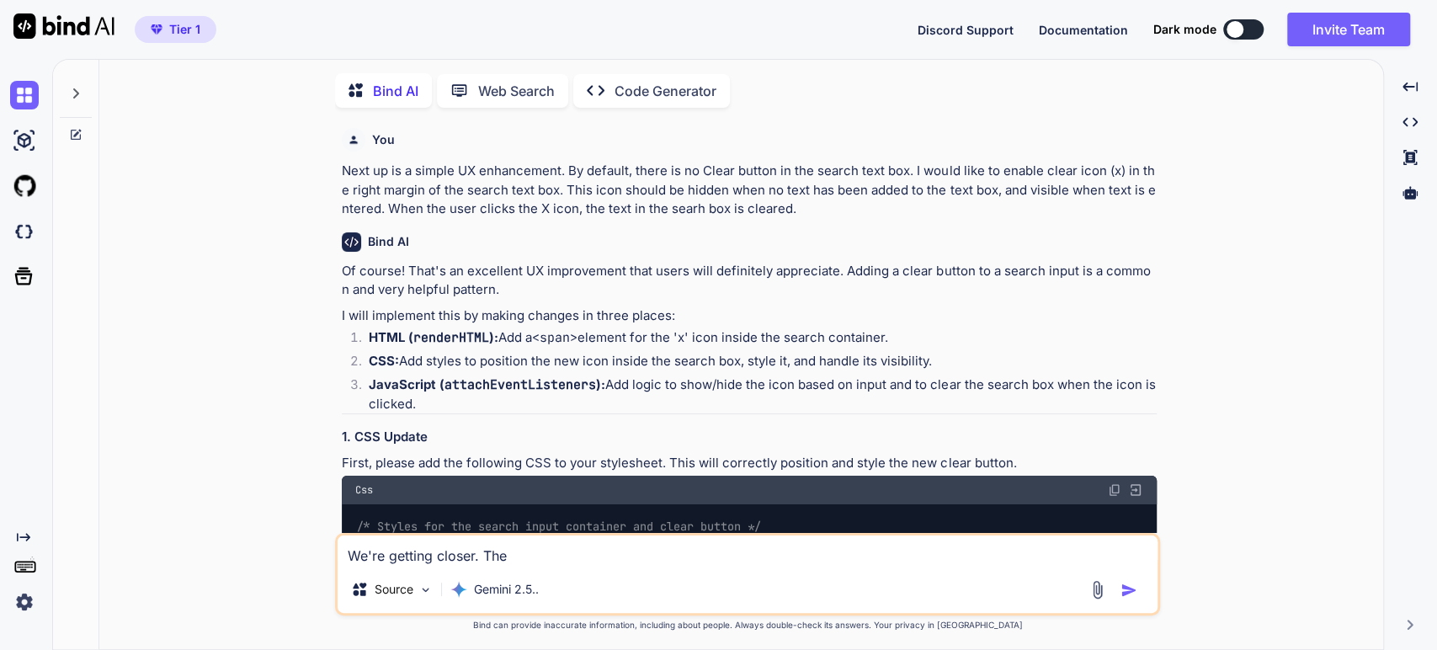
scroll to position [6, 0]
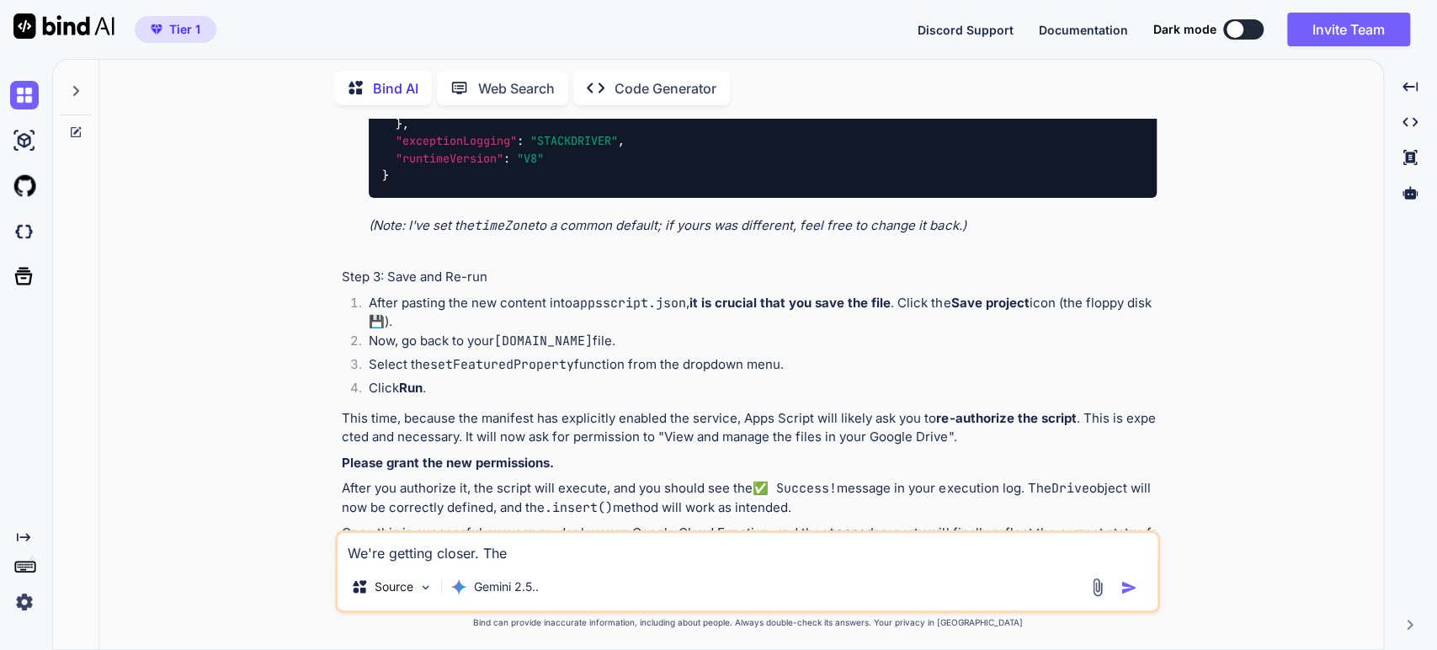
type textarea "x"
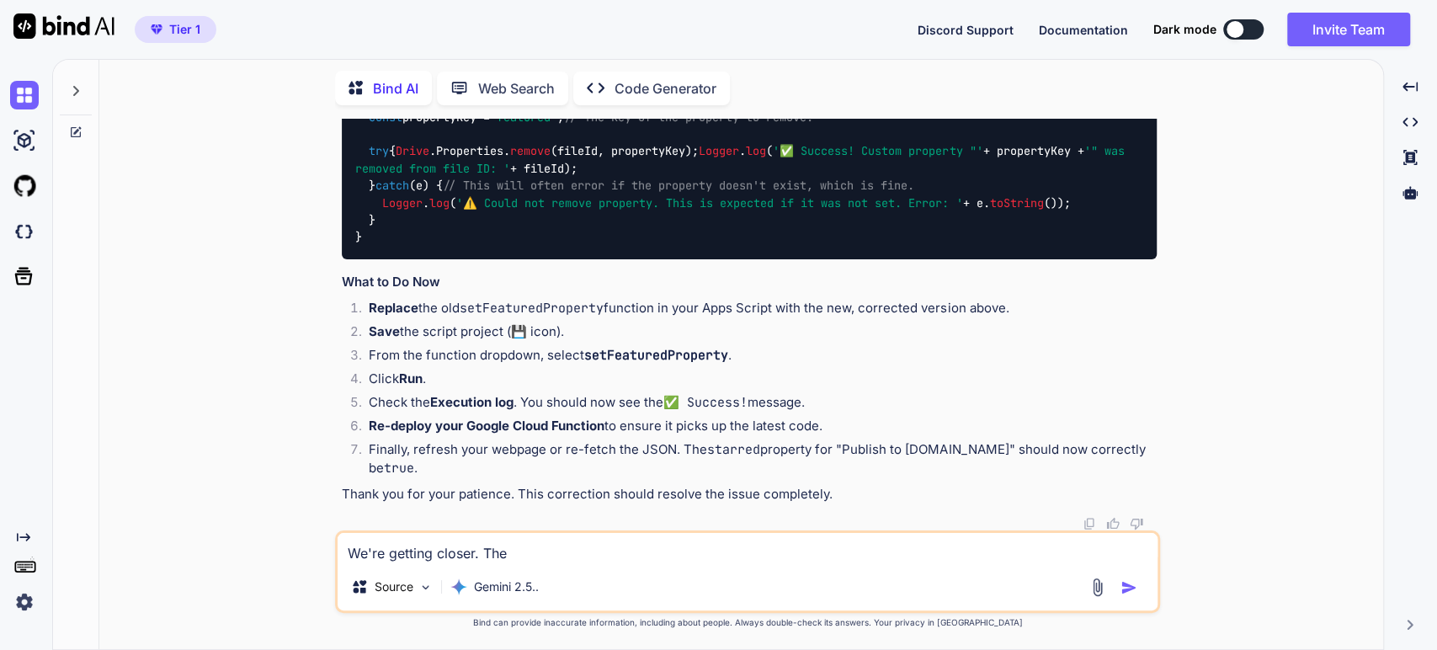
scroll to position [21142, 0]
click at [460, 429] on strong "Re-deploy your Google Cloud Function" at bounding box center [487, 426] width 236 height 16
click at [532, 554] on textarea "We're getting closer. The" at bounding box center [748, 548] width 820 height 30
drag, startPoint x: 546, startPoint y: 361, endPoint x: 428, endPoint y: 350, distance: 119.2
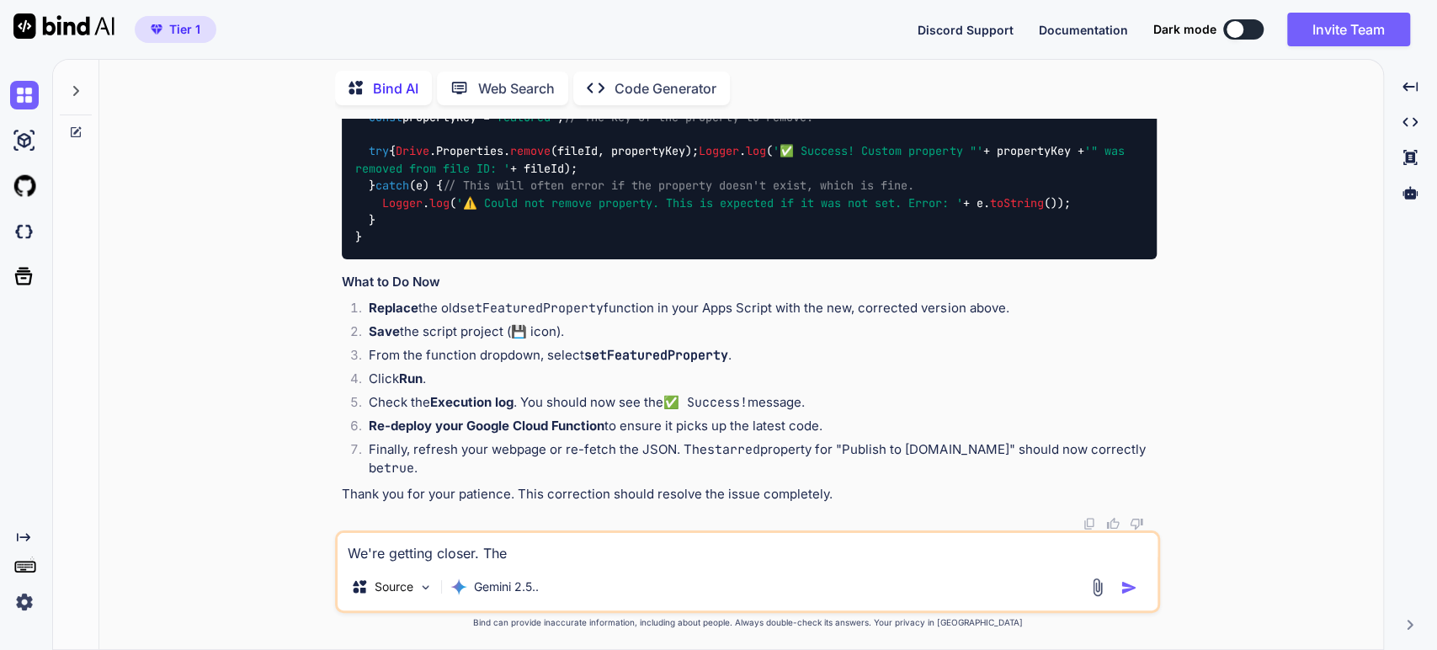
copy span "setFeaturedProperty"
click at [514, 563] on textarea "We're getting closer. The" at bounding box center [748, 548] width 820 height 30
paste textarea "setFeaturedProperty"
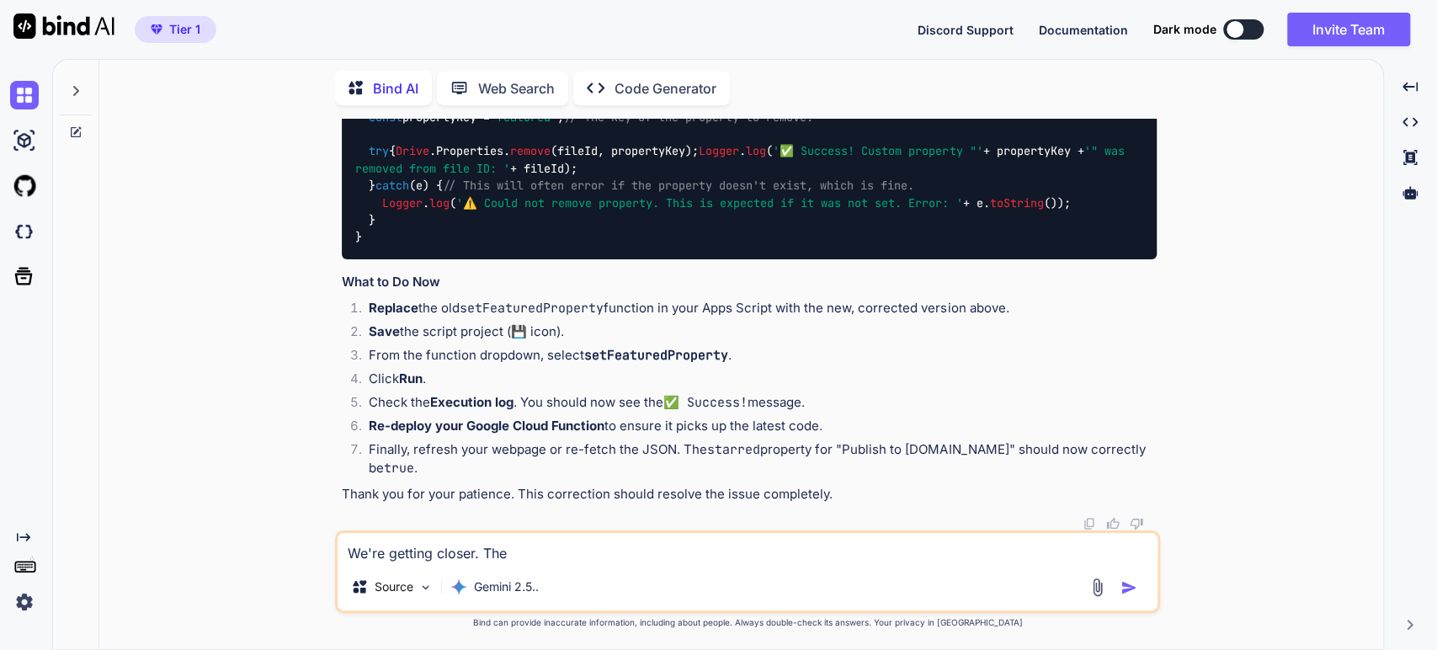
type textarea "We're getting closer. The setFeaturedProperty"
type textarea "x"
type textarea "We're getting closer. The setFeaturedProperty"
type textarea "x"
type textarea "We're getting closer. The setFeaturedProperty f"
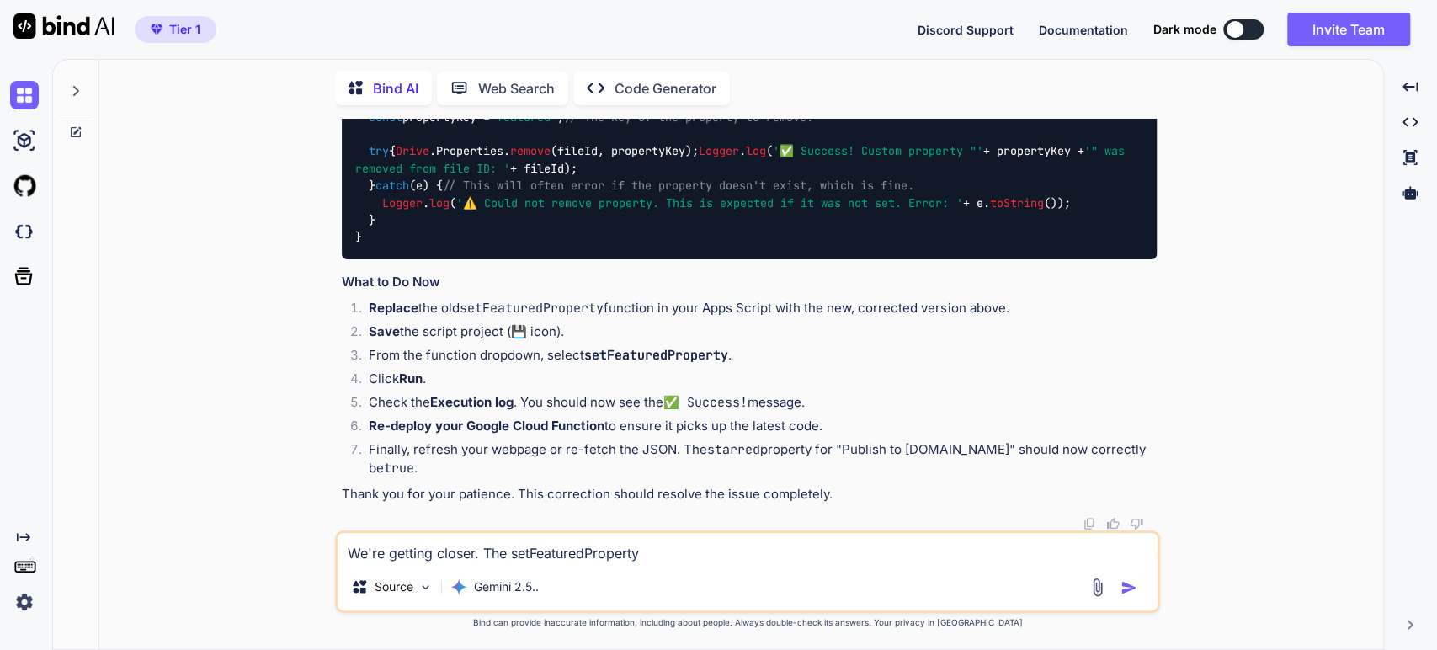
type textarea "x"
type textarea "We're getting closer. The setFeaturedProperty fu"
type textarea "x"
type textarea "We're getting closer. The setFeaturedProperty fun"
type textarea "x"
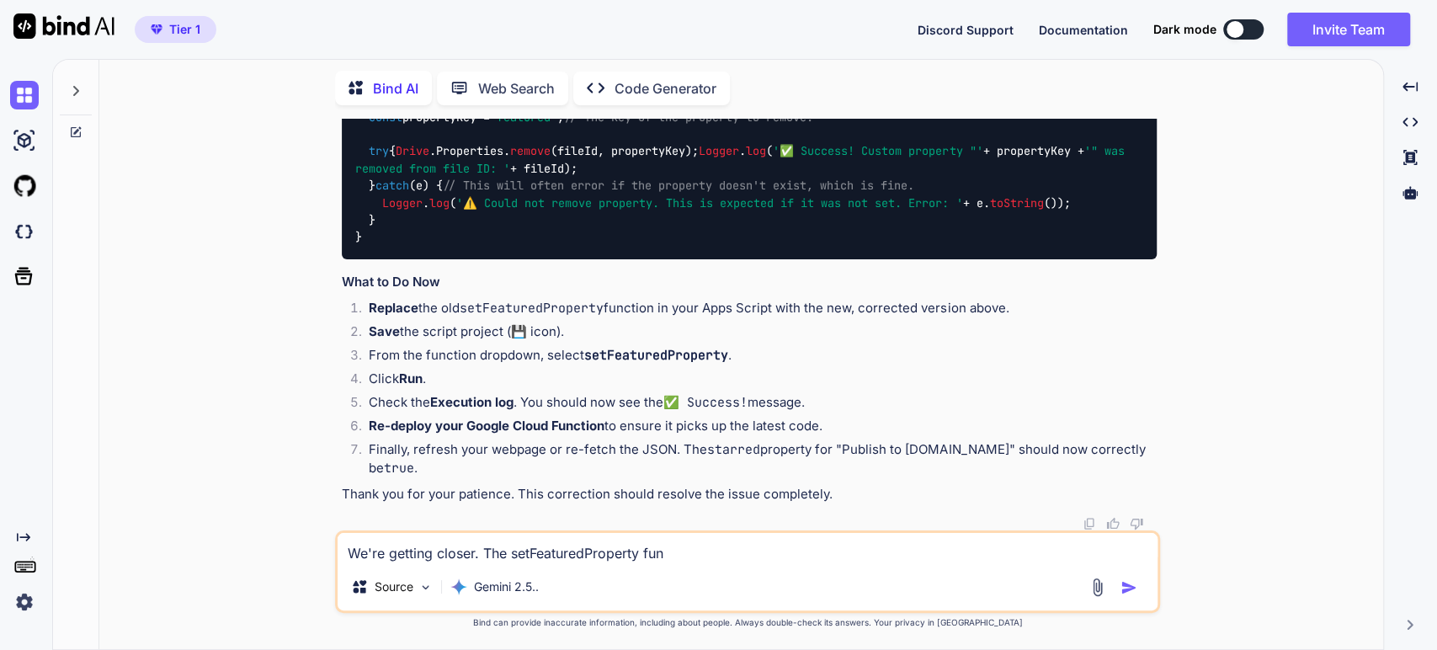
type textarea "We're getting closer. The setFeaturedProperty func"
type textarea "x"
type textarea "We're getting closer. The setFeaturedProperty funct"
type textarea "x"
type textarea "We're getting closer. The setFeaturedProperty functi"
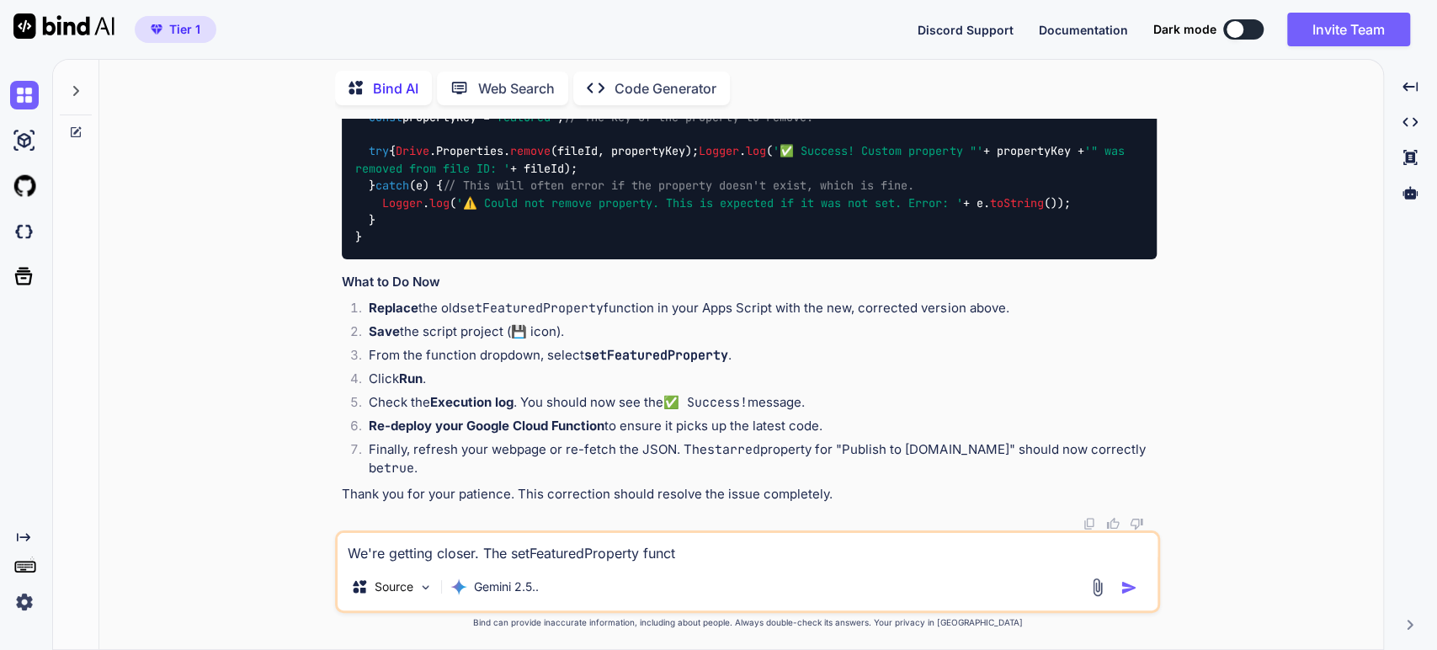
type textarea "x"
type textarea "We're getting closer. The setFeaturedProperty functio"
type textarea "x"
type textarea "We're getting closer. The setFeaturedProperty function"
type textarea "x"
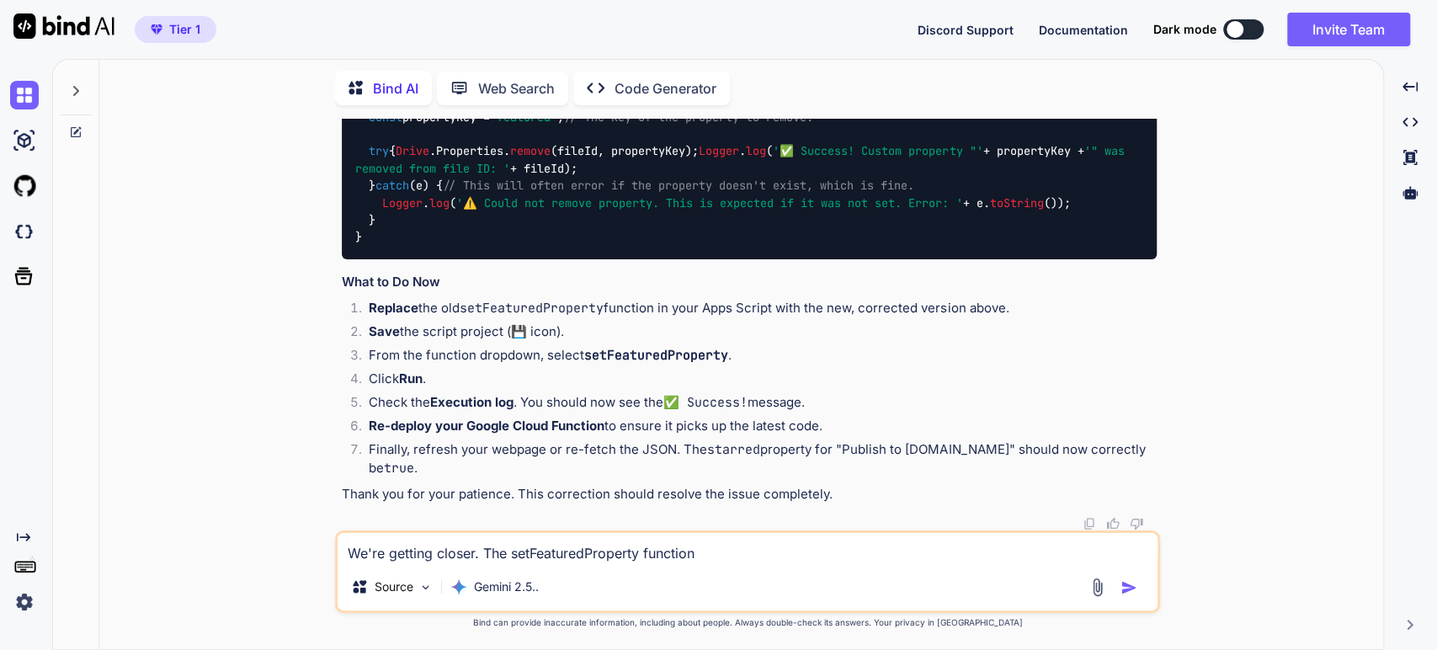
type textarea "We're getting closer. The setFeaturedProperty function"
type textarea "x"
type textarea "We're getting closer. The setFeaturedProperty function w"
type textarea "x"
type textarea "We're getting closer. The setFeaturedProperty function wo"
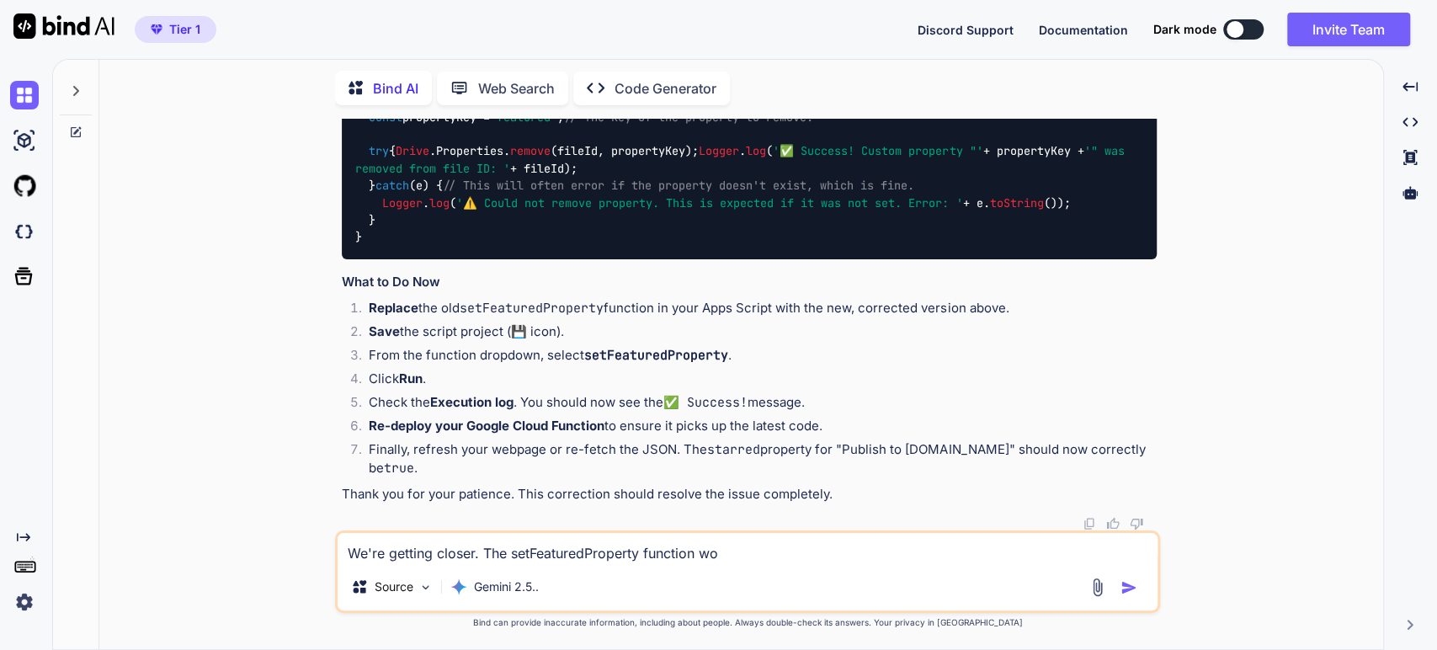
type textarea "x"
type textarea "We're getting closer. The setFeaturedProperty function wor"
type textarea "x"
type textarea "We're getting closer. The setFeaturedProperty function work"
type textarea "x"
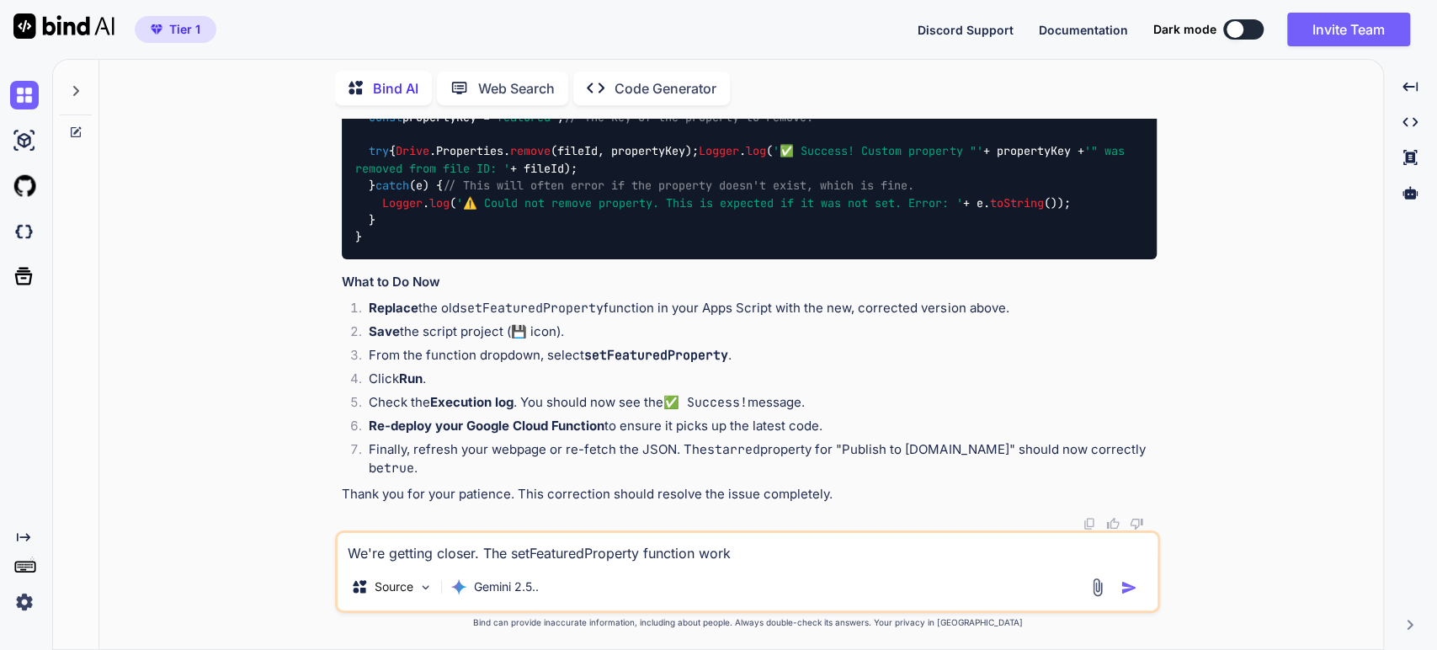
type textarea "We're getting closer. The setFeaturedProperty function works"
type textarea "x"
type textarea "We're getting closer. The setFeaturedProperty function works"
type textarea "x"
type textarea "We're getting closer. The setFeaturedProperty function works p"
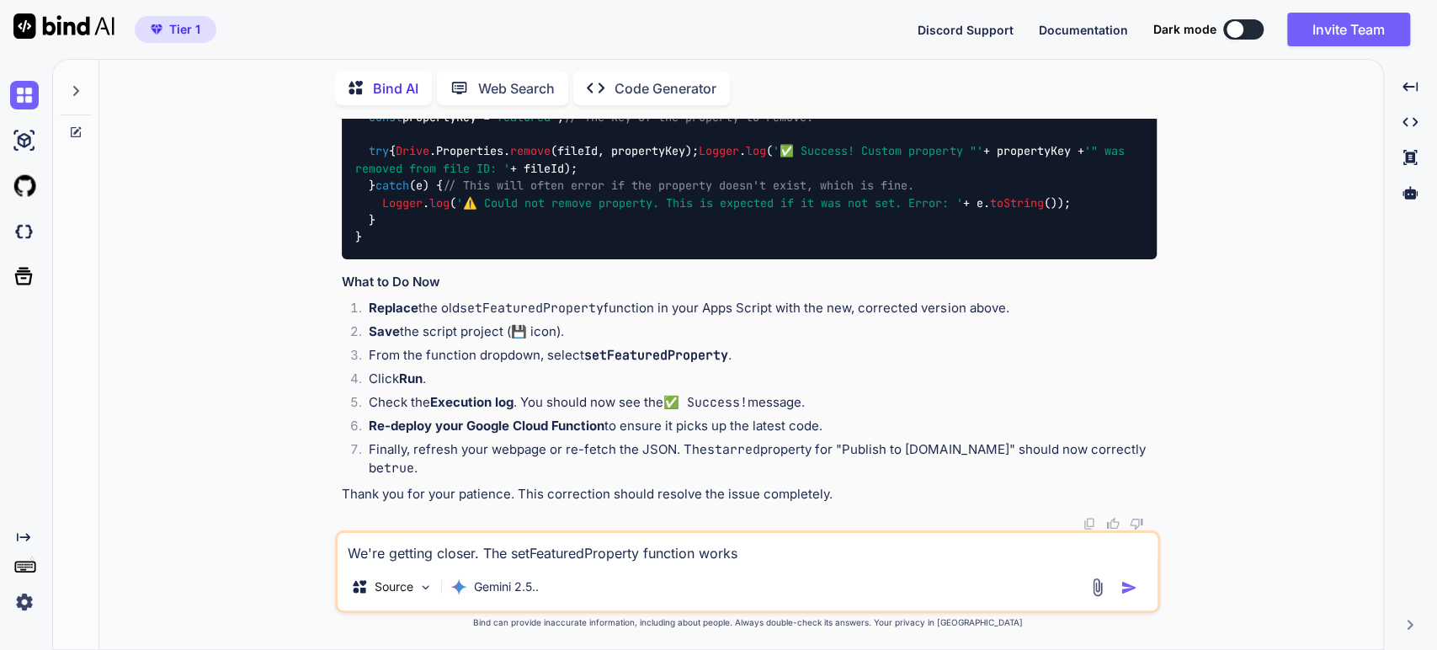
type textarea "x"
type textarea "We're getting closer. The setFeaturedProperty function works pr"
type textarea "x"
type textarea "We're getting closer. The setFeaturedProperty function works pro"
type textarea "x"
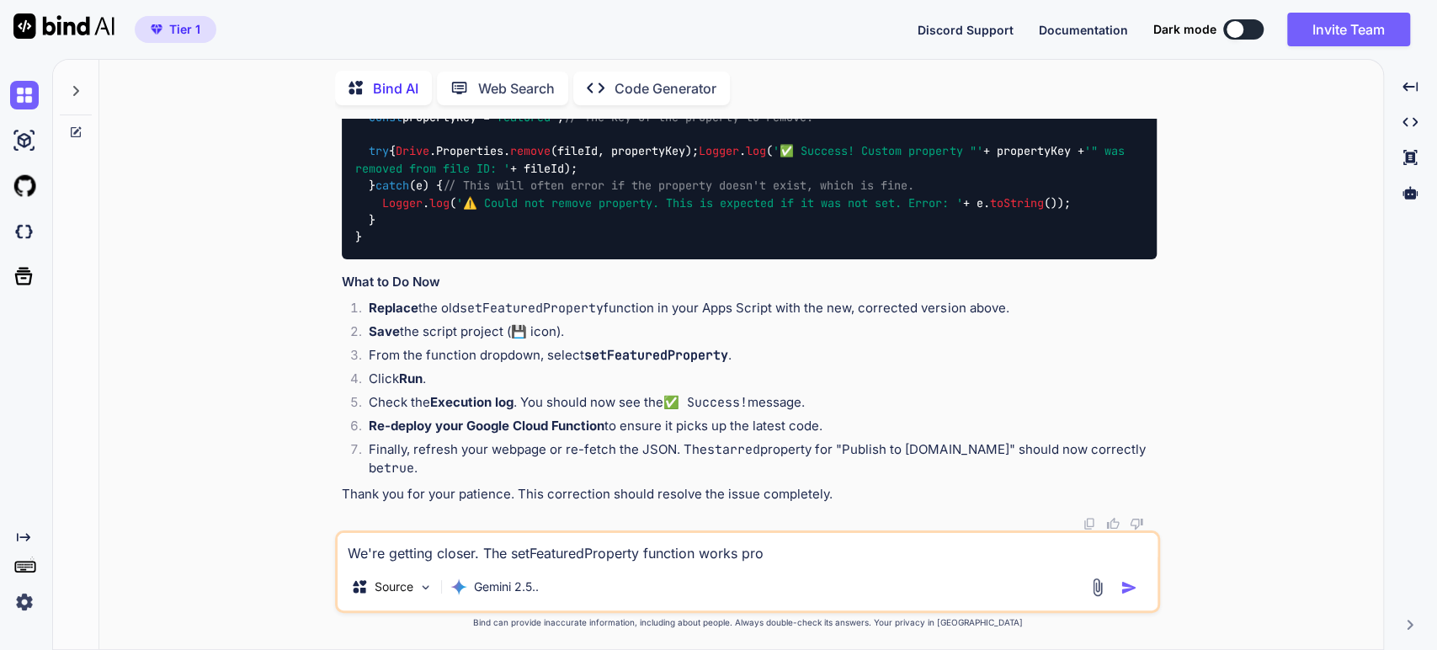
type textarea "We're getting closer. The setFeaturedProperty function works prop"
type textarea "x"
type textarea "We're getting closer. The setFeaturedProperty function works prope"
type textarea "x"
type textarea "We're getting closer. The setFeaturedProperty function works proper"
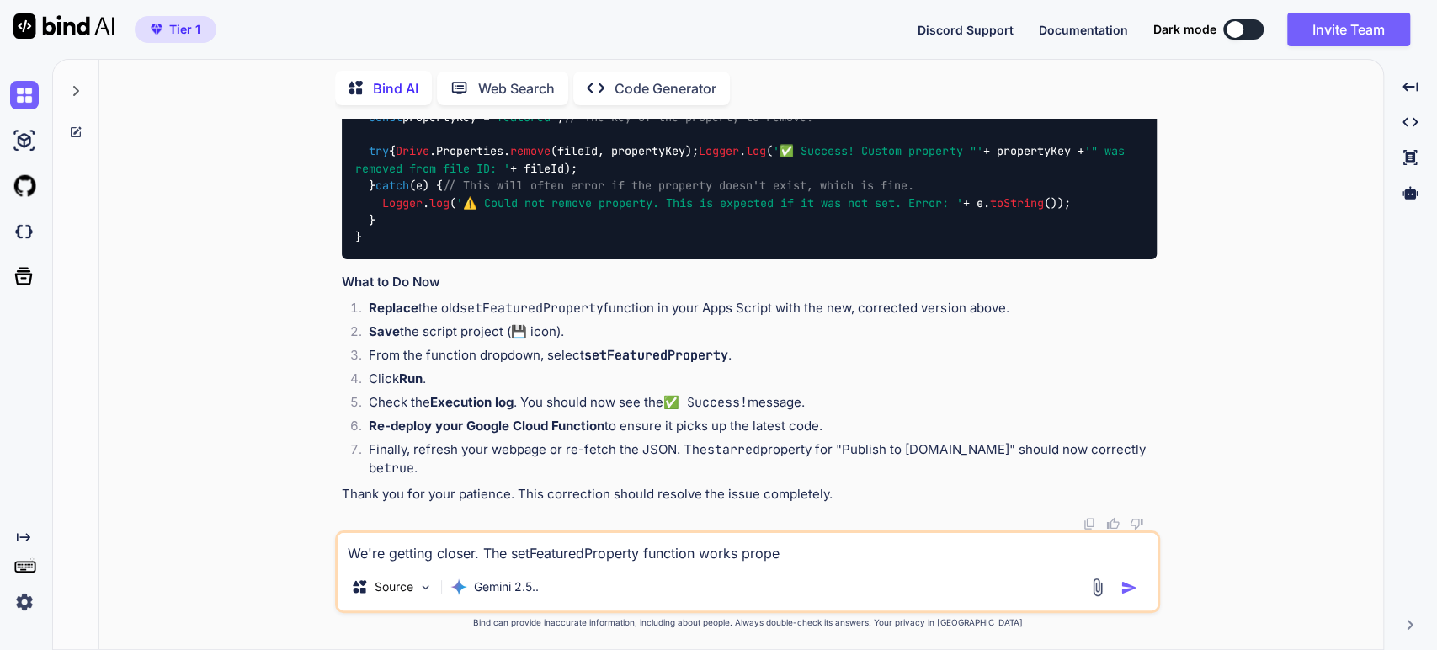
type textarea "x"
type textarea "We're getting closer. The setFeaturedProperty function works properl"
type textarea "x"
type textarea "We're getting closer. The setFeaturedProperty function works properly"
type textarea "x"
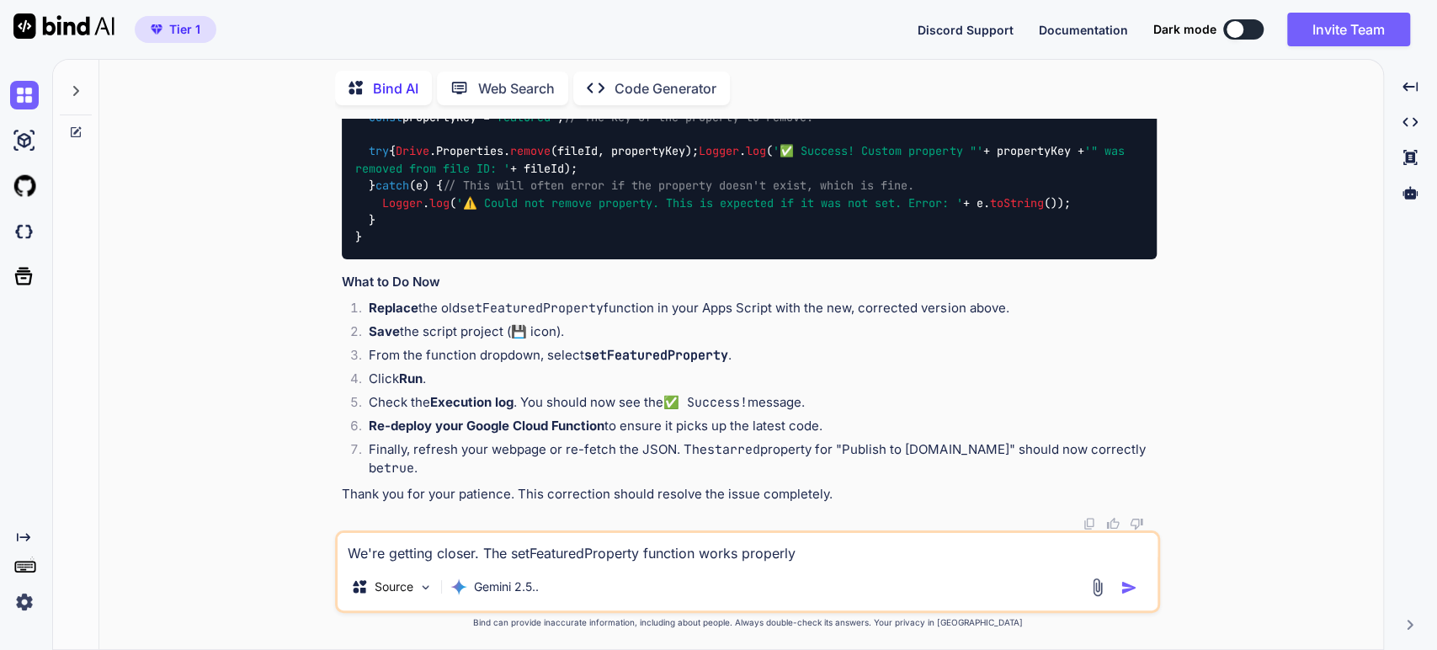
type textarea "We're getting closer. The setFeaturedProperty function works properly."
type textarea "x"
type textarea "We're getting closer. The setFeaturedProperty function works properly."
type textarea "x"
type textarea "We're getting closer. The setFeaturedProperty function works properly. S"
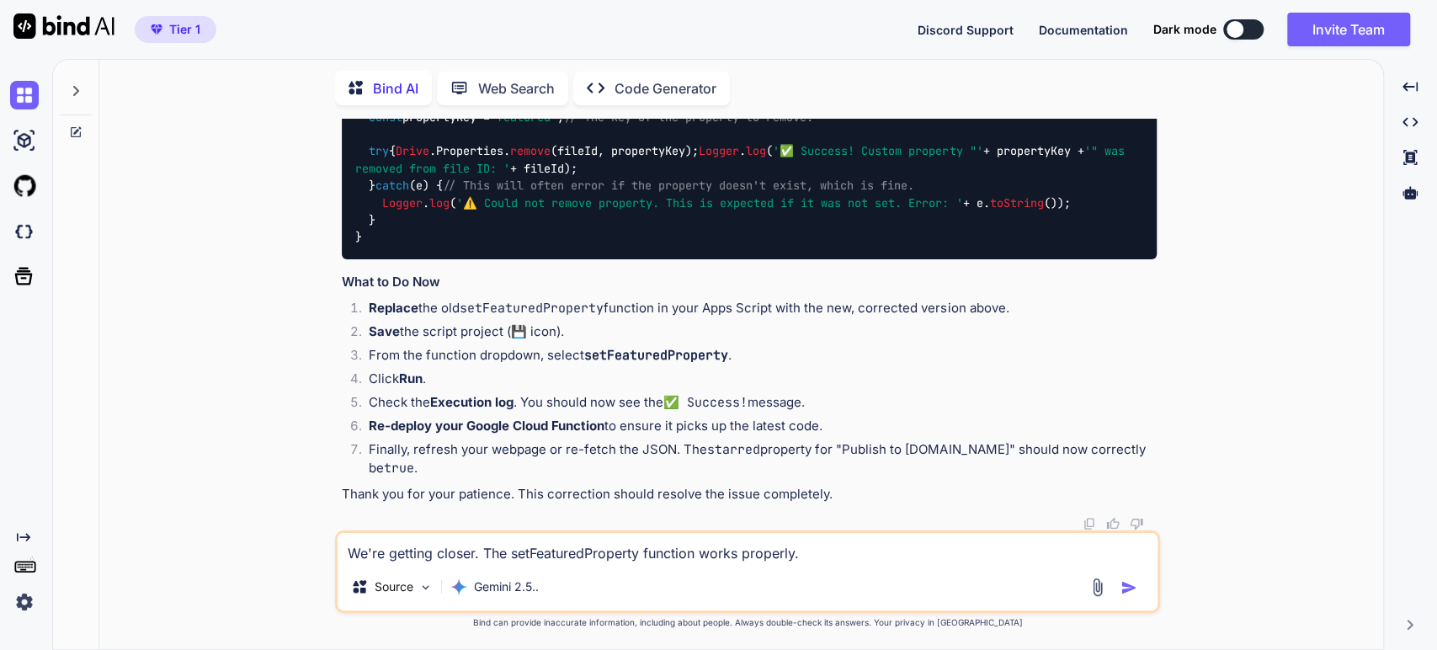
type textarea "x"
type textarea "We're getting closer. The setFeaturedProperty function works properly. Se"
type textarea "x"
type textarea "We're getting closer. The setFeaturedProperty function works properly. Se"
type textarea "x"
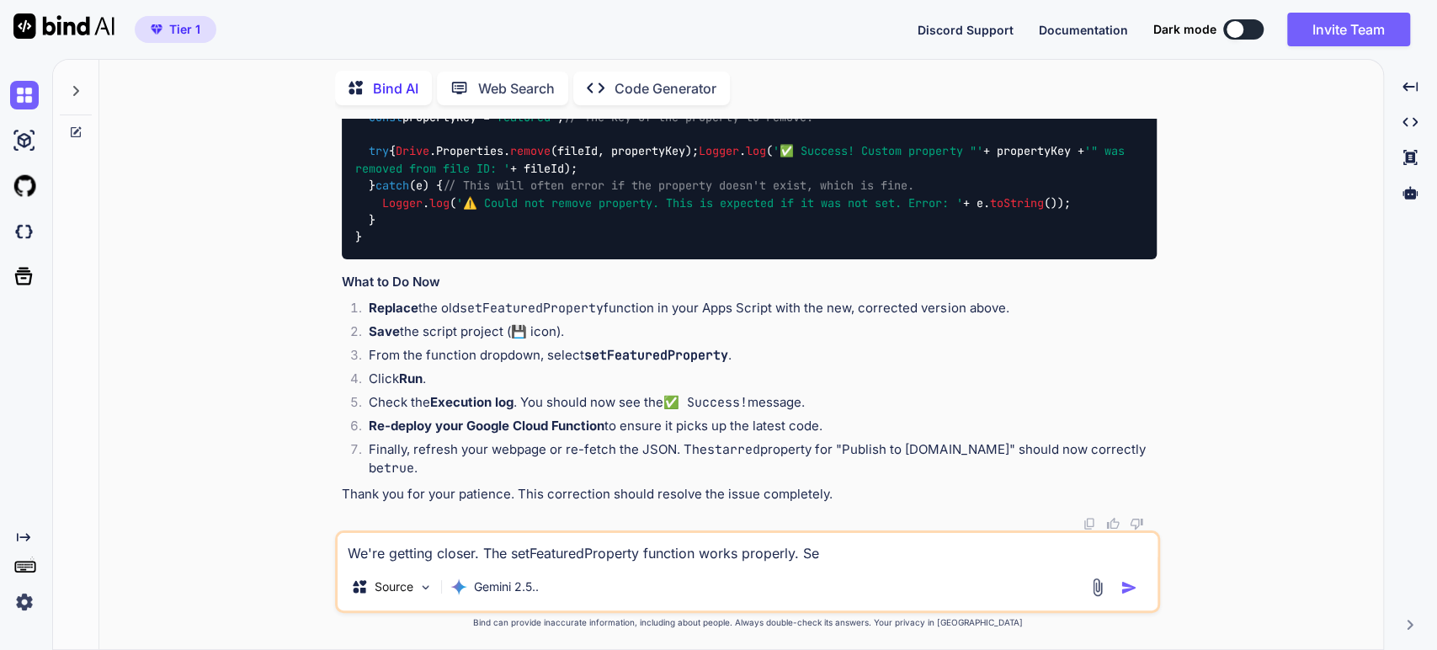
type textarea "We're getting closer. The setFeaturedProperty function works properly. Se w"
type textarea "x"
type textarea "We're getting closer. The setFeaturedProperty function works properly. Se we"
type textarea "x"
type textarea "We're getting closer. The setFeaturedProperty function works properly. Se we"
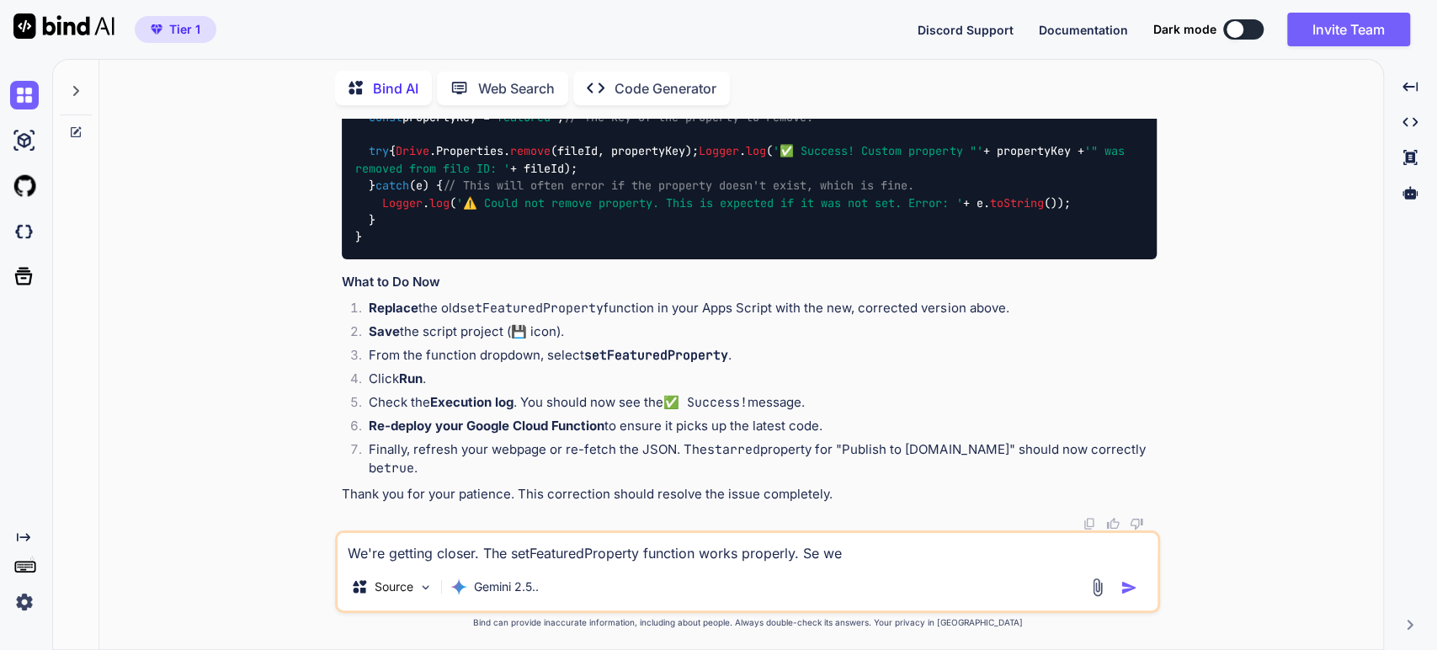
type textarea "x"
type textarea "We're getting closer. The setFeaturedProperty function works properly. Se we"
type textarea "x"
type textarea "We're getting closer. The setFeaturedProperty function works properly. Se w"
type textarea "x"
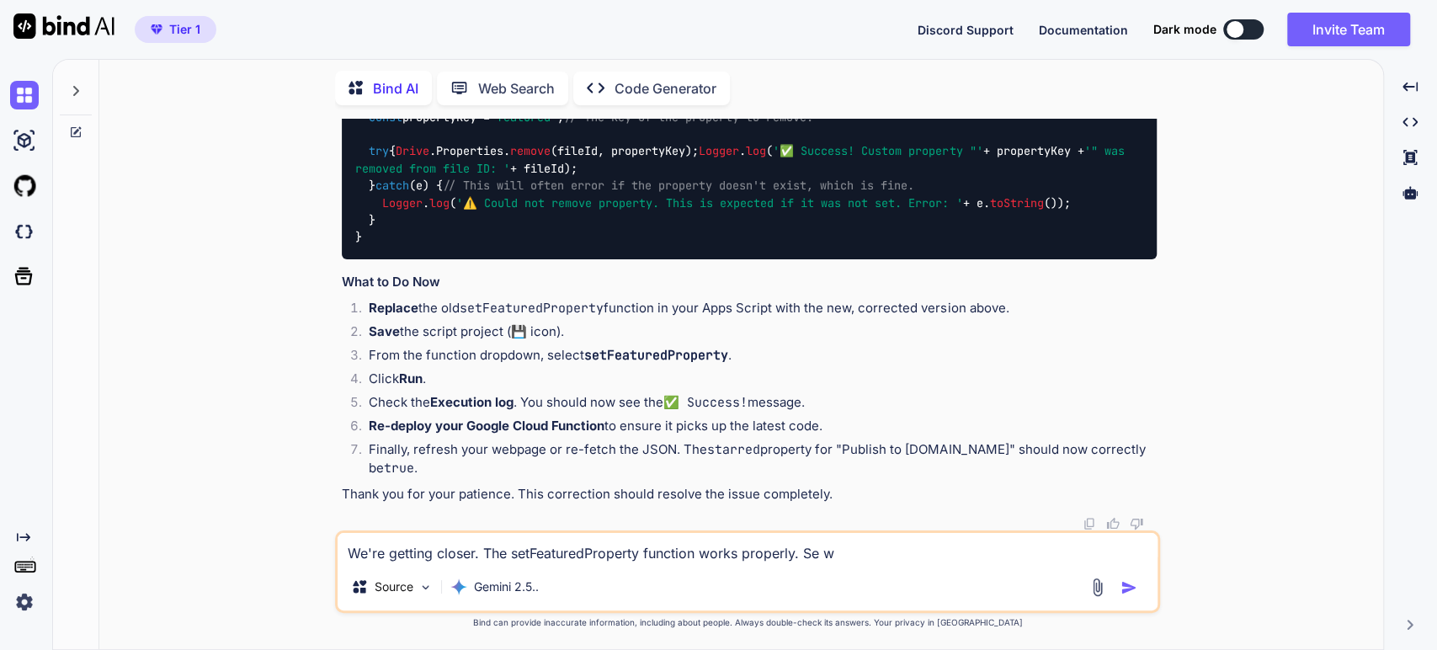
type textarea "We're getting closer. The setFeaturedProperty function works properly. Se"
type textarea "x"
type textarea "We're getting closer. The setFeaturedProperty function works properly. Se"
type textarea "x"
type textarea "We're getting closer. The setFeaturedProperty function works properly. S"
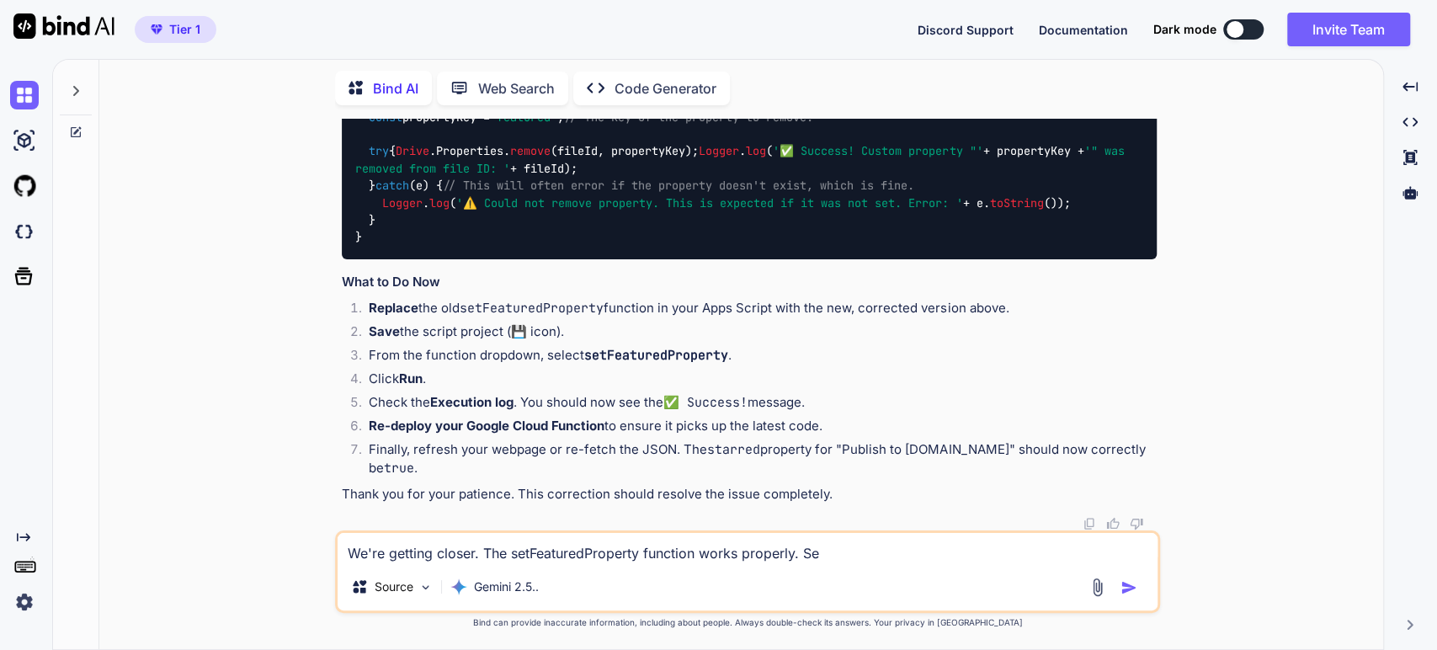
type textarea "x"
type textarea "We're getting closer. The setFeaturedProperty function works properly. So"
type textarea "x"
type textarea "We're getting closer. The setFeaturedProperty function works properly. So"
type textarea "x"
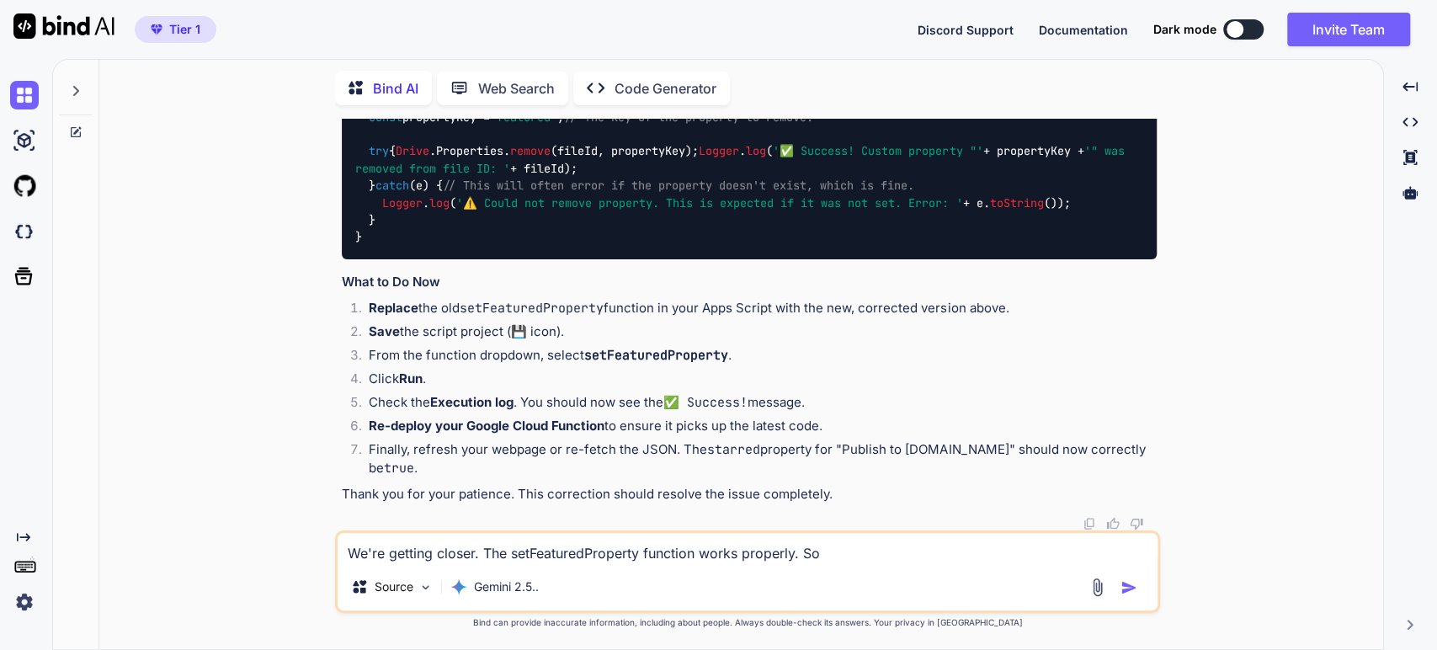
type textarea "We're getting closer. The setFeaturedProperty function works properly. So w"
type textarea "x"
type textarea "We're getting closer. The setFeaturedProperty function works properly. So we"
type textarea "x"
type textarea "We're getting closer. The setFeaturedProperty function works properly. So we"
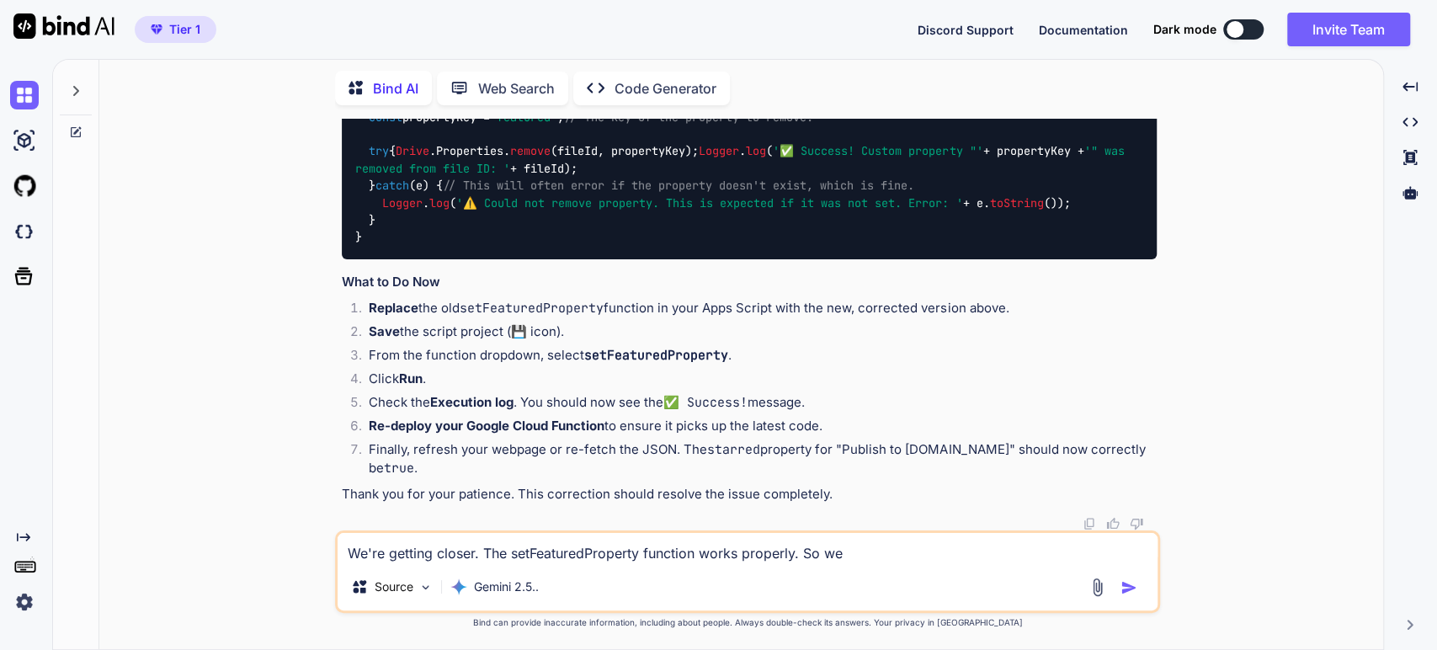
type textarea "x"
type textarea "We're getting closer. The setFeaturedProperty function works properly. So we c"
type textarea "x"
type textarea "We're getting closer. The setFeaturedProperty function works properly. So we ca"
type textarea "x"
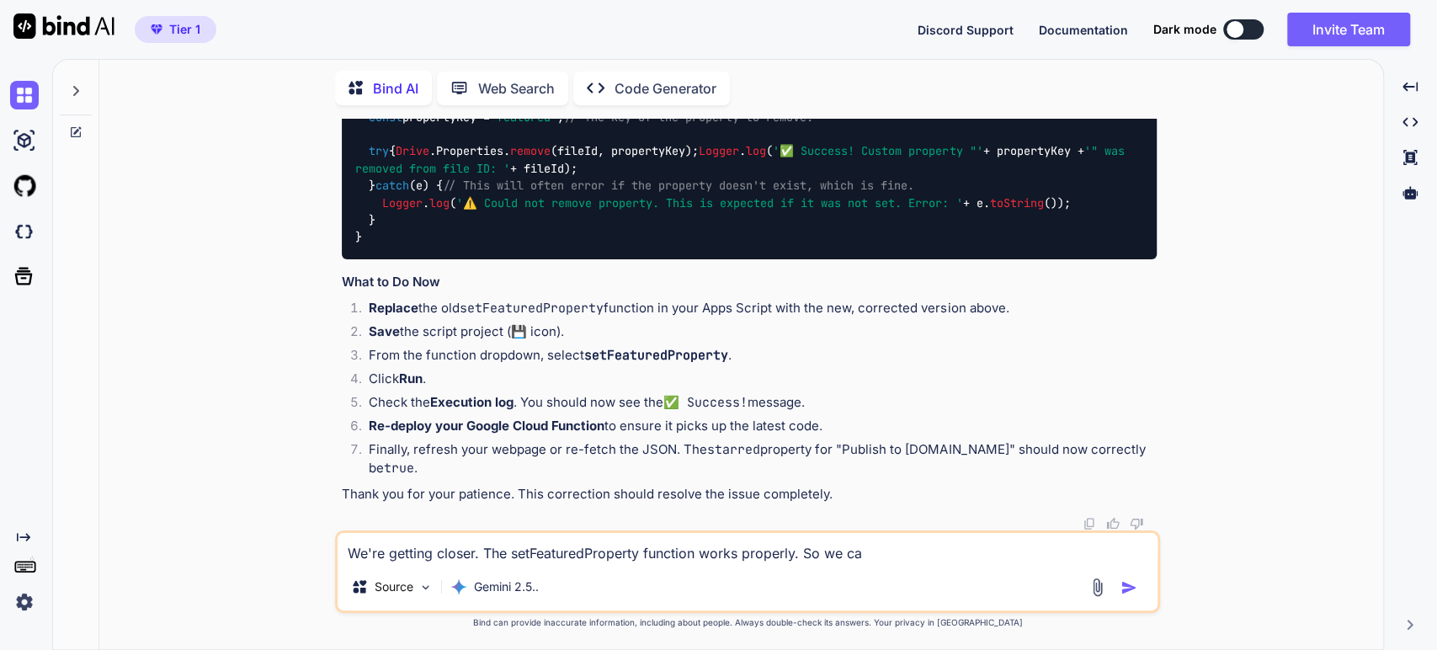
type textarea "We're getting closer. The setFeaturedProperty function works properly. So we can"
type textarea "x"
type textarea "We're getting closer. The setFeaturedProperty function works properly. So we can"
type textarea "x"
type textarea "We're getting closer. The setFeaturedProperty function works properly. So we ca…"
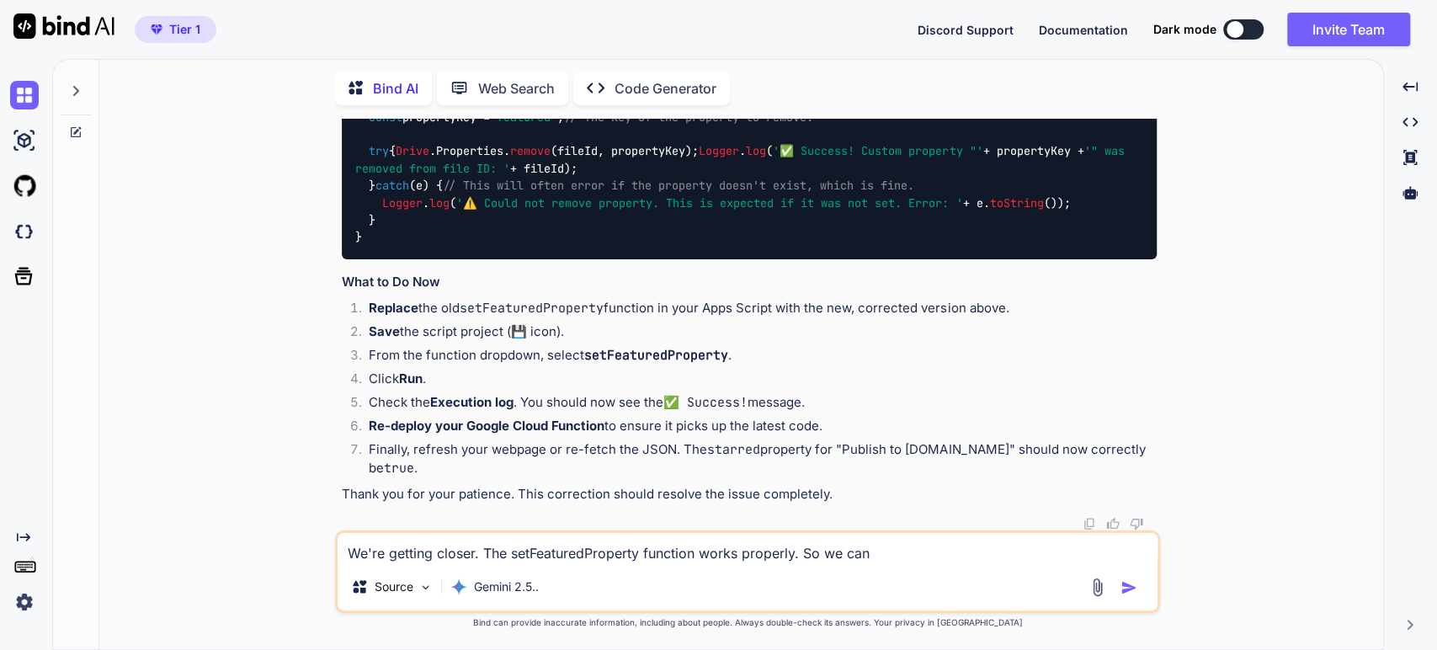
type textarea "x"
type textarea "We're getting closer. The setFeaturedProperty function works properly. So we ca…"
type textarea "x"
type textarea "We're getting closer. The setFeaturedProperty function works properly. So we ca…"
type textarea "x"
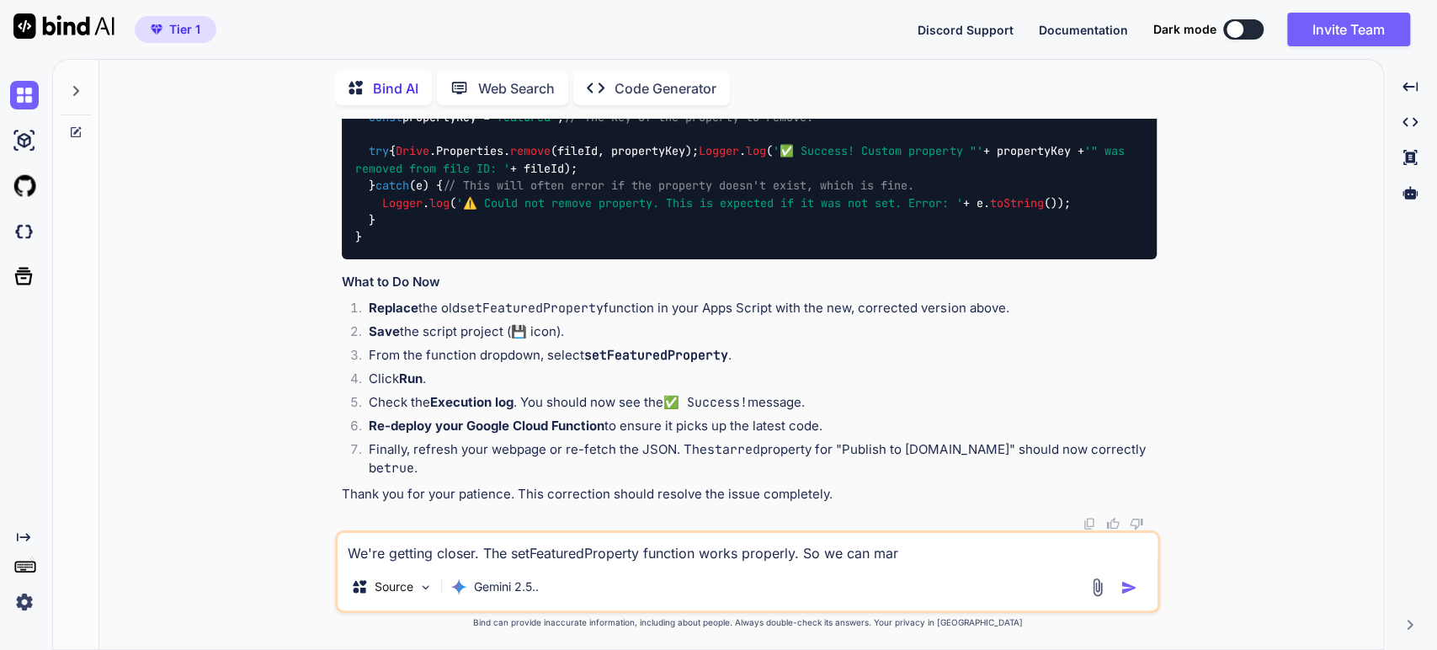
type textarea "We're getting closer. The setFeaturedProperty function works properly. So we ca…"
type textarea "x"
type textarea "We're getting closer. The setFeaturedProperty function works properly. So we ca…"
type textarea "x"
type textarea "We're getting closer. The setFeaturedProperty function works properly. So we ca…"
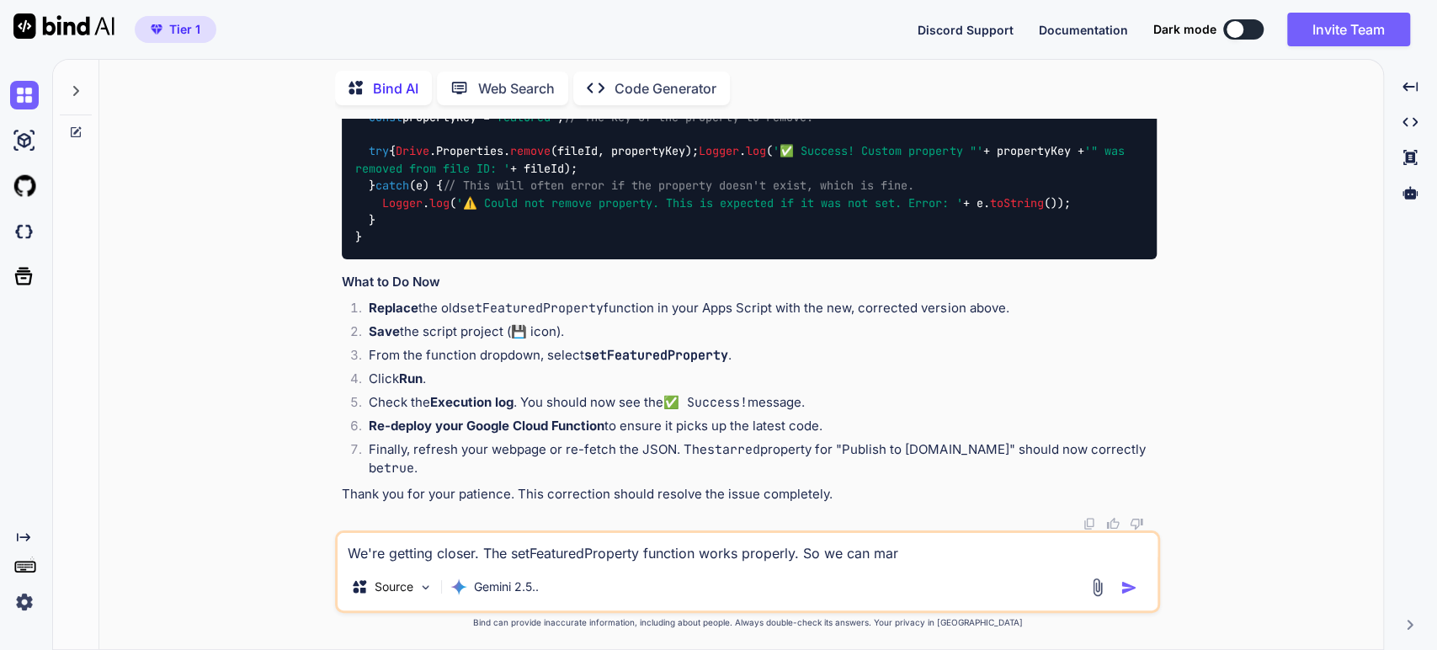
type textarea "x"
type textarea "We're getting closer. The setFeaturedProperty function works properly. So we ca…"
type textarea "x"
type textarea "We're getting closer. The setFeaturedProperty function works properly. So we ca…"
type textarea "x"
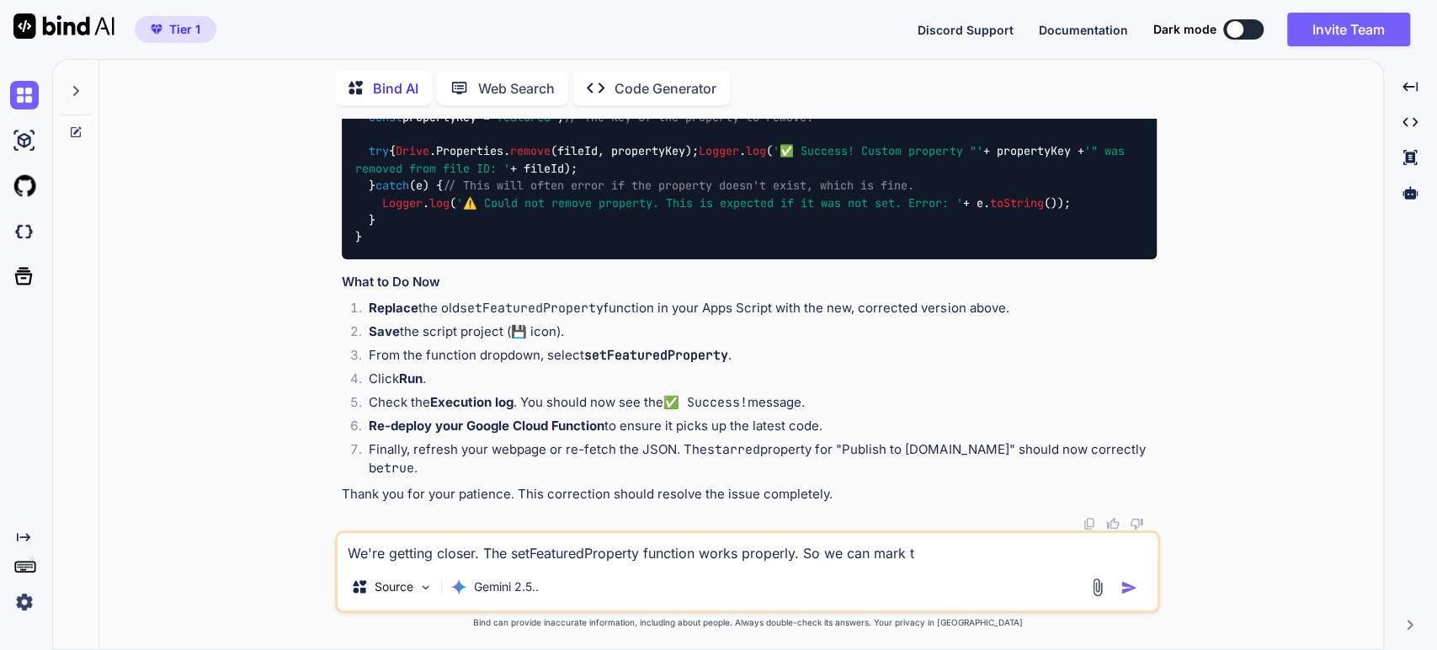
type textarea "We're getting closer. The setFeaturedProperty function works properly. So we ca…"
type textarea "x"
type textarea "We're getting closer. The setFeaturedProperty function works properly. So we ca…"
type textarea "x"
type textarea "We're getting closer. The setFeaturedProperty function works properly. So we ca…"
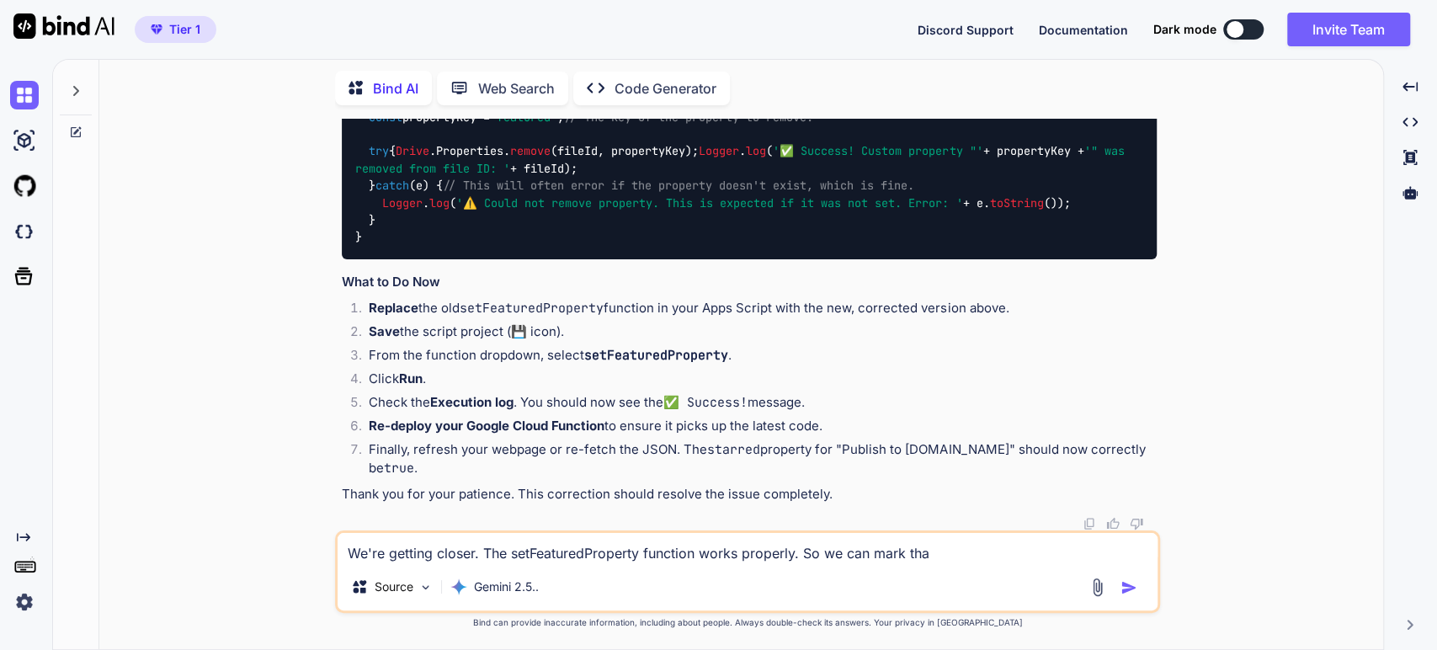
type textarea "x"
type textarea "We're getting closer. The setFeaturedProperty function works properly. So we ca…"
type textarea "x"
type textarea "We're getting closer. The setFeaturedProperty function works properly. So we ca…"
type textarea "x"
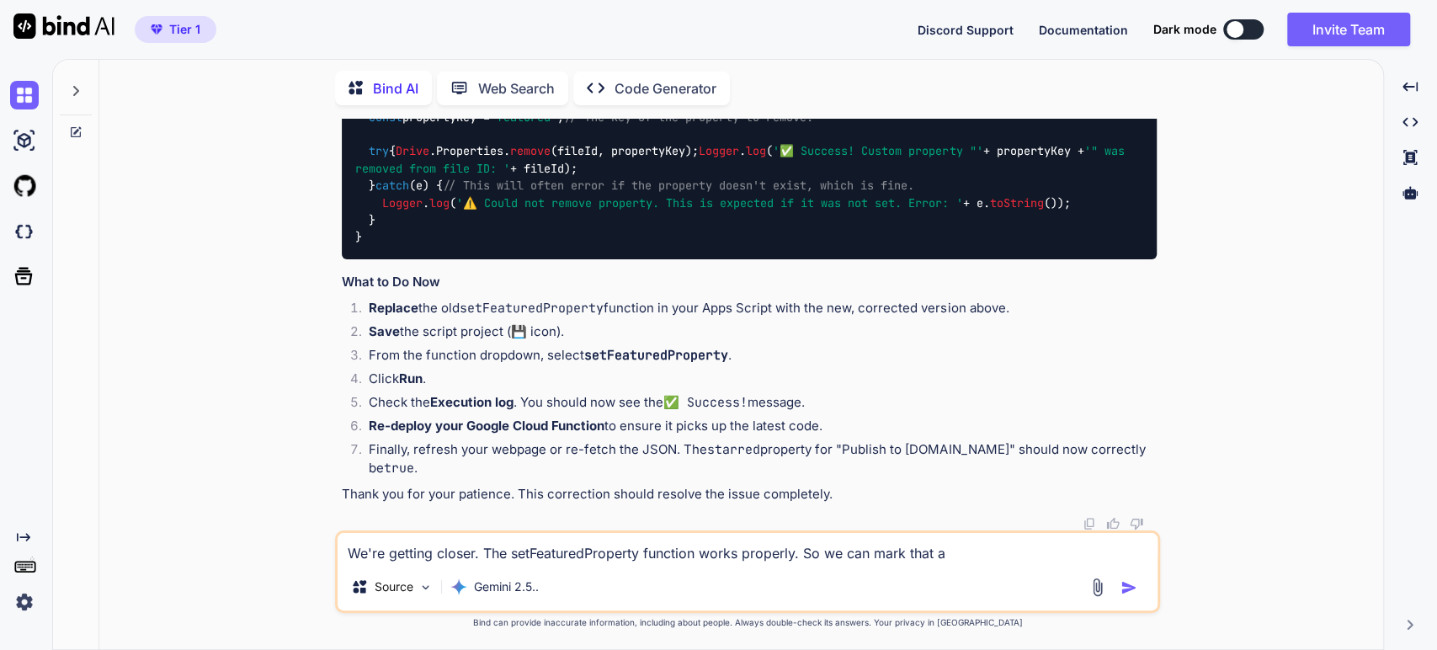
type textarea "We're getting closer. The setFeaturedProperty function works properly. So we ca…"
type textarea "x"
type textarea "We're getting closer. The setFeaturedProperty function works properly. So we ca…"
type textarea "x"
type textarea "We're getting closer. The setFeaturedProperty function works properly. So we ca…"
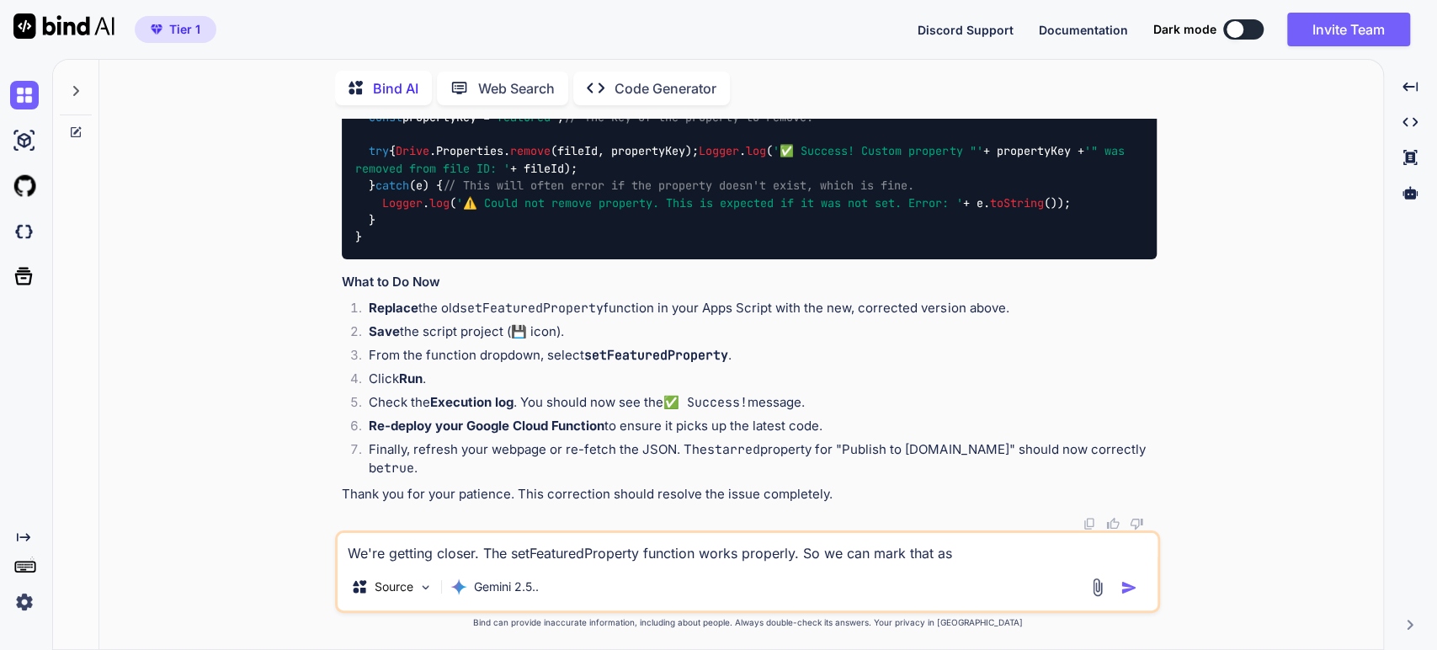
type textarea "x"
type textarea "We're getting closer. The setFeaturedProperty function works properly. So we ca…"
type textarea "x"
type textarea "We're getting closer. The setFeaturedProperty function works properly. So we ca…"
type textarea "x"
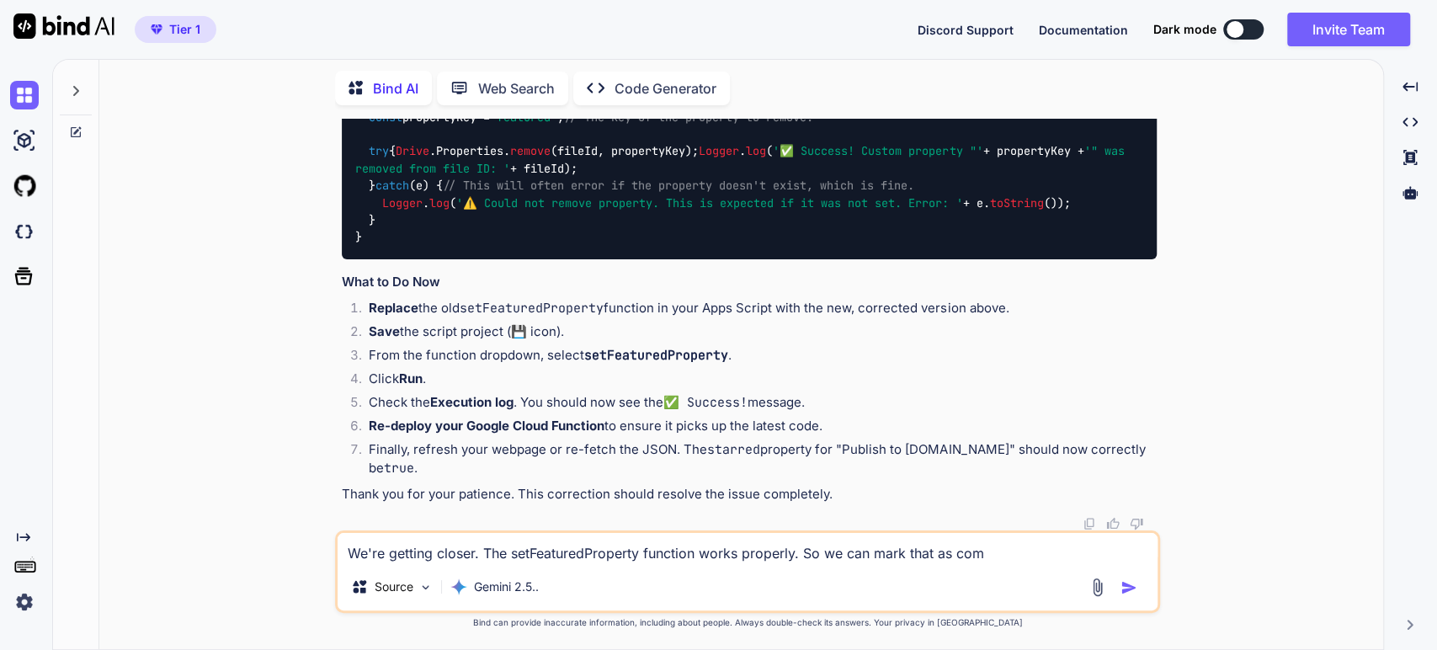
type textarea "We're getting closer. The setFeaturedProperty function works properly. So we ca…"
type textarea "x"
type textarea "We're getting closer. The setFeaturedProperty function works properly. So we ca…"
type textarea "x"
type textarea "We're getting closer. The setFeaturedProperty function works properly. So we ca…"
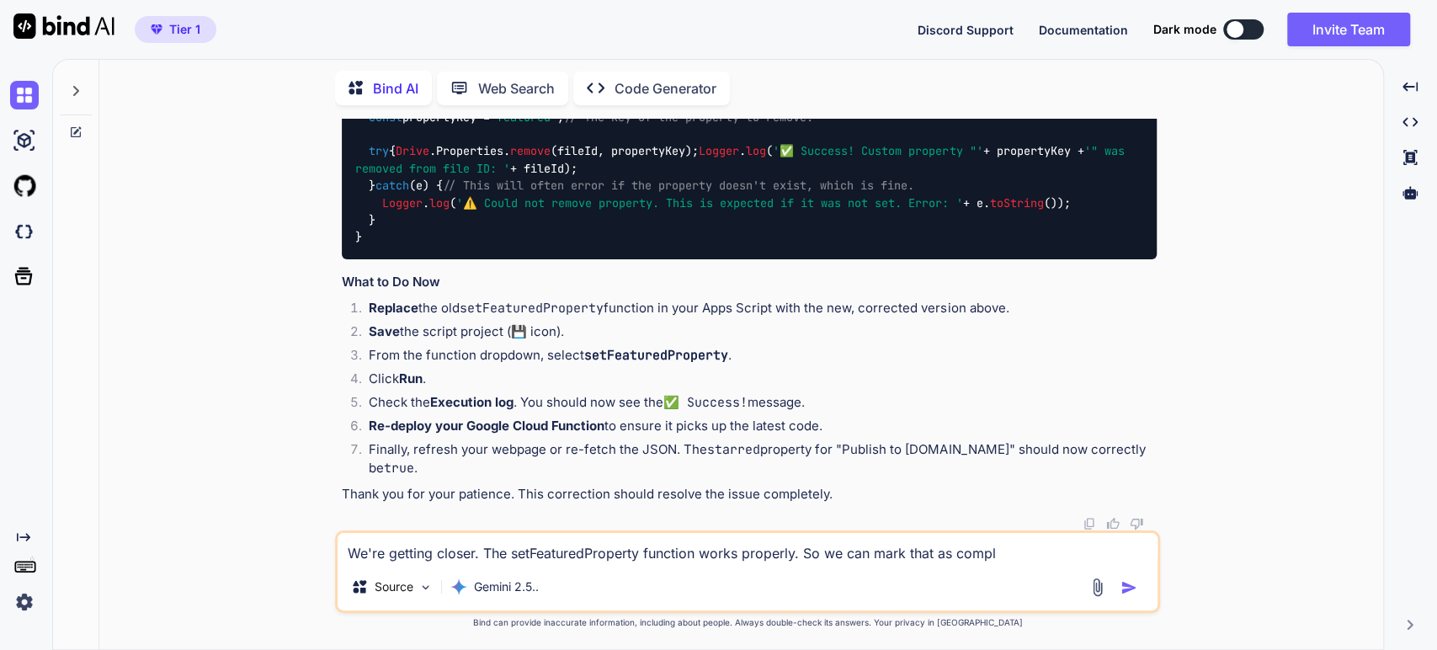
type textarea "x"
type textarea "We're getting closer. The setFeaturedProperty function works properly. So we ca…"
type textarea "x"
type textarea "We're getting closer. The setFeaturedProperty function works properly. So we ca…"
type textarea "x"
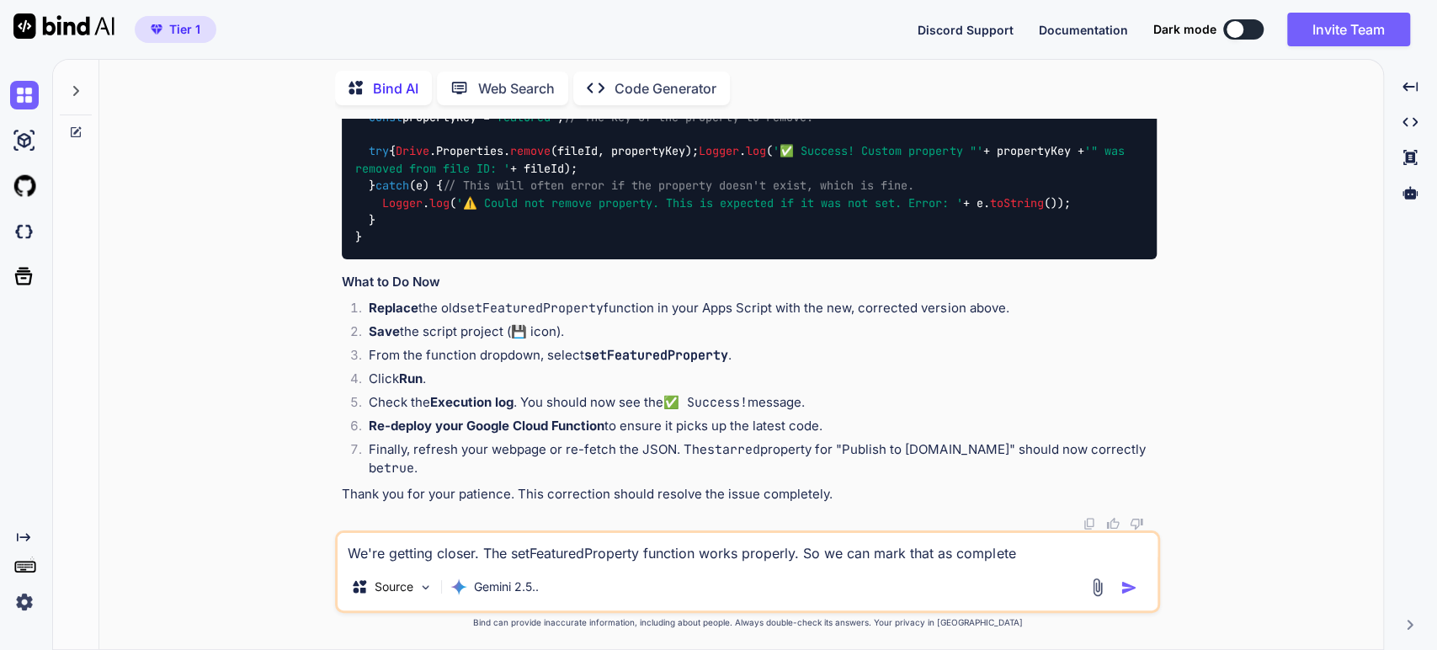
type textarea "We're getting closer. The setFeaturedProperty function works properly. So we ca…"
type textarea "x"
type textarea "We're getting closer. The setFeaturedProperty function works properly. So we ca…"
type textarea "x"
type textarea "We're getting closer. The setFeaturedProperty function works properly. So we ca…"
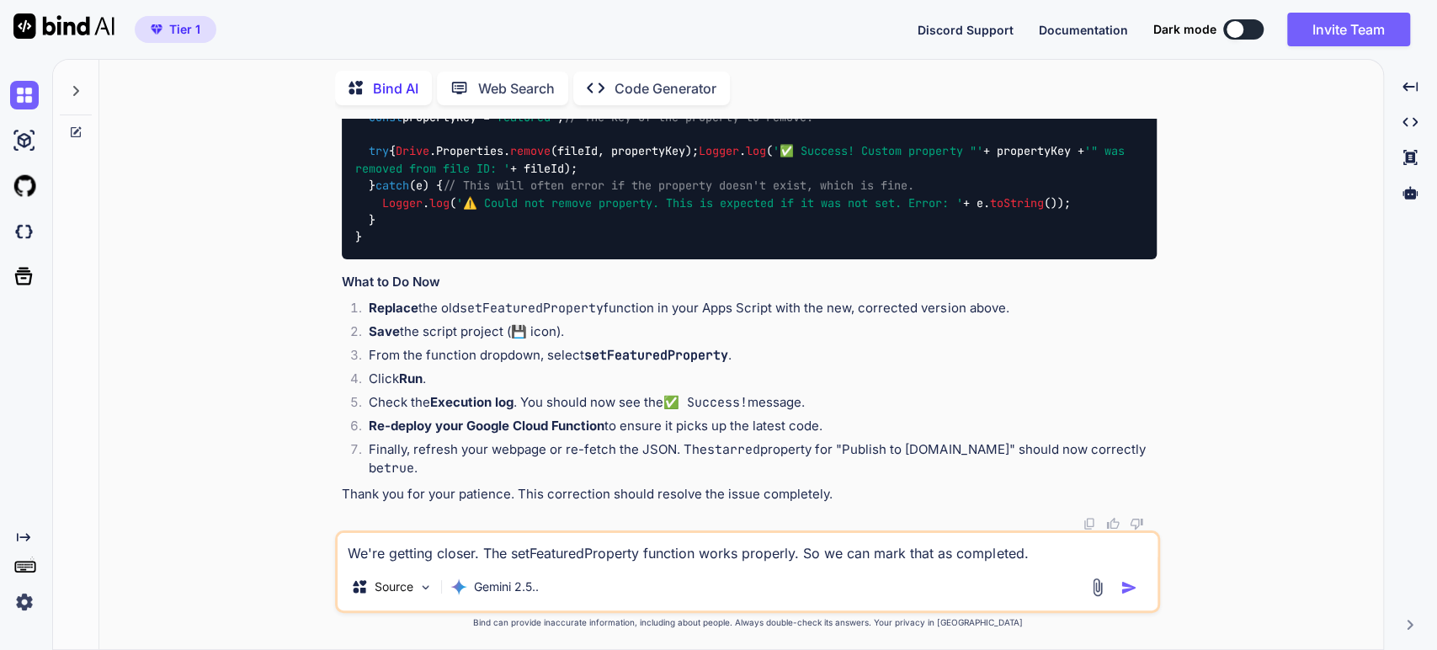
type textarea "x"
type textarea "We're getting closer. The setFeaturedProperty function works properly. So we ca…"
type textarea "x"
type textarea "We're getting closer. The setFeaturedProperty function works properly. So we ca…"
type textarea "x"
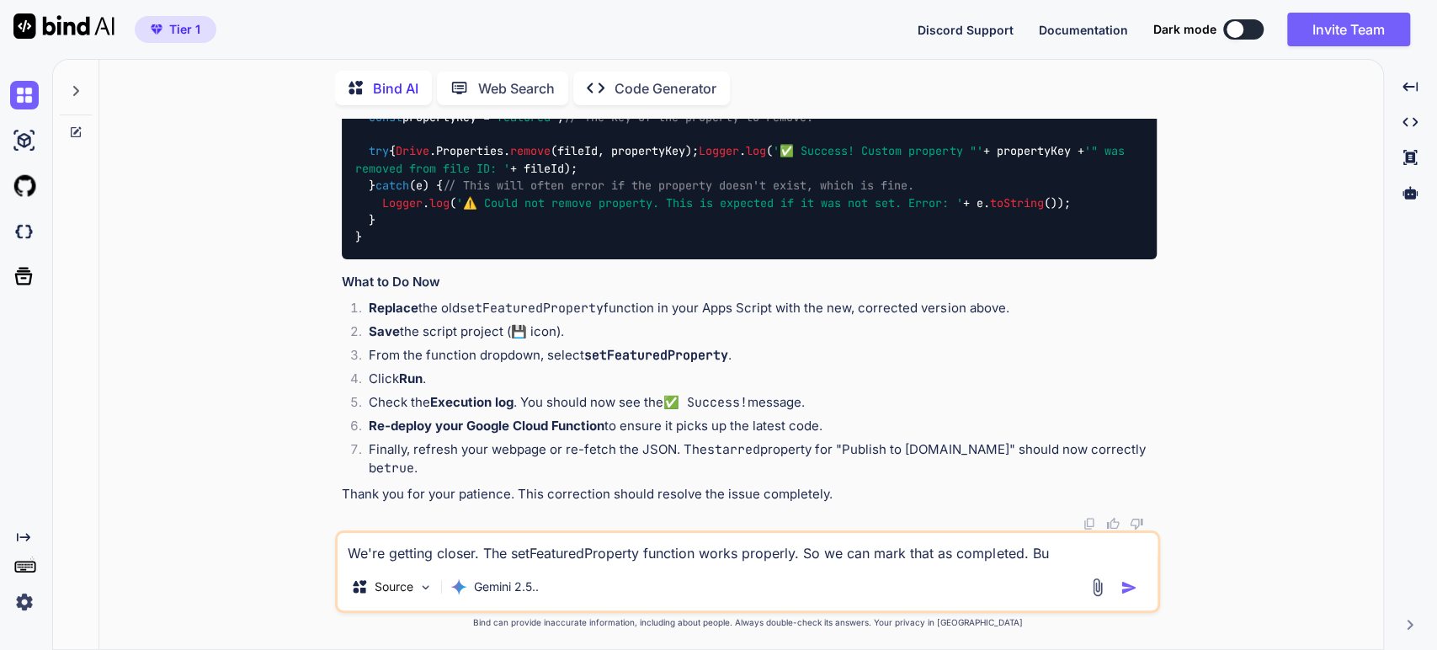
type textarea "We're getting closer. The setFeaturedProperty function works properly. So we ca…"
type textarea "x"
type textarea "We're getting closer. The setFeaturedProperty function works properly. So we ca…"
type textarea "x"
type textarea "We're getting closer. The setFeaturedProperty function works properly. So we ca…"
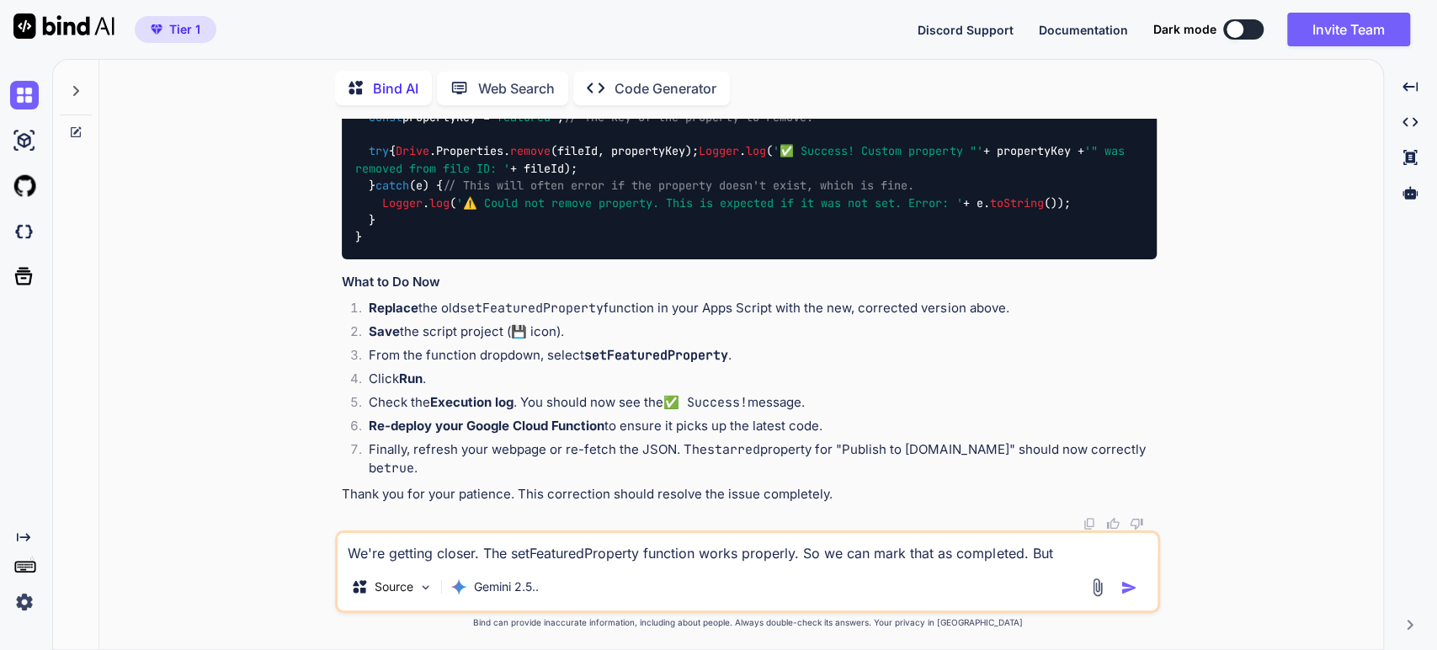
type textarea "x"
type textarea "We're getting closer. The setFeaturedProperty function works properly. So we ca…"
type textarea "x"
type textarea "We're getting closer. The setFeaturedProperty function works properly. So we ca…"
type textarea "x"
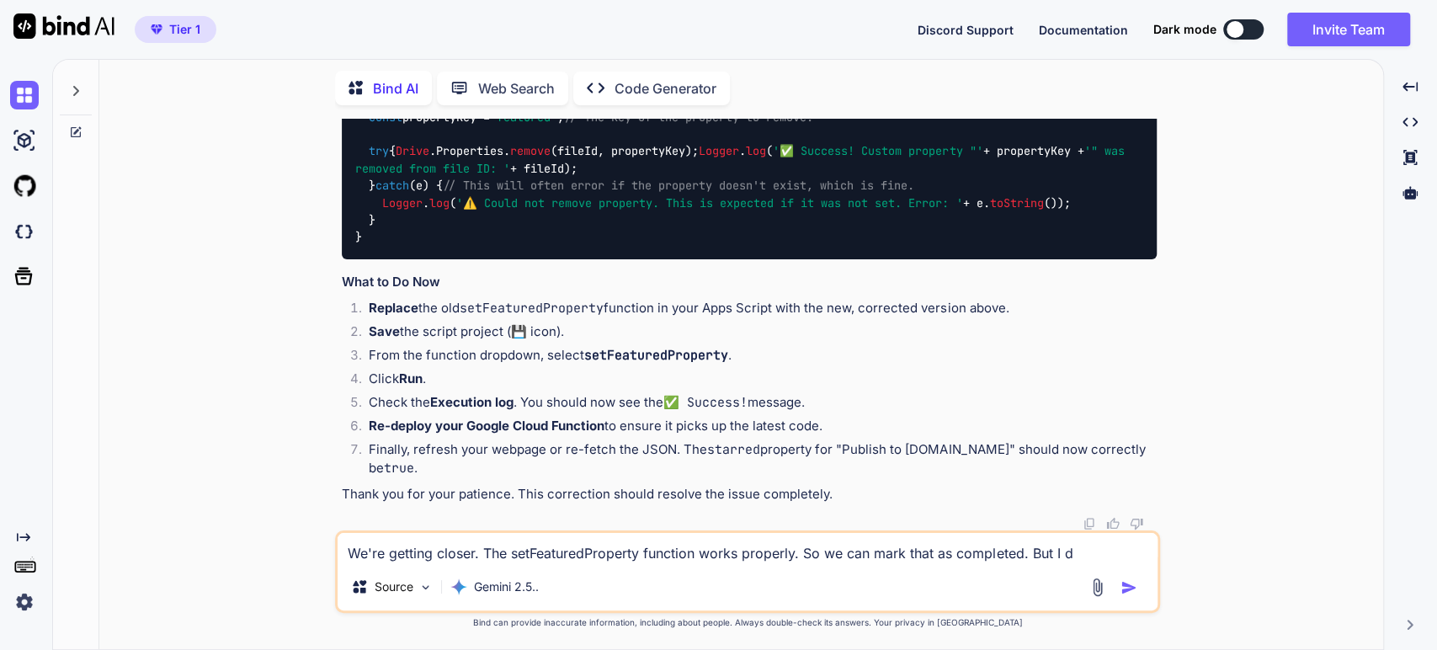
type textarea "We're getting closer. The setFeaturedProperty function works properly. So we ca…"
type textarea "x"
type textarea "We're getting closer. The setFeaturedProperty function works properly. So we ca…"
type textarea "x"
type textarea "We're getting closer. The setFeaturedProperty function works properly. So we ca…"
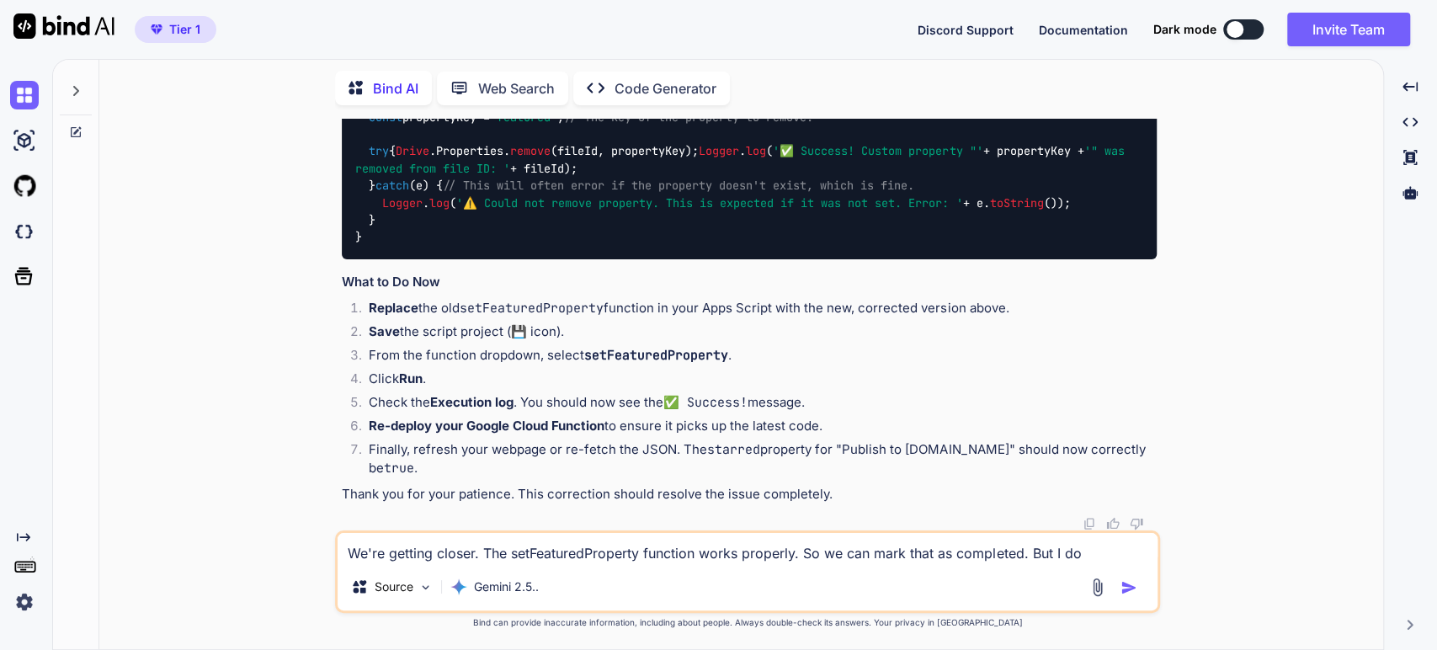
type textarea "x"
type textarea "We're getting closer. The setFeaturedProperty function works properly. So we ca…"
type textarea "x"
type textarea "We're getting closer. The setFeaturedProperty function works properly. So we ca…"
type textarea "x"
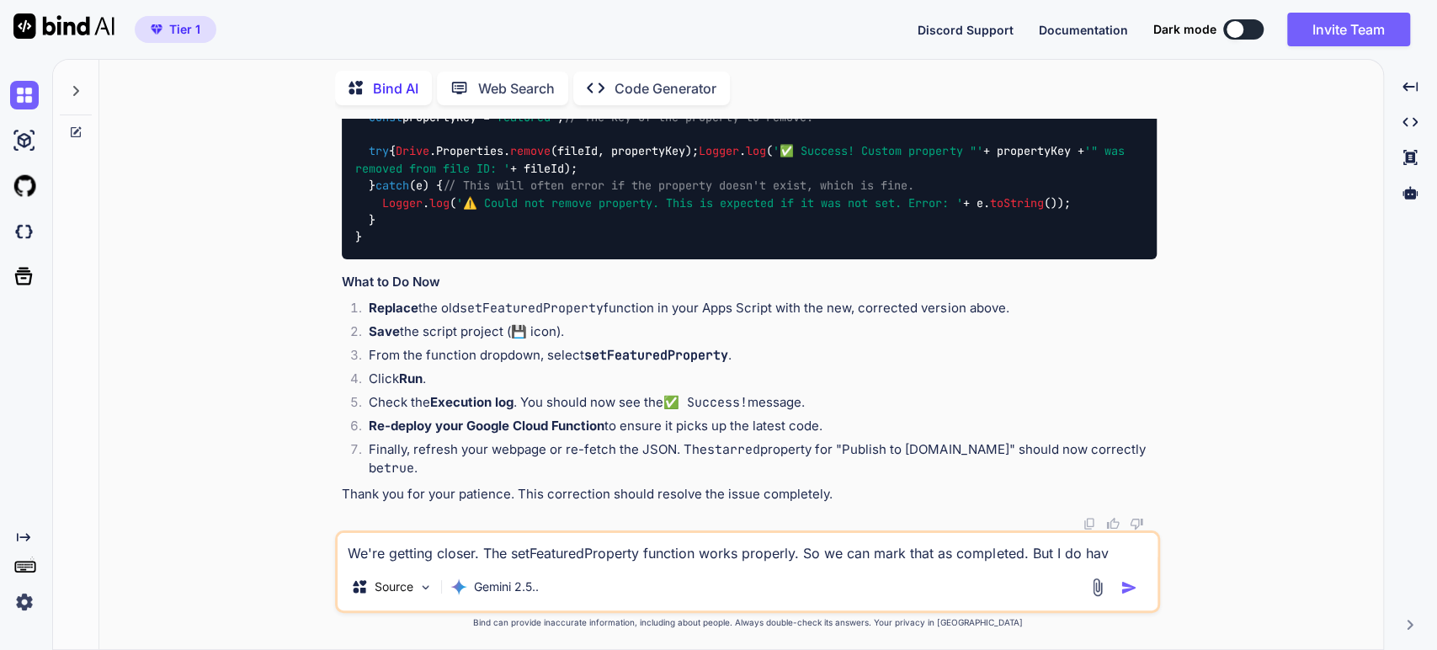
type textarea "We're getting closer. The setFeaturedProperty function works properly. So we ca…"
type textarea "x"
type textarea "We're getting closer. The setFeaturedProperty function works properly. So we ca…"
type textarea "x"
type textarea "We're getting closer. The setFeaturedProperty function works properly. So we ca…"
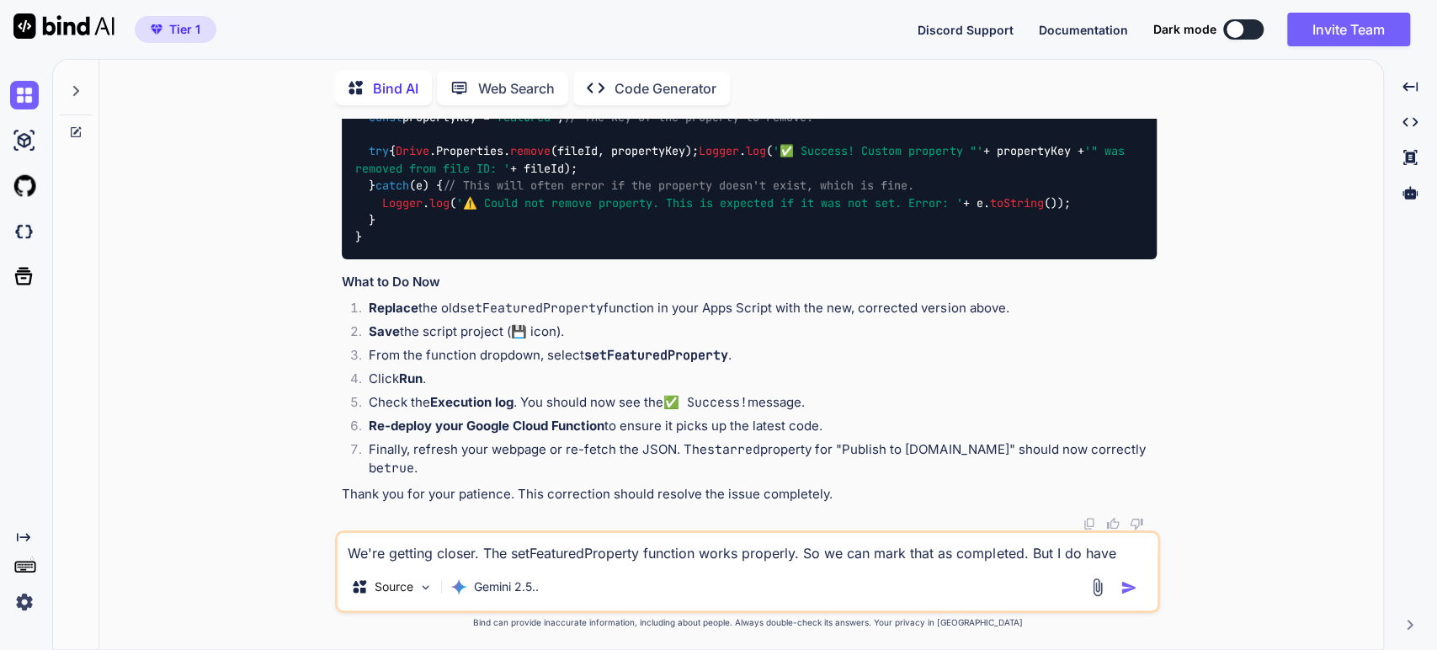
type textarea "x"
type textarea "We're getting closer. The setFeaturedProperty function works properly. So we ca…"
type textarea "x"
type textarea "We're getting closer. The setFeaturedProperty function works properly. So we ca…"
type textarea "x"
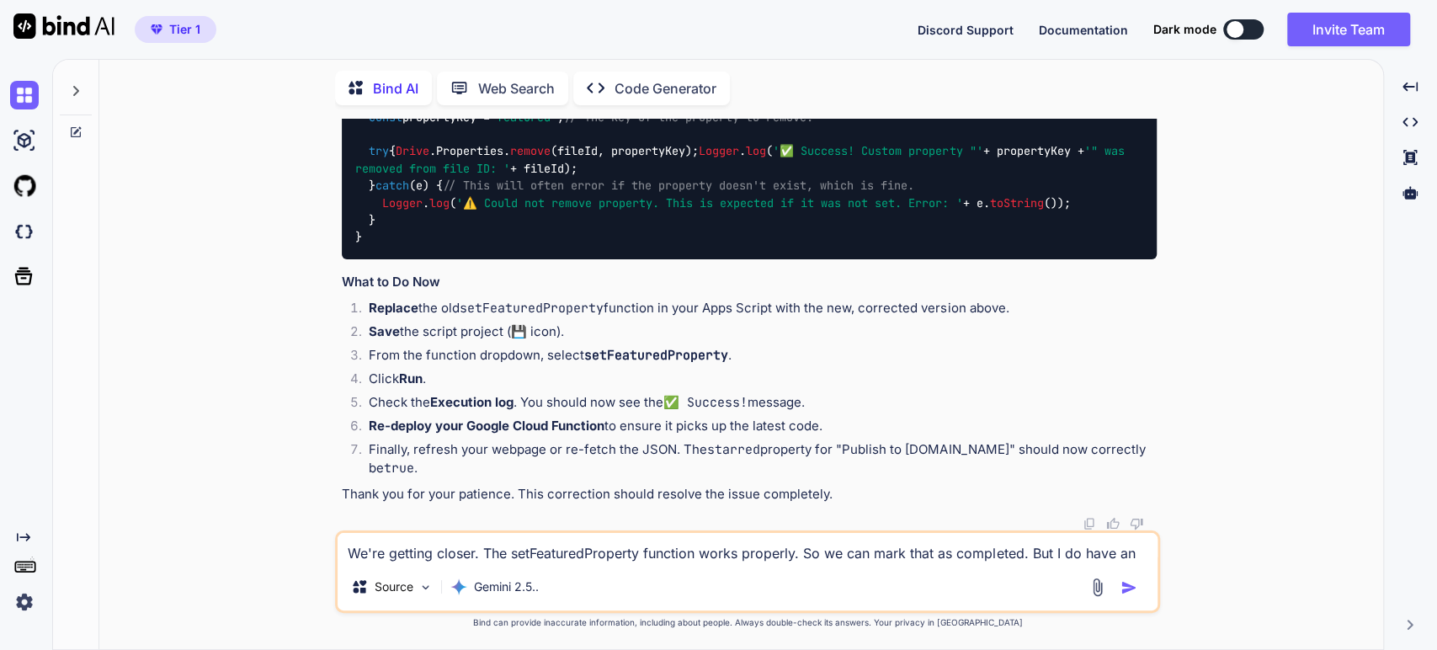
type textarea "We're getting closer. The setFeaturedProperty function works properly. So we ca…"
type textarea "x"
type textarea "We're getting closer. The setFeaturedProperty function works properly. So we ca…"
type textarea "x"
type textarea "We're getting closer. The setFeaturedProperty function works properly. So we ca…"
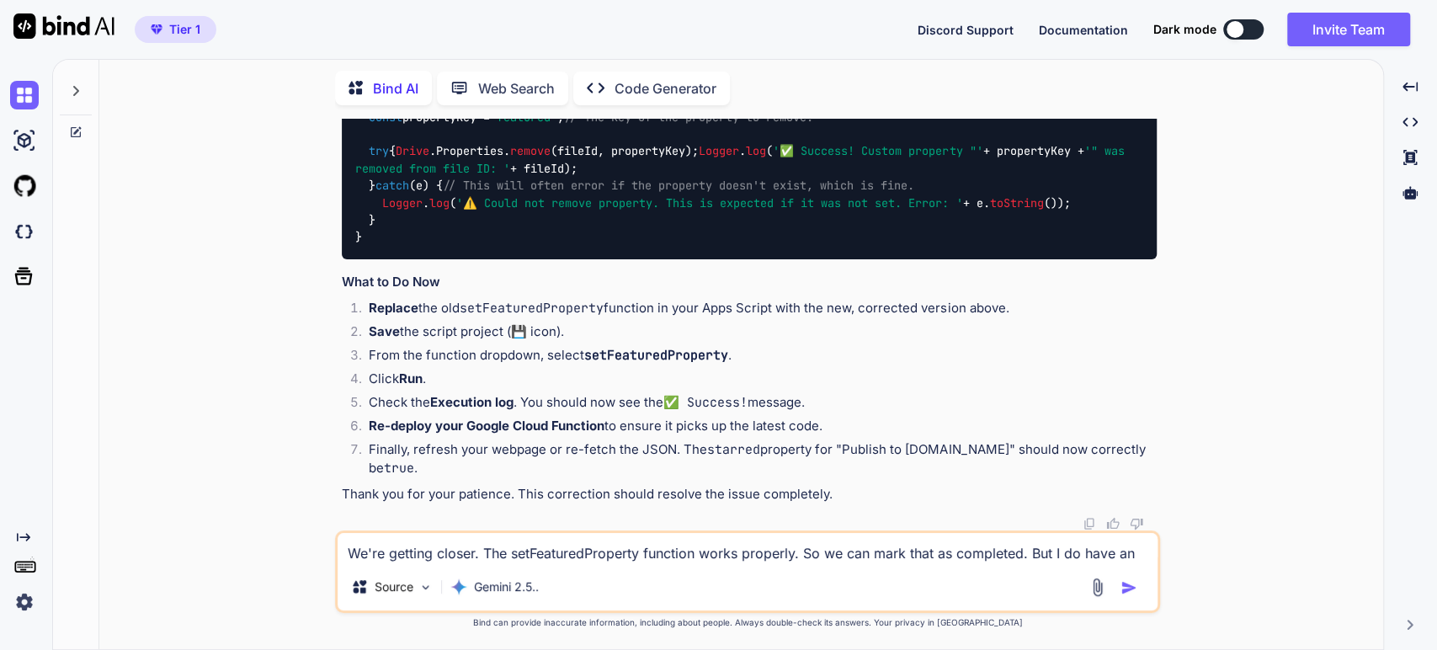
type textarea "x"
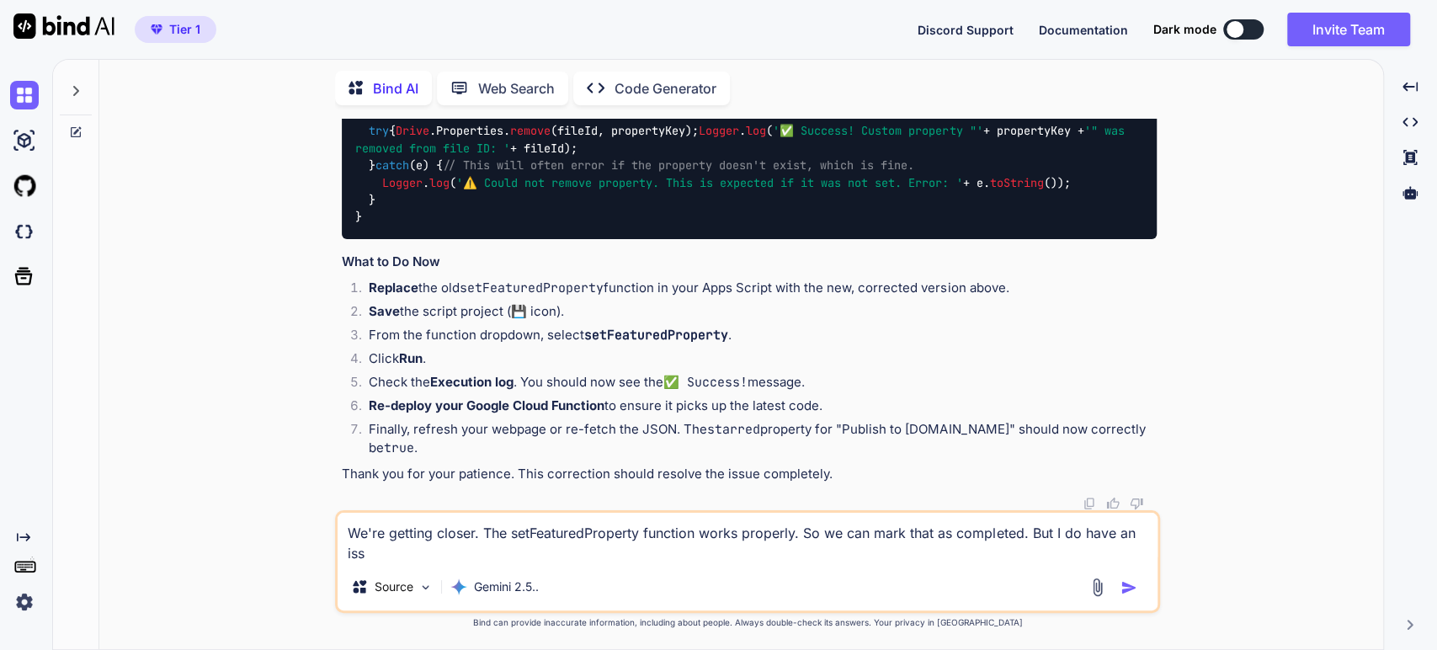
type textarea "We're getting closer. The setFeaturedProperty function works properly. So we ca…"
type textarea "x"
type textarea "We're getting closer. The setFeaturedProperty function works properly. So we ca…"
type textarea "x"
type textarea "We're getting closer. The setFeaturedProperty function works properly. So we ca…"
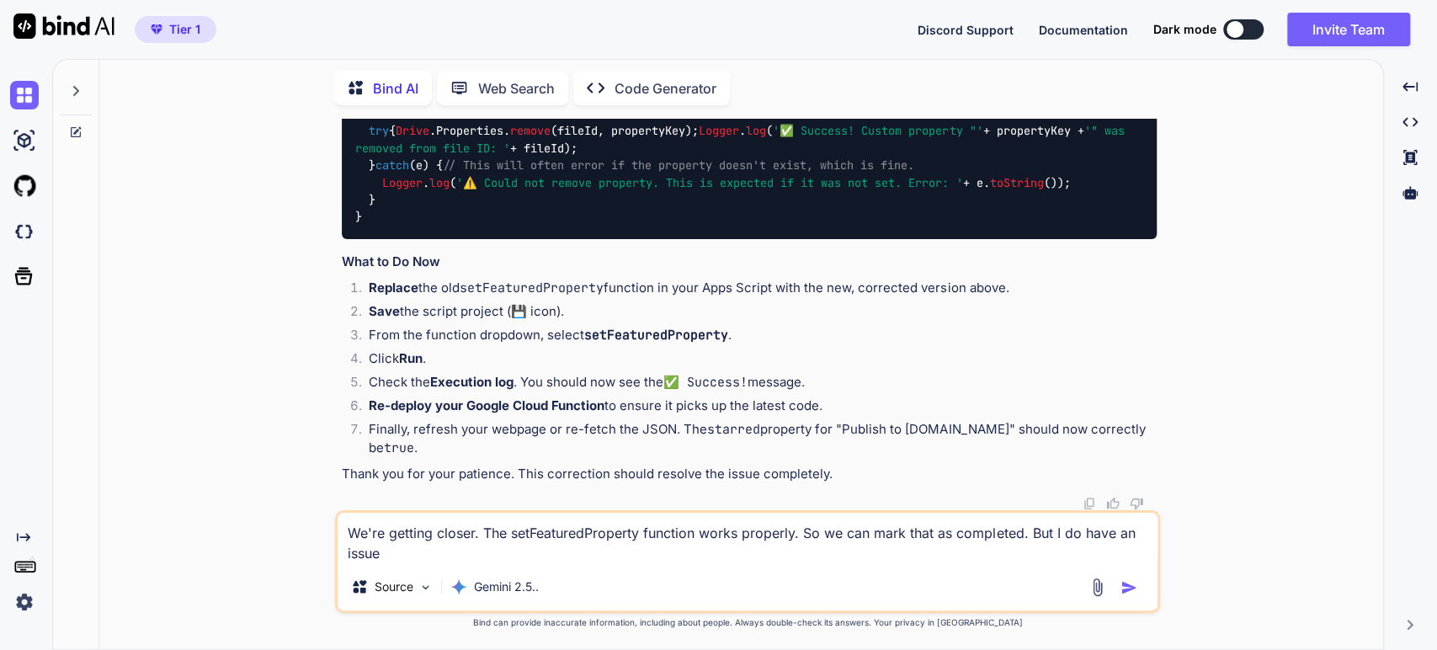
type textarea "x"
type textarea "We're getting closer. The setFeaturedProperty function works properly. So we ca…"
type textarea "x"
type textarea "We're getting closer. The setFeaturedProperty function works properly. So we ca…"
type textarea "x"
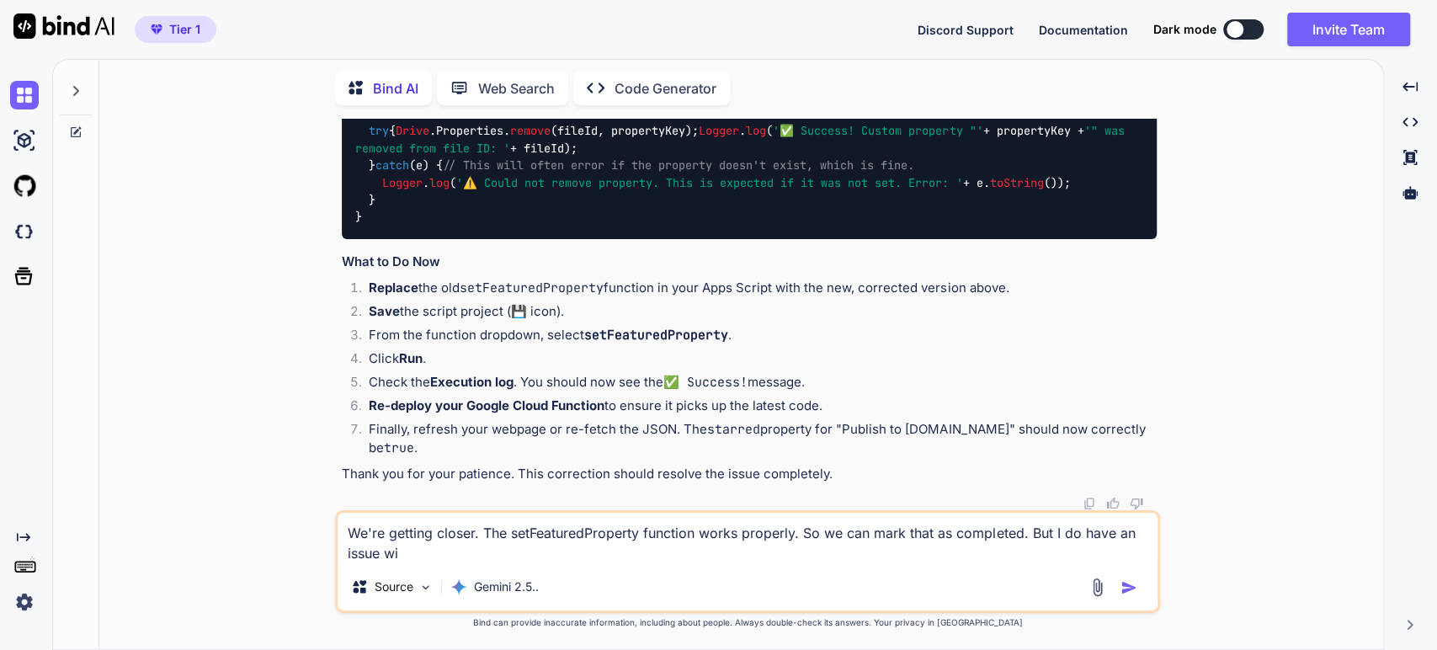
type textarea "We're getting closer. The setFeaturedProperty function works properly. So we ca…"
type textarea "x"
type textarea "We're getting closer. The setFeaturedProperty function works properly. So we ca…"
drag, startPoint x: 568, startPoint y: 232, endPoint x: 418, endPoint y: 237, distance: 150.8
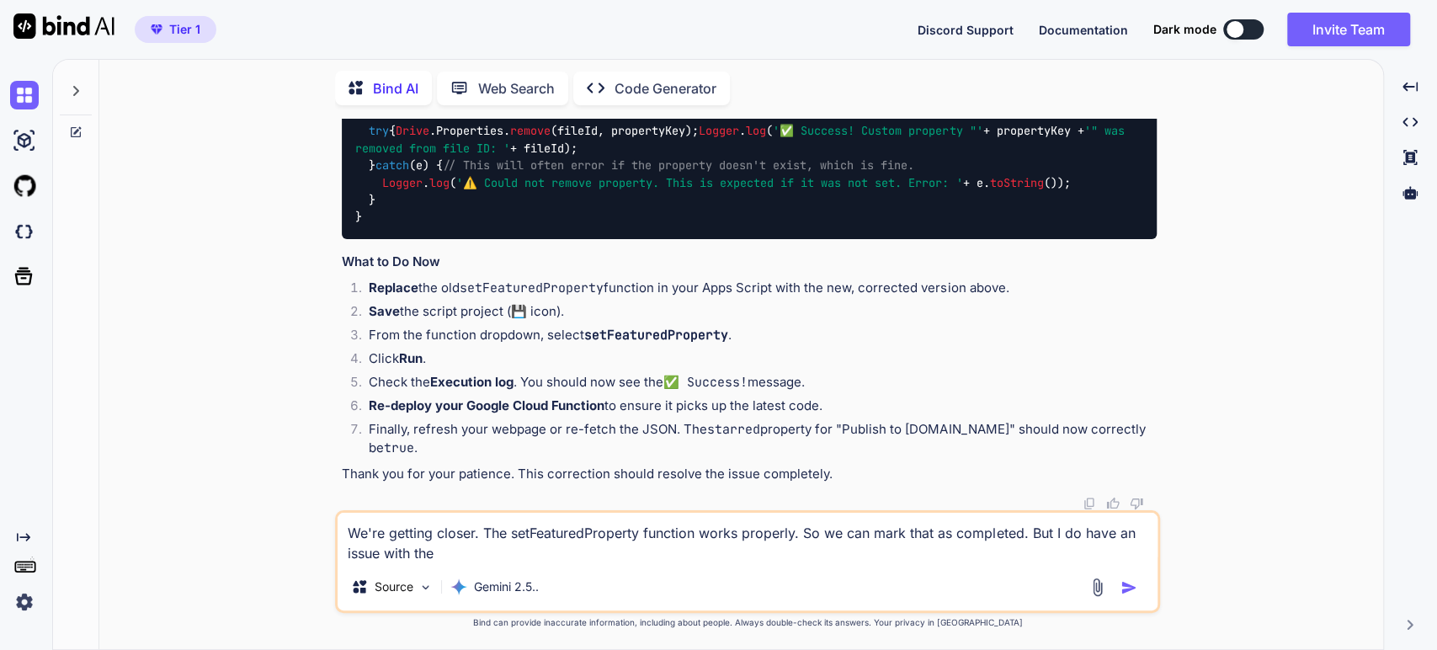
click at [418, 226] on code "/** * Removes the 'featured' custom file property from a specific file. */ func…" at bounding box center [752, 114] width 795 height 223
copy span "removeFeaturedProperty"
click at [492, 546] on textarea "We're getting closer. The setFeaturedProperty function works properly. So we ca…" at bounding box center [748, 538] width 820 height 51
paste textarea "removeFeaturedProperty"
click at [778, 563] on textarea "We're getting closer. The setFeaturedProperty function works properly. So we ca…" at bounding box center [748, 538] width 820 height 51
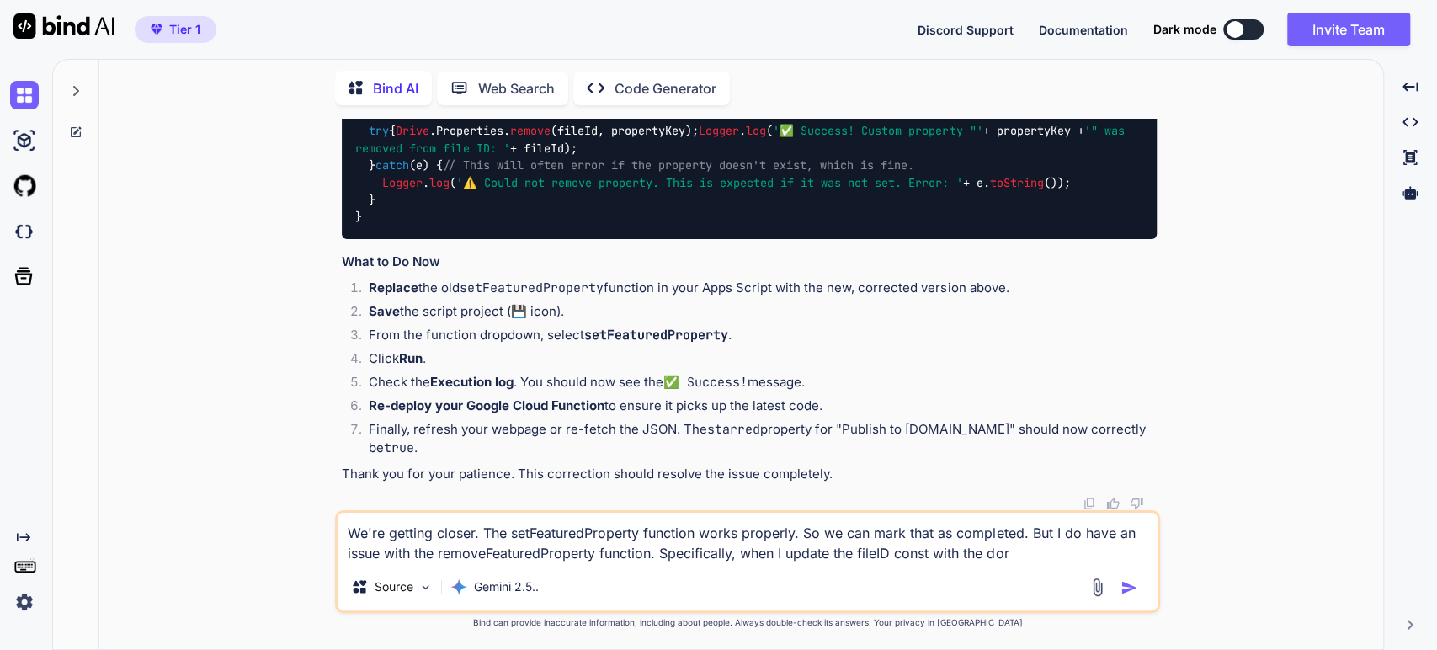
click at [768, 556] on textarea "We're getting closer. The setFeaturedProperty function works properly. So we ca…" at bounding box center [748, 538] width 820 height 51
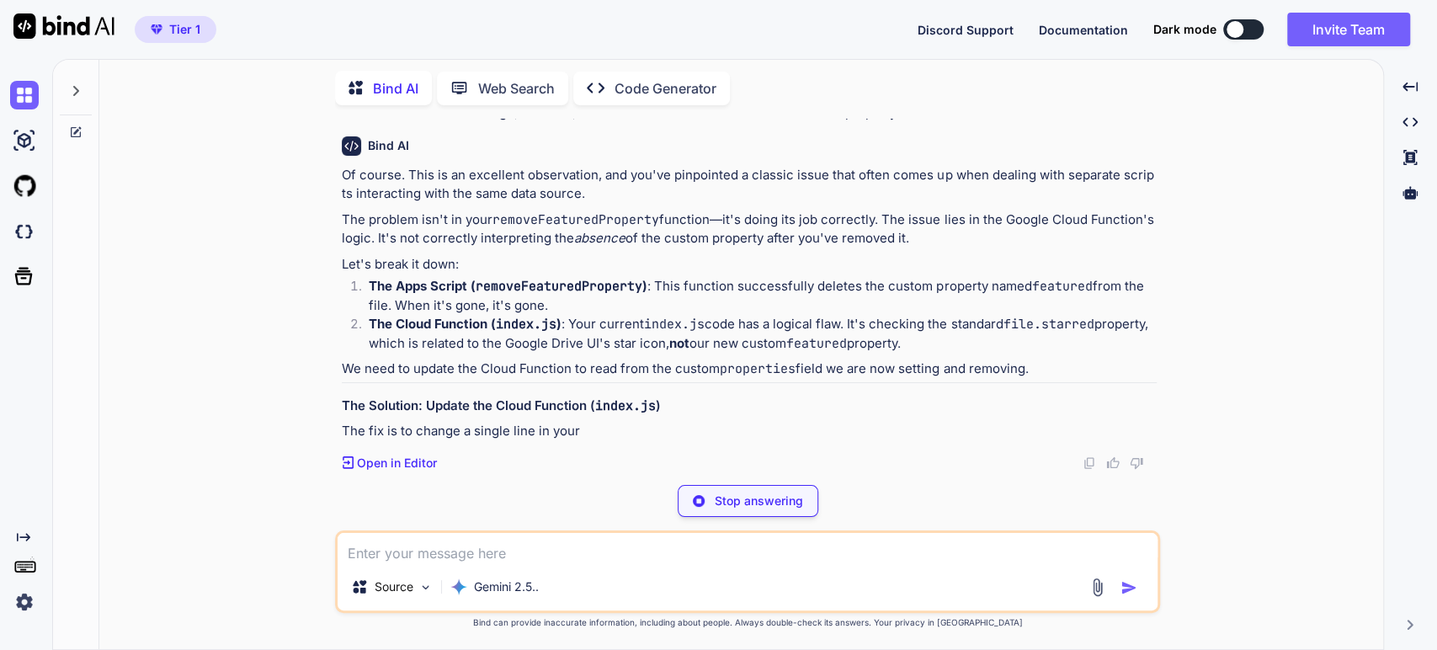
scroll to position [21357, 0]
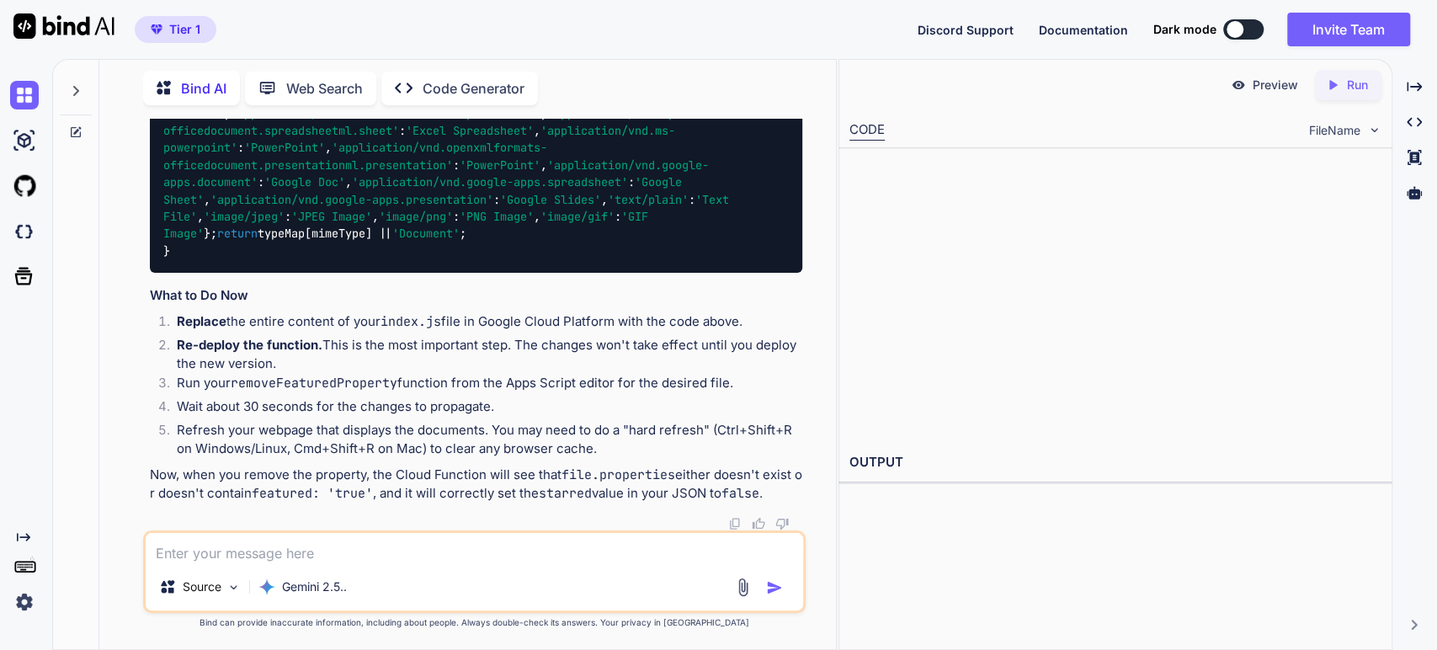
scroll to position [22785, 0]
